Goal: Navigation & Orientation: Find specific page/section

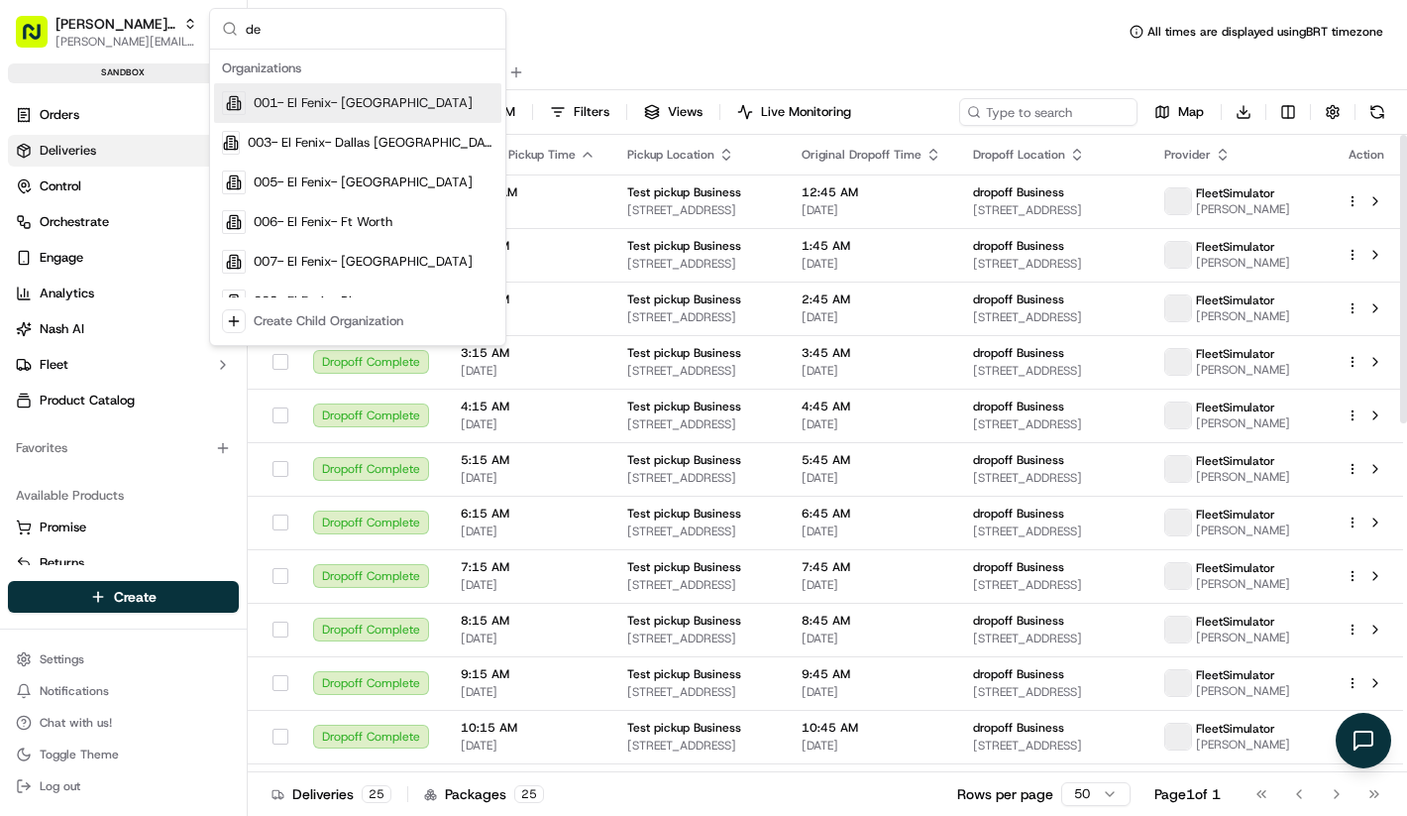
type input "d"
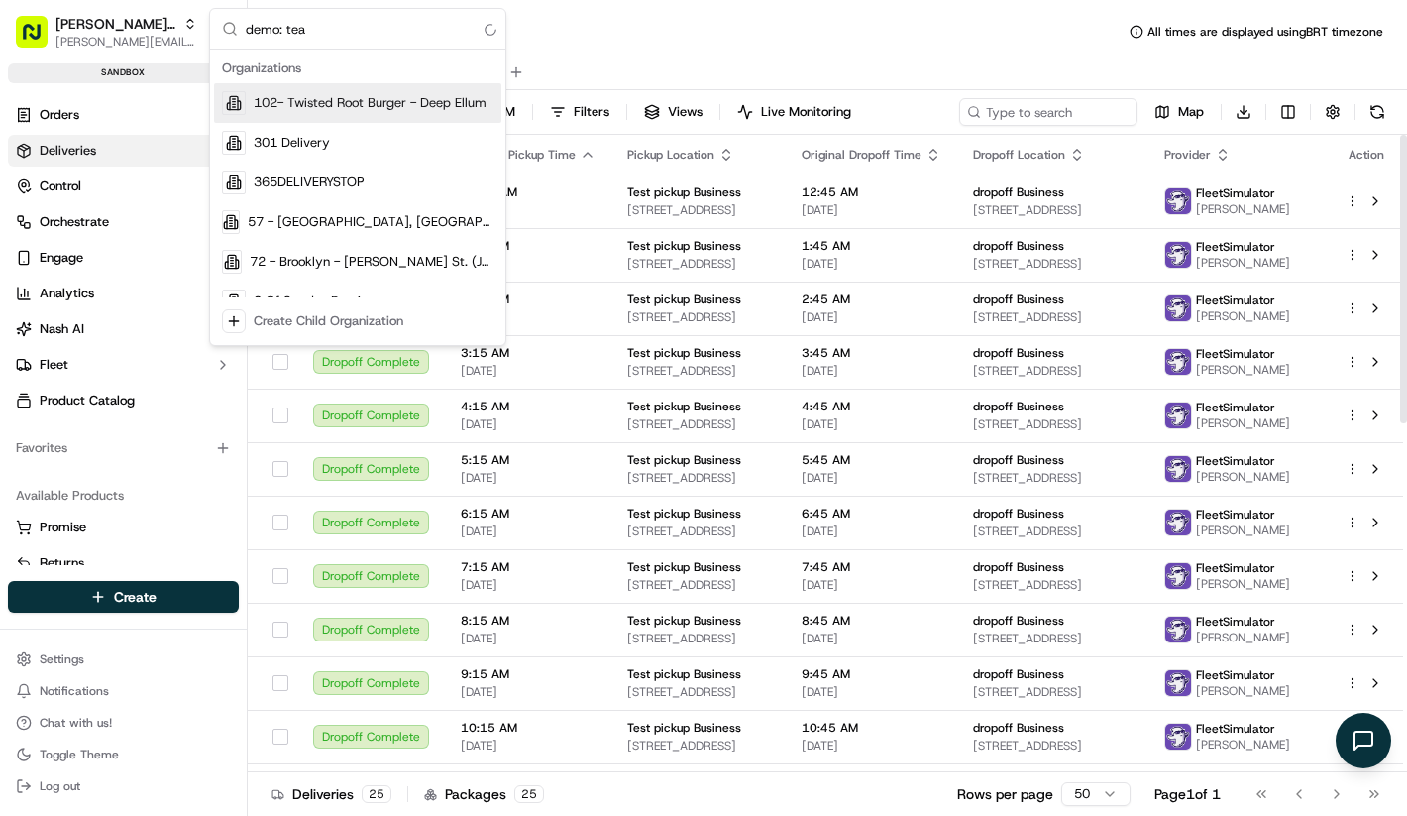
type input "demo: team"
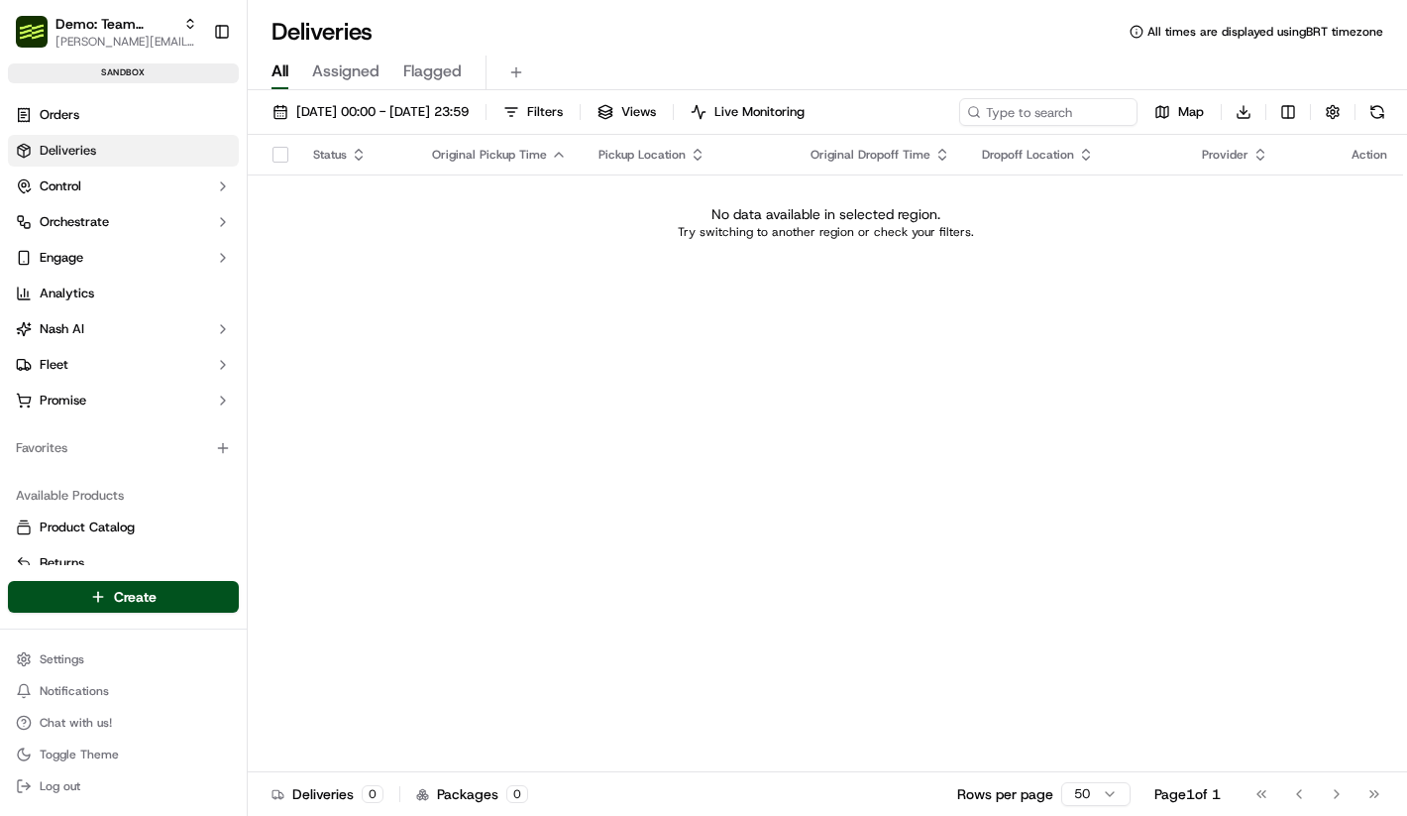
click at [440, 345] on div "Status Original Pickup Time Pickup Location Original Dropoff Time Dropoff Locat…" at bounding box center [826, 453] width 1156 height 637
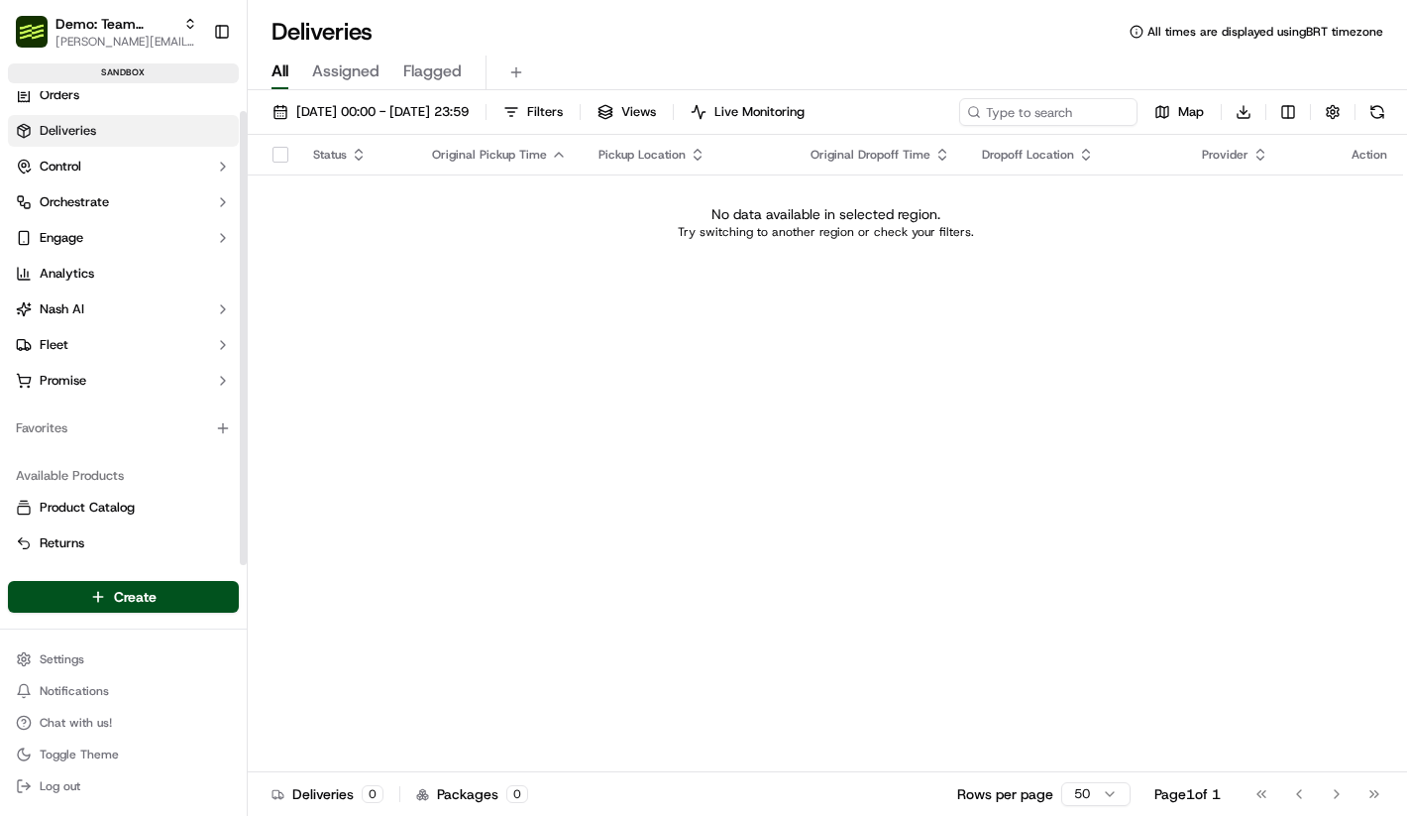
scroll to position [21, 0]
click at [647, 567] on div "Status Original Pickup Time Pickup Location Original Dropoff Time Dropoff Locat…" at bounding box center [826, 453] width 1156 height 637
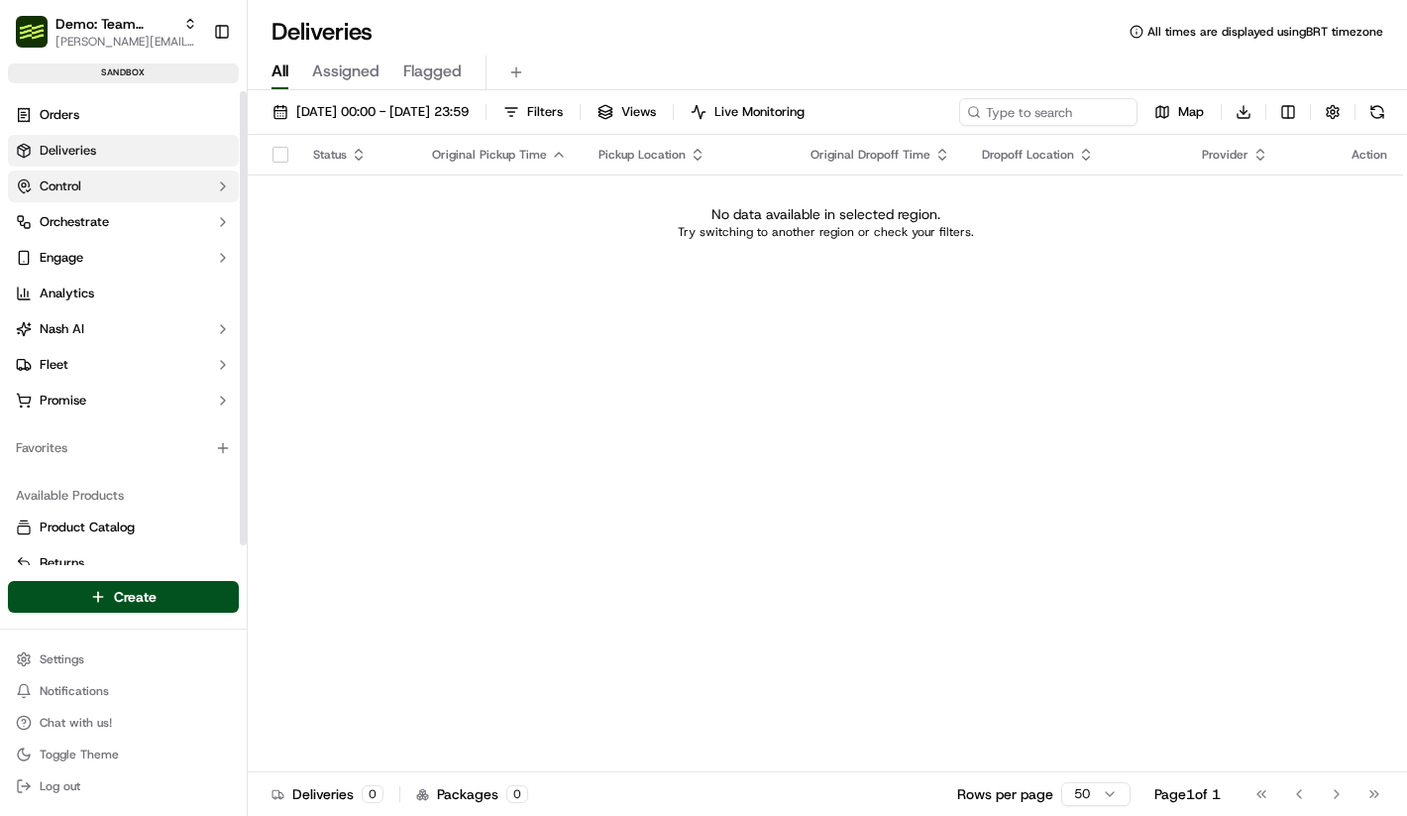
click at [150, 195] on button "Control" at bounding box center [123, 186] width 231 height 32
click at [146, 187] on button "Control" at bounding box center [123, 186] width 231 height 32
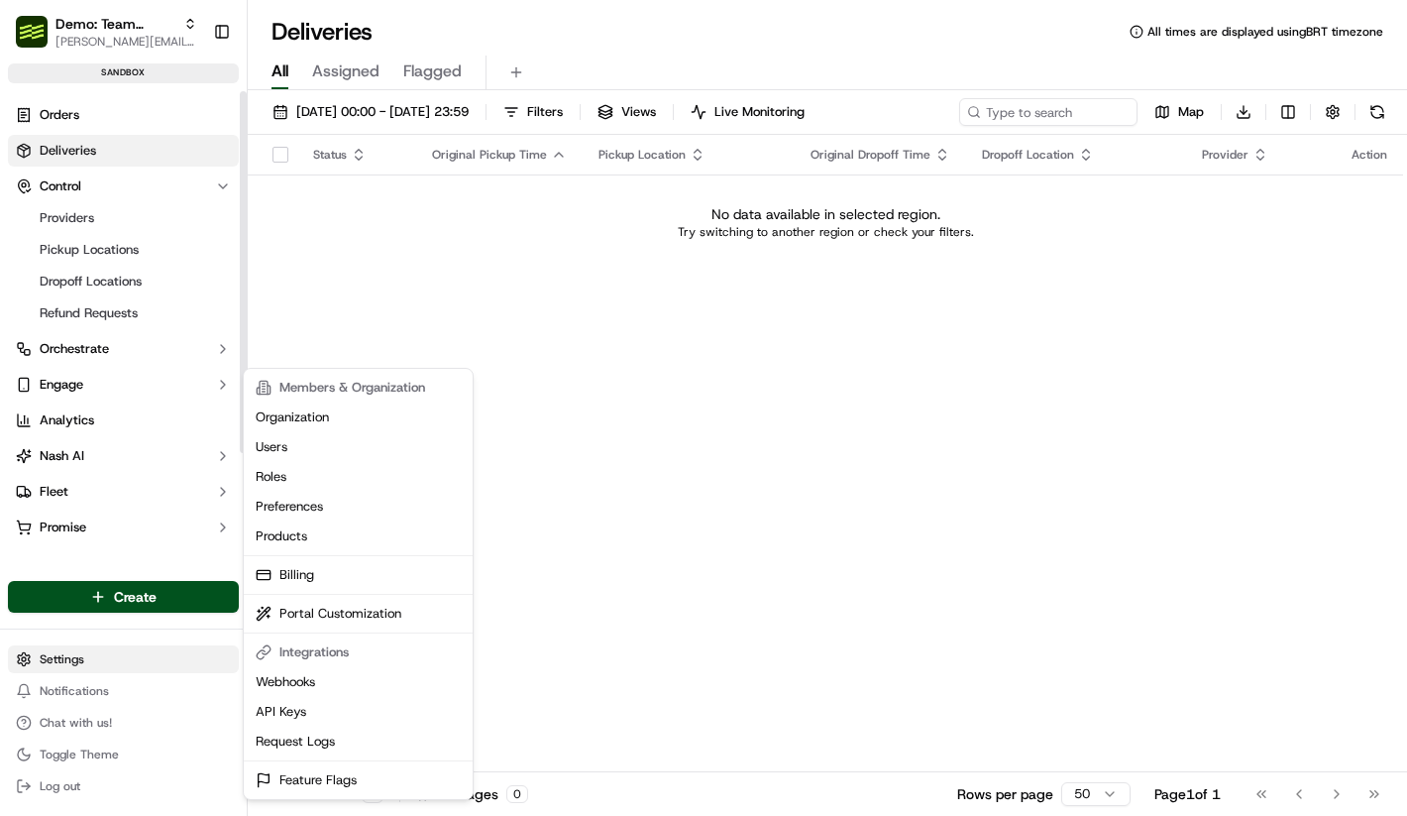
click at [164, 649] on html "Demo: Team Global Express lucas@usenash.com Toggle Sidebar sandbox Orders Deliv…" at bounding box center [703, 408] width 1407 height 816
click at [289, 527] on link "Products" at bounding box center [358, 536] width 221 height 30
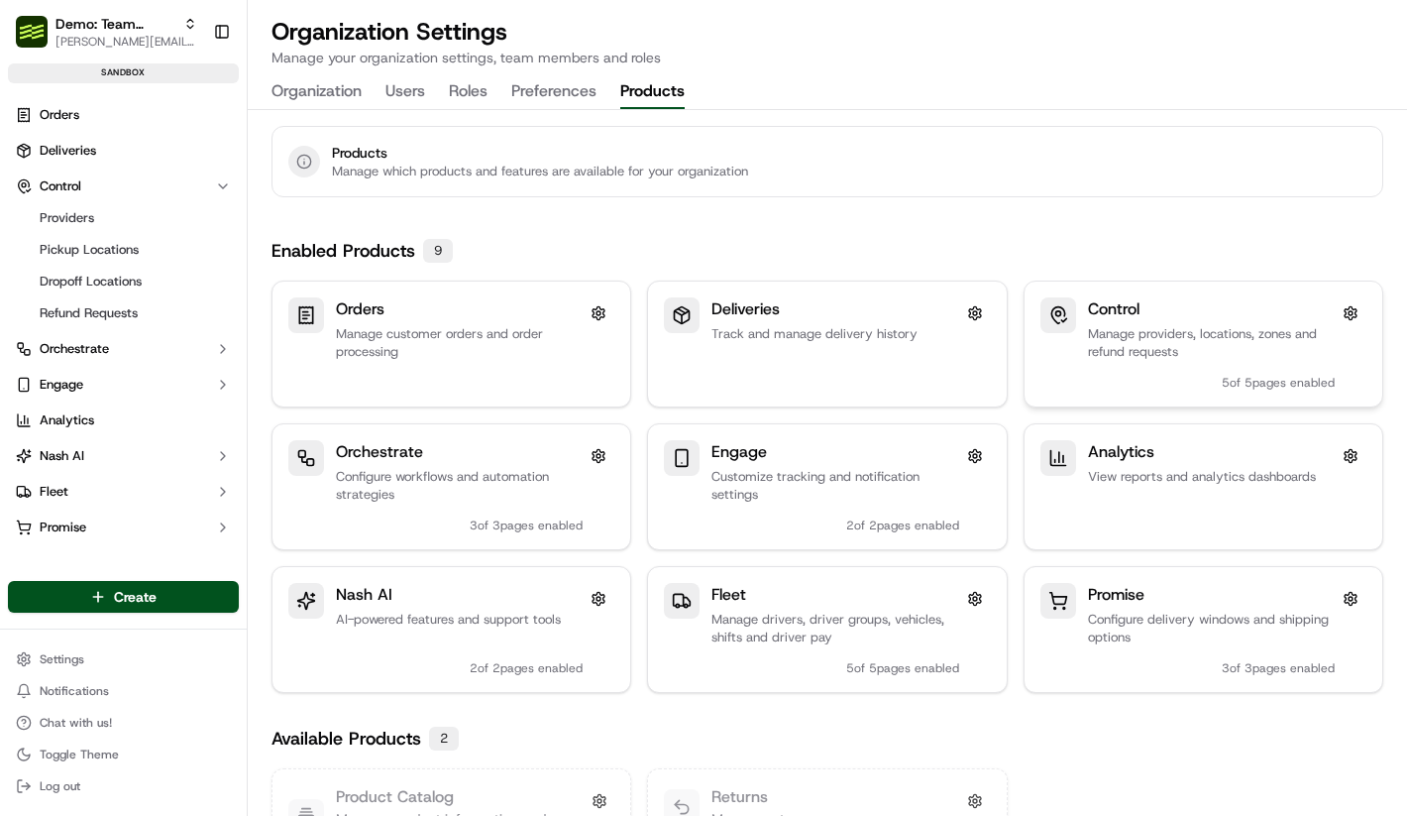
click at [1120, 292] on div "Control Manage providers, locations, zones and refund requests 5 of 5 pages ena…" at bounding box center [1204, 343] width 358 height 125
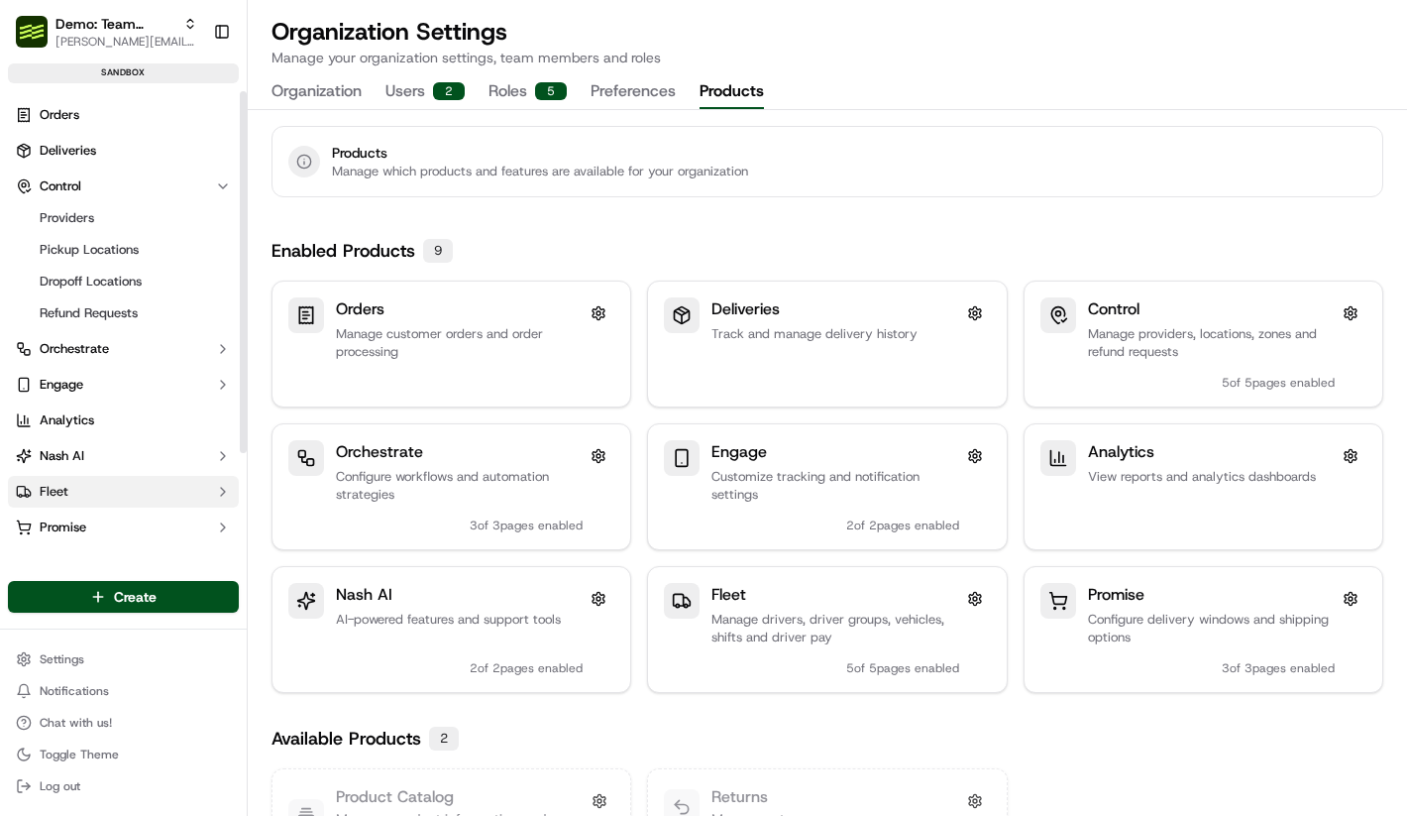
click at [119, 506] on button "Fleet" at bounding box center [123, 492] width 231 height 32
click at [119, 491] on button "Fleet" at bounding box center [123, 492] width 231 height 32
click at [119, 517] on button "Promise" at bounding box center [123, 527] width 231 height 32
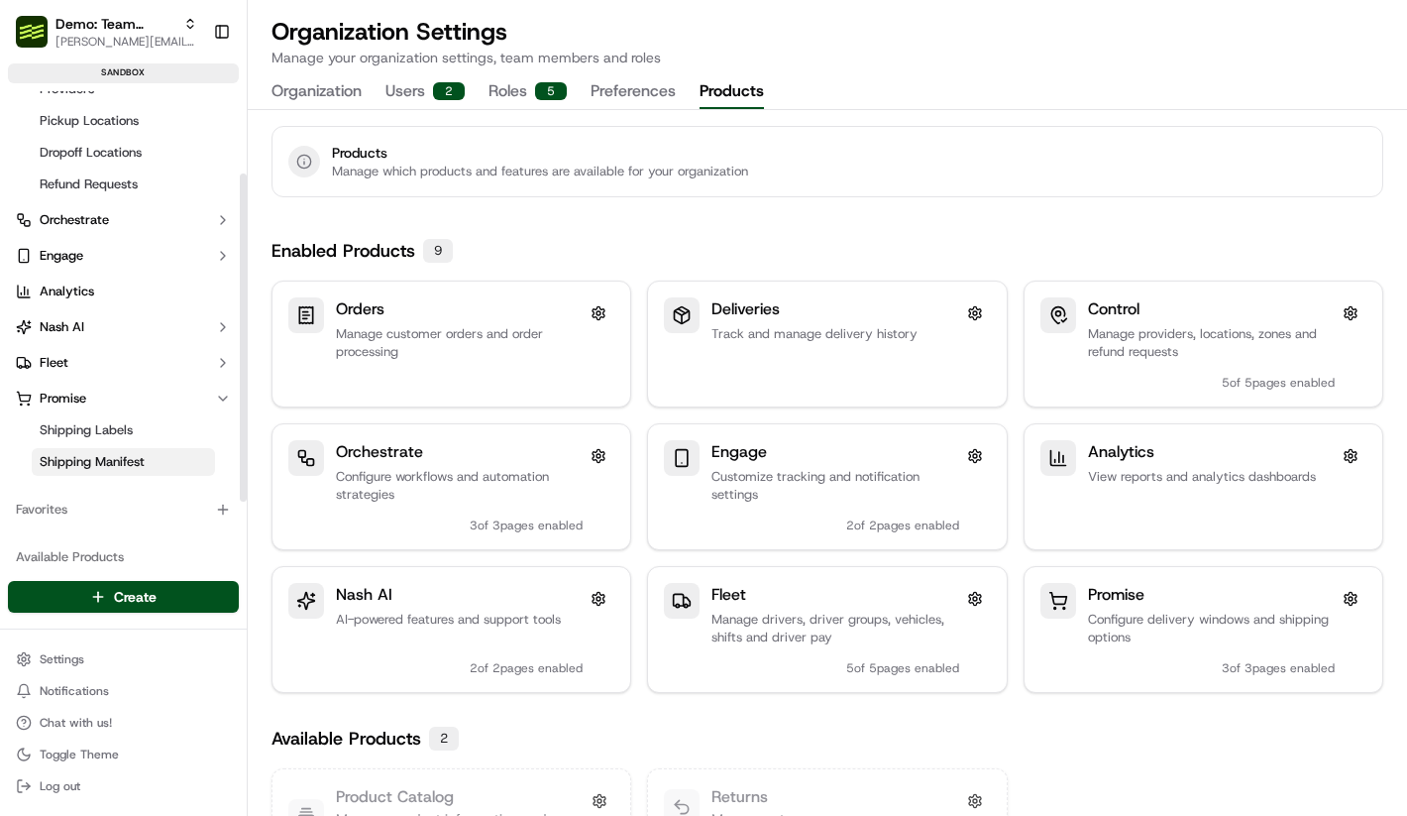
scroll to position [119, 0]
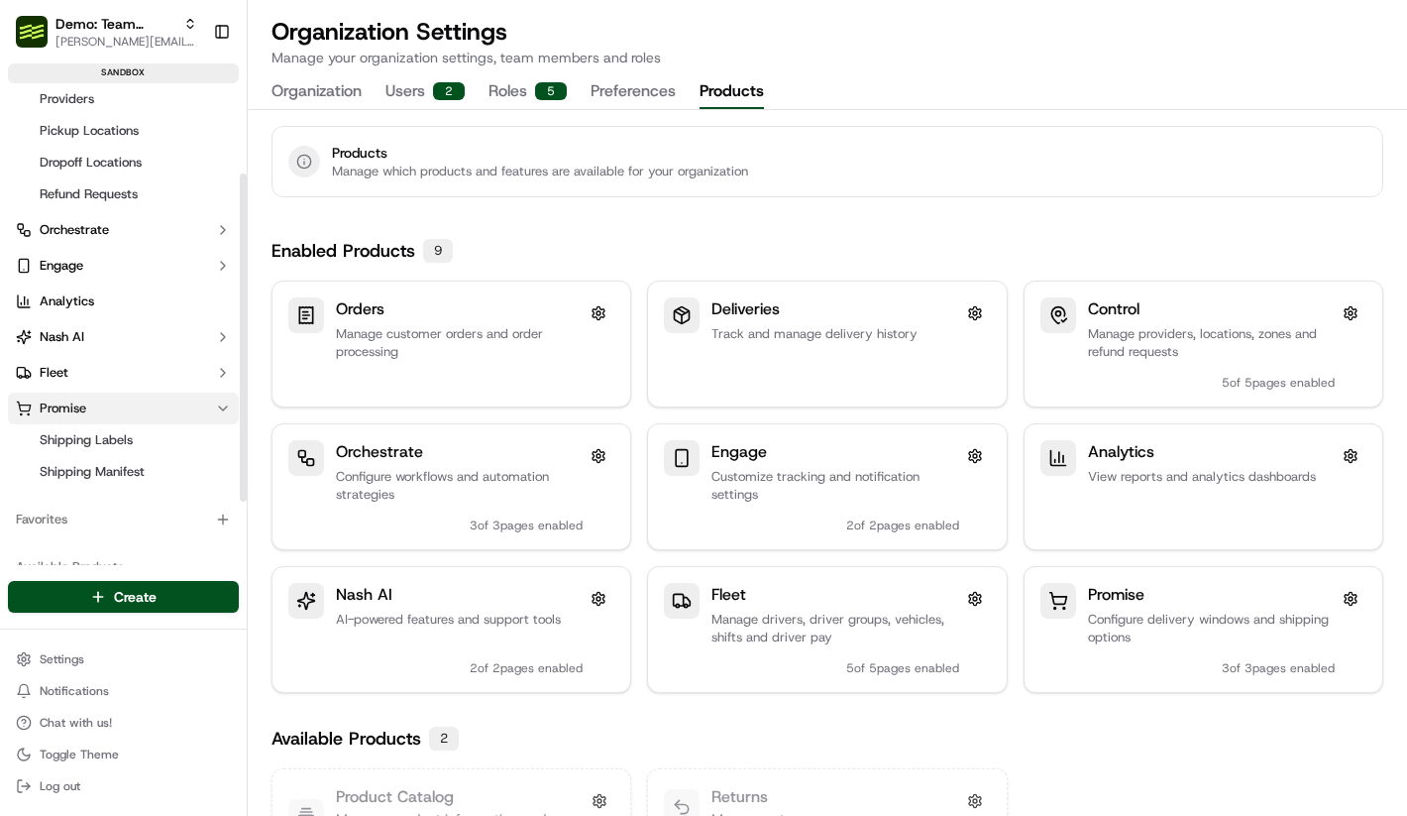
click at [132, 412] on button "Promise" at bounding box center [123, 408] width 231 height 32
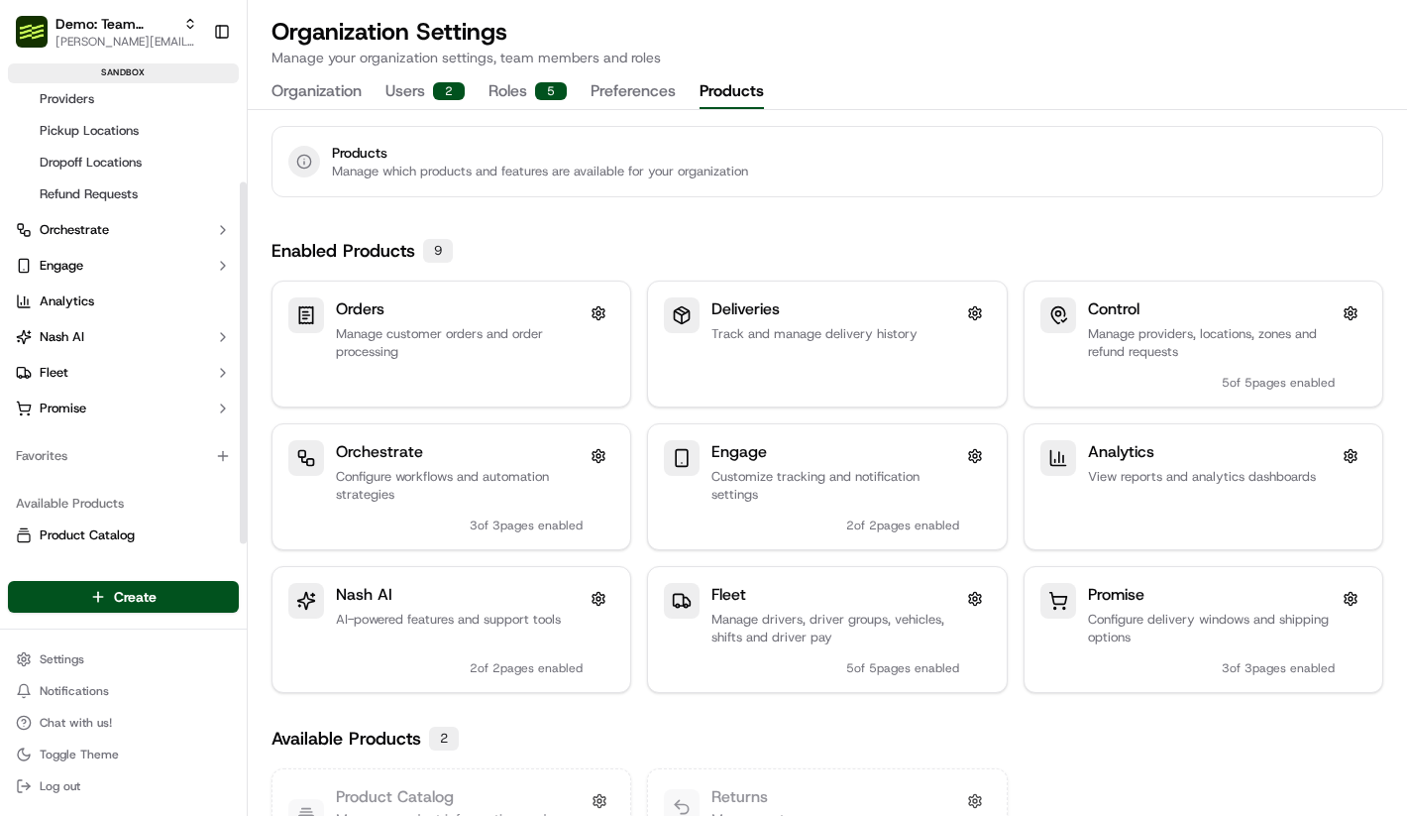
click at [130, 352] on ul "Orders Deliveries Control Providers Pickup Locations Dropoff Locations Refund R…" at bounding box center [123, 202] width 231 height 444
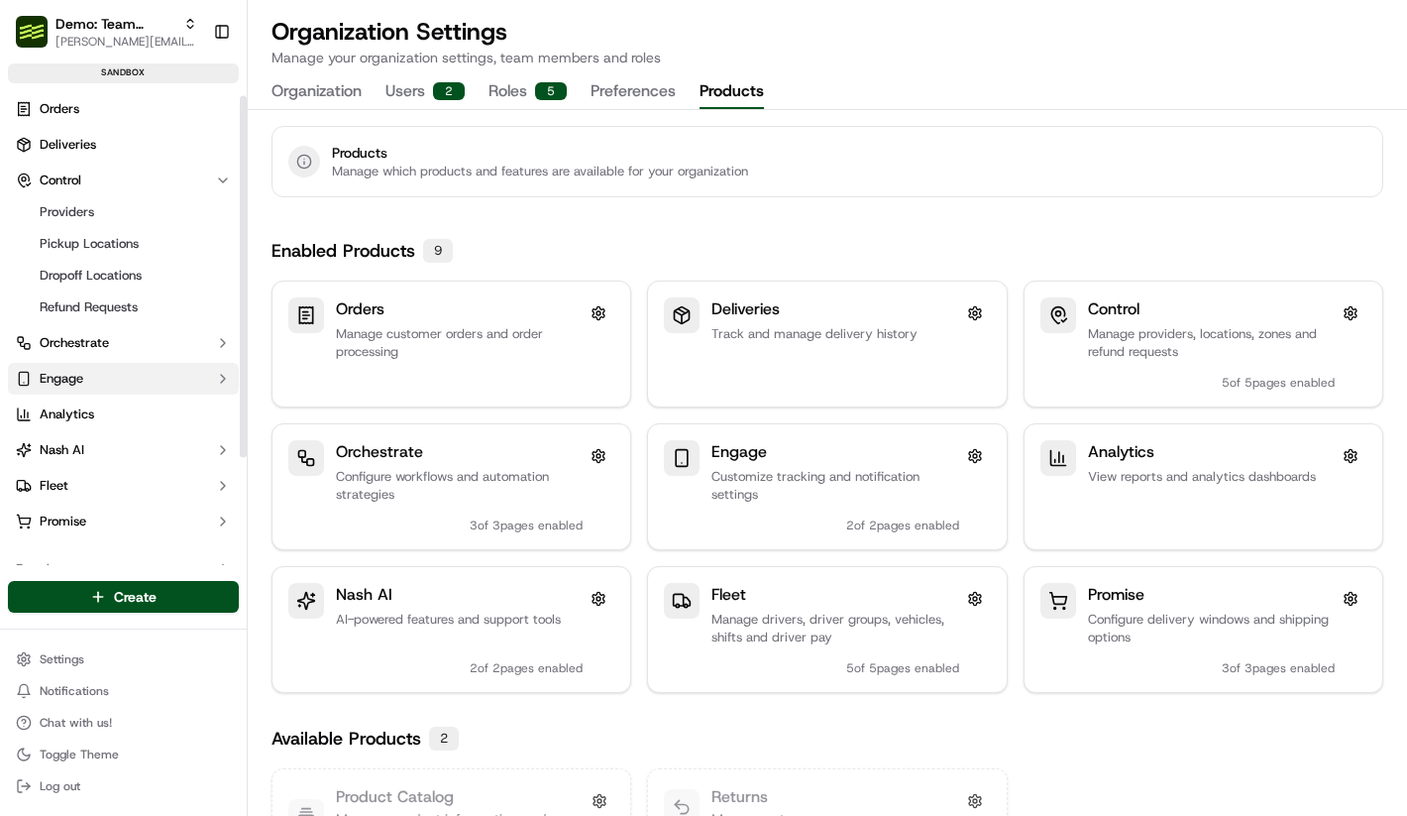
click at [125, 381] on button "Engage" at bounding box center [123, 379] width 231 height 32
click at [141, 183] on button "Control" at bounding box center [123, 181] width 231 height 32
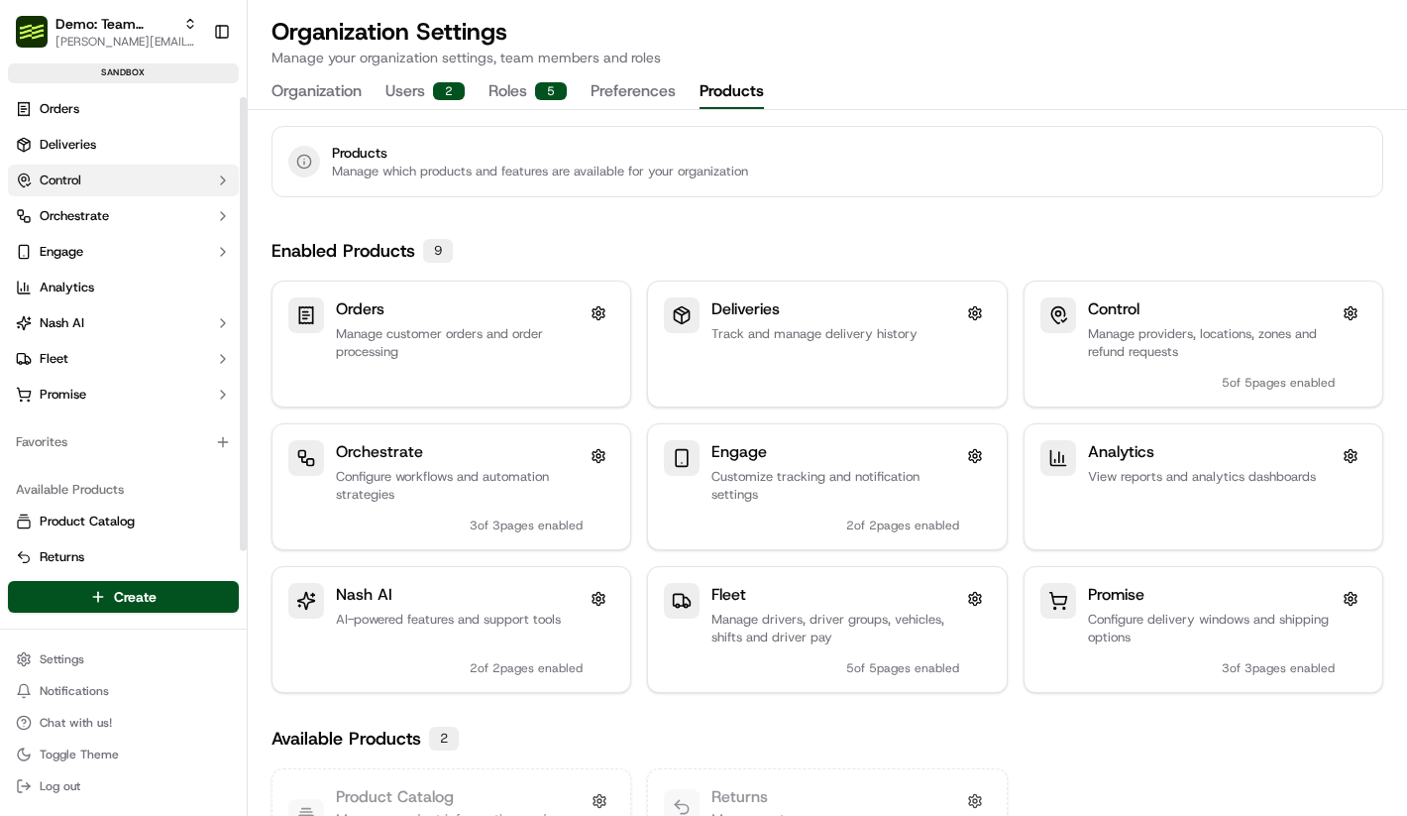
click at [141, 182] on button "Control" at bounding box center [123, 181] width 231 height 32
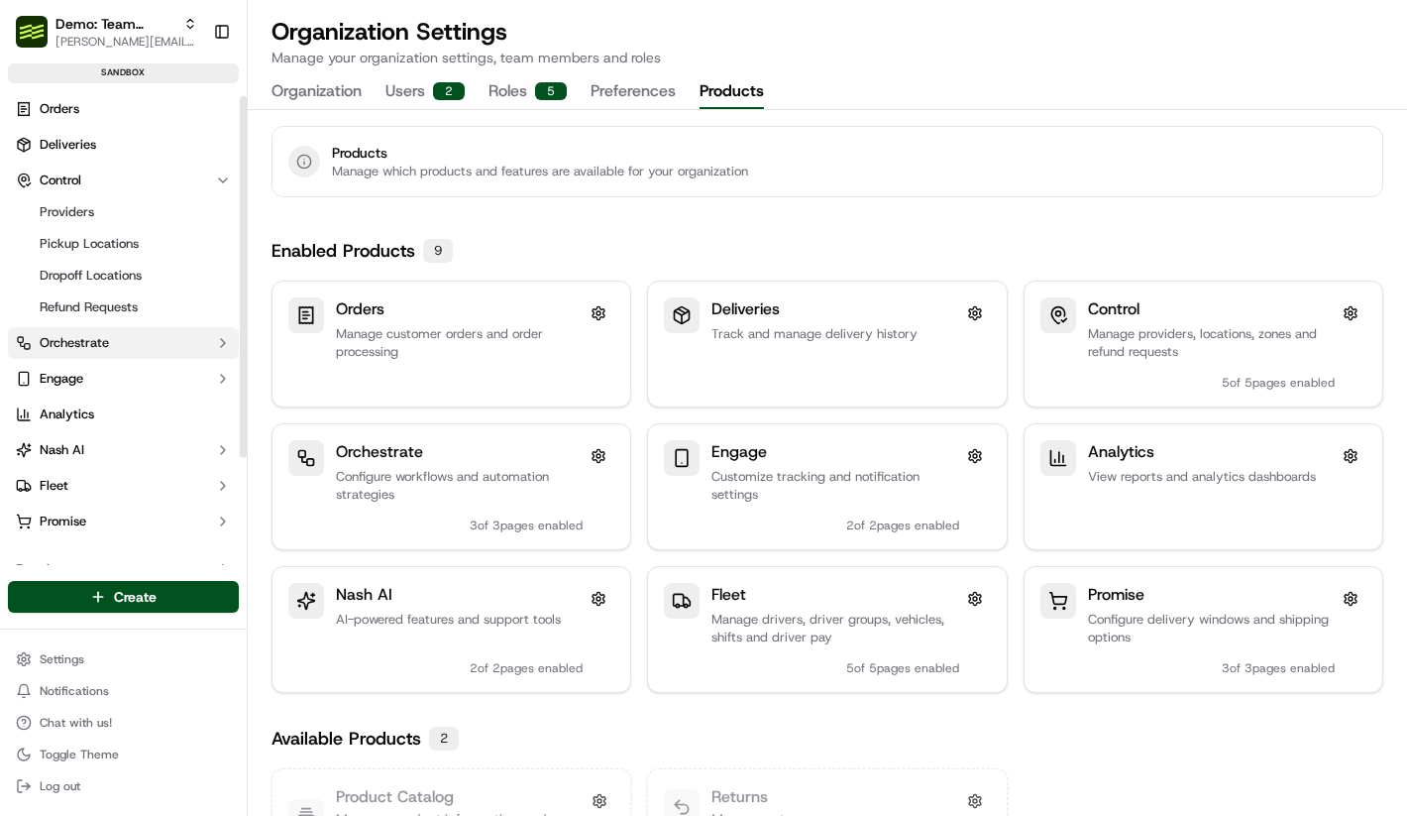
click at [119, 350] on button "Orchestrate" at bounding box center [123, 343] width 231 height 32
click at [119, 348] on button "Orchestrate" at bounding box center [123, 343] width 231 height 32
drag, startPoint x: 138, startPoint y: 43, endPoint x: 97, endPoint y: 11, distance: 51.5
click at [83, 25] on span "Demo: Team Global Express" at bounding box center [116, 24] width 120 height 20
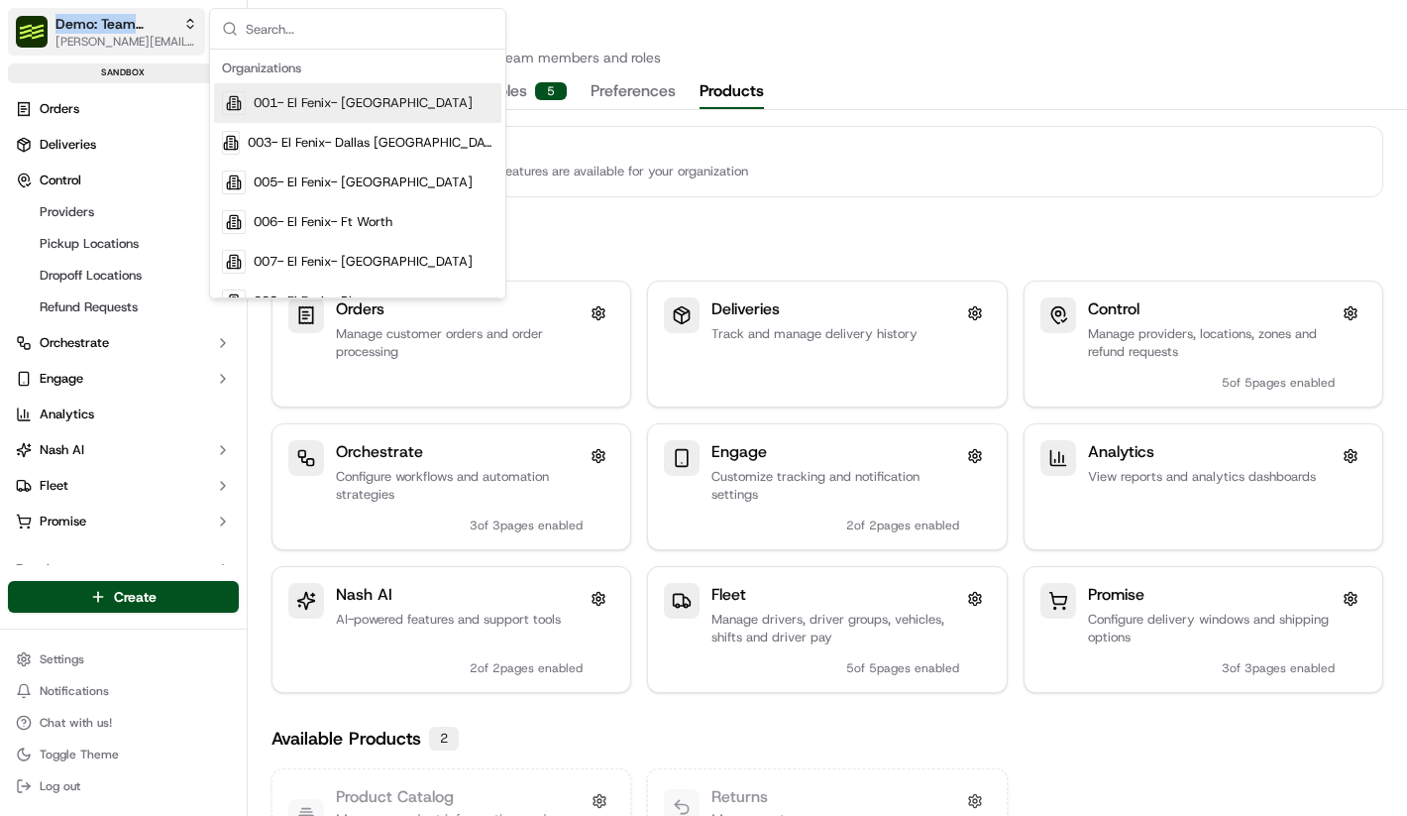
click at [83, 25] on span "Demo: Team Global Express" at bounding box center [116, 24] width 120 height 20
click at [105, 25] on span "Demo: Team Global Express" at bounding box center [116, 24] width 120 height 20
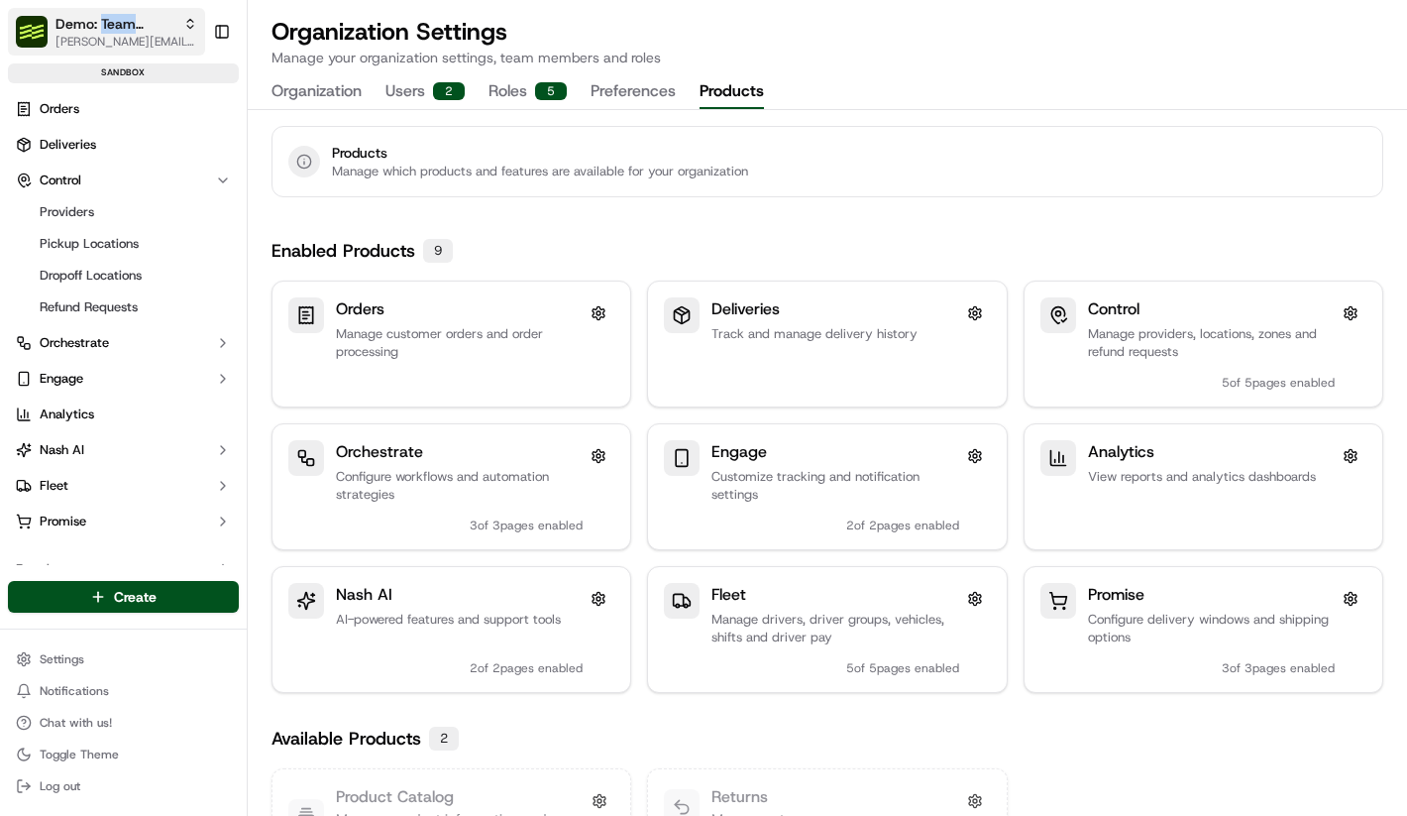
click at [105, 25] on span "Demo: Team Global Express" at bounding box center [116, 24] width 120 height 20
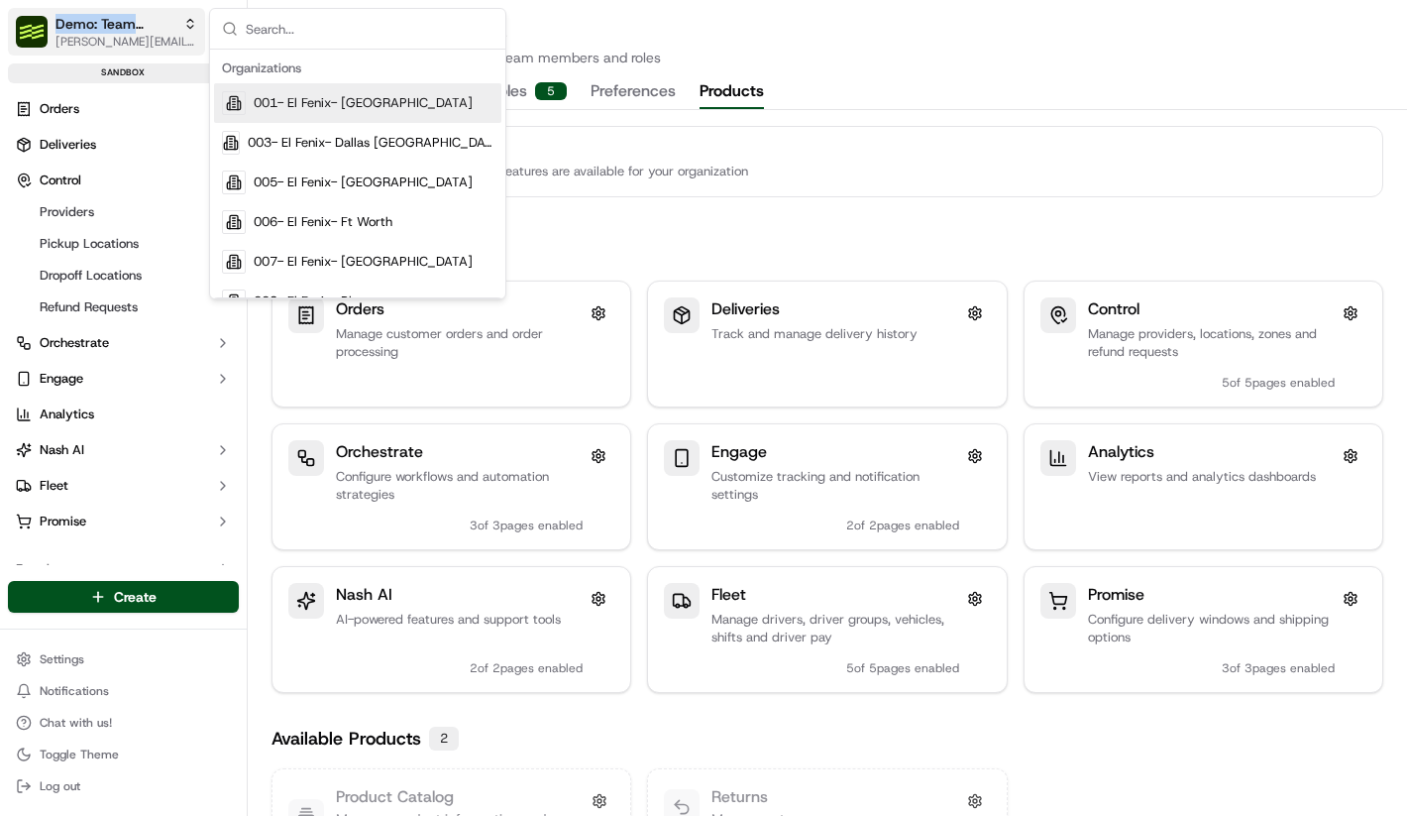
click at [105, 25] on span "Demo: Team Global Express" at bounding box center [116, 24] width 120 height 20
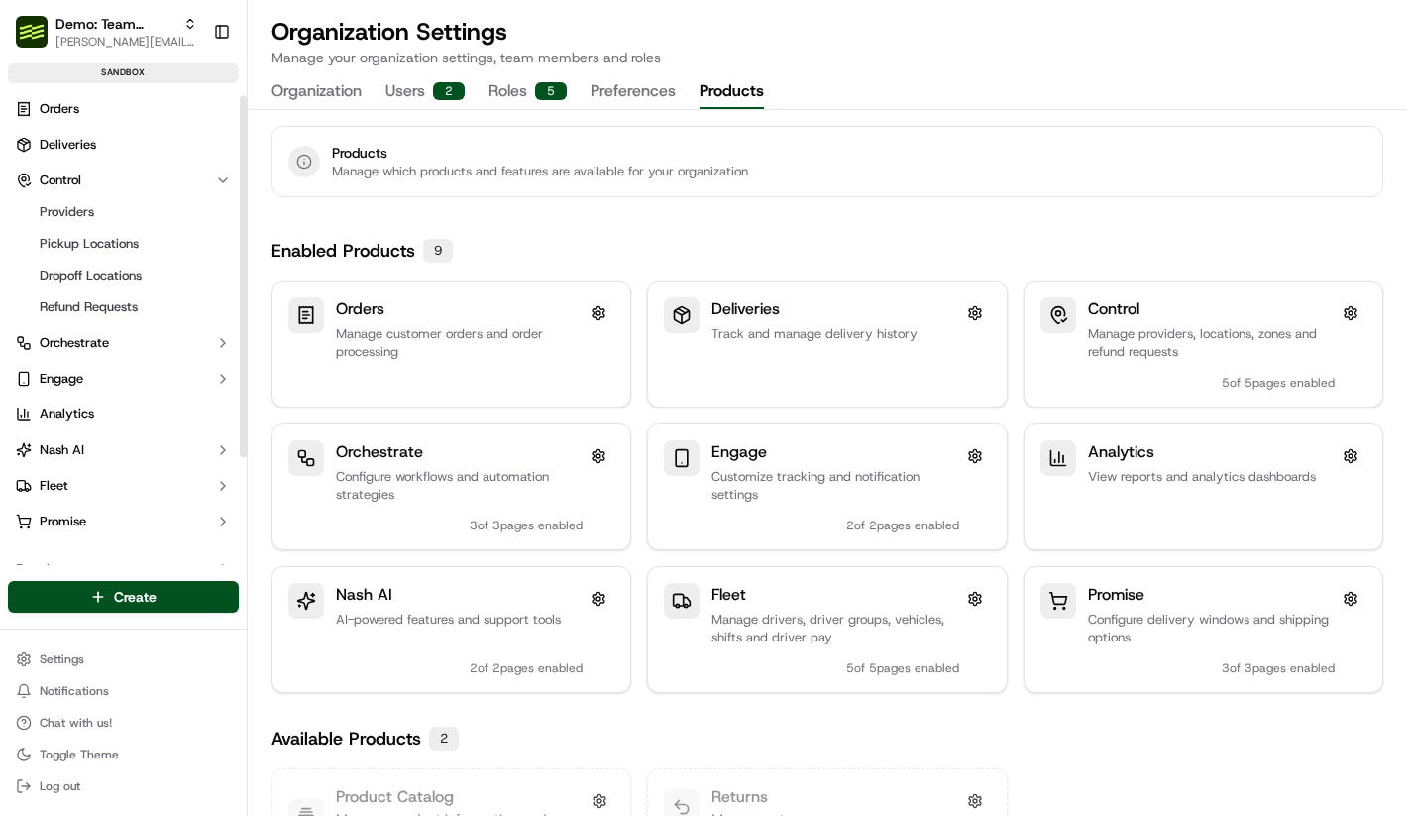
click at [147, 630] on div "Create Settings Notifications Chat with us! Toggle Theme Log out" at bounding box center [123, 690] width 247 height 251
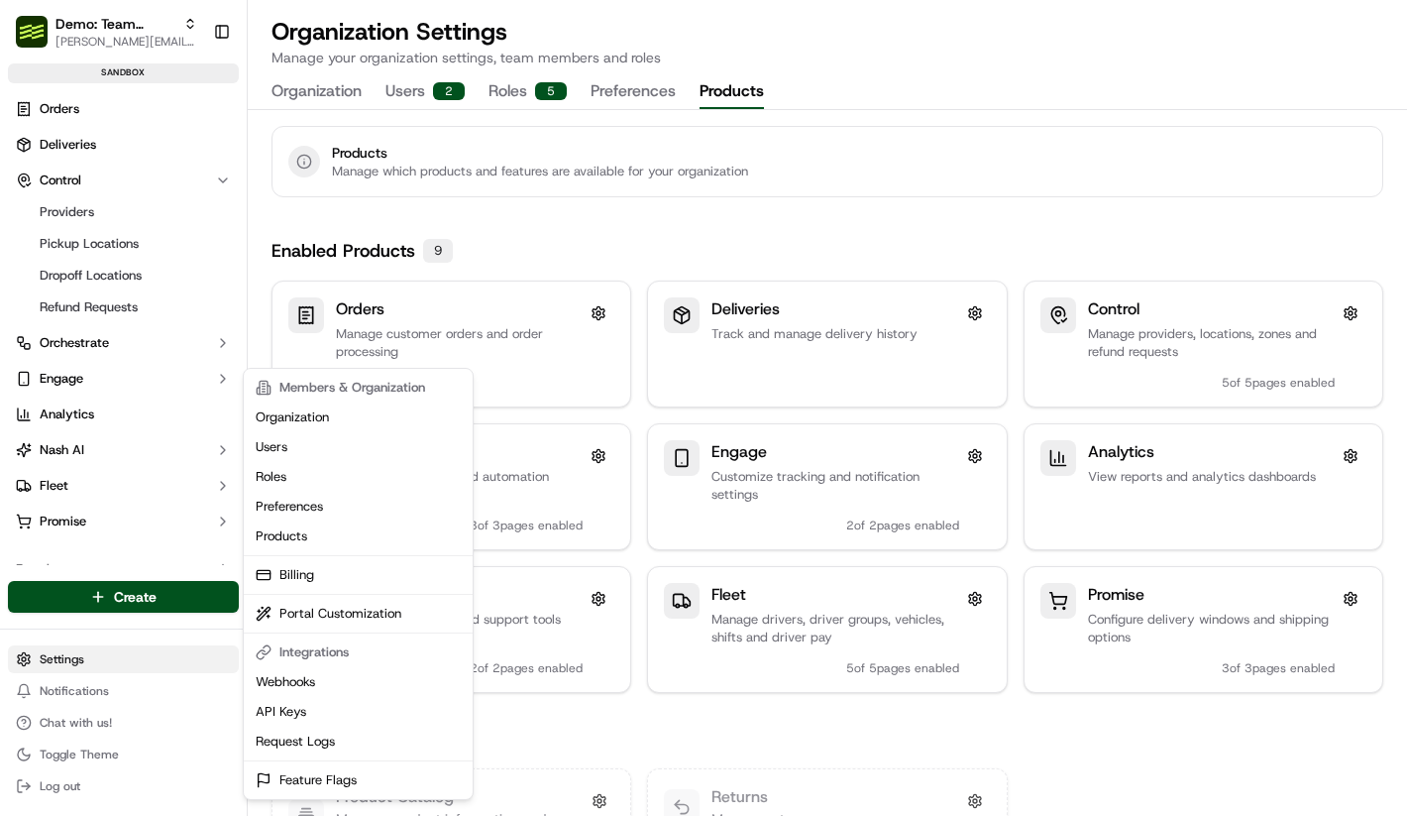
click at [147, 644] on html "Demo: Team Global Express lucas@usenash.com Toggle Sidebar sandbox Orders Deliv…" at bounding box center [703, 408] width 1407 height 816
click at [287, 405] on link "Organization" at bounding box center [358, 417] width 221 height 30
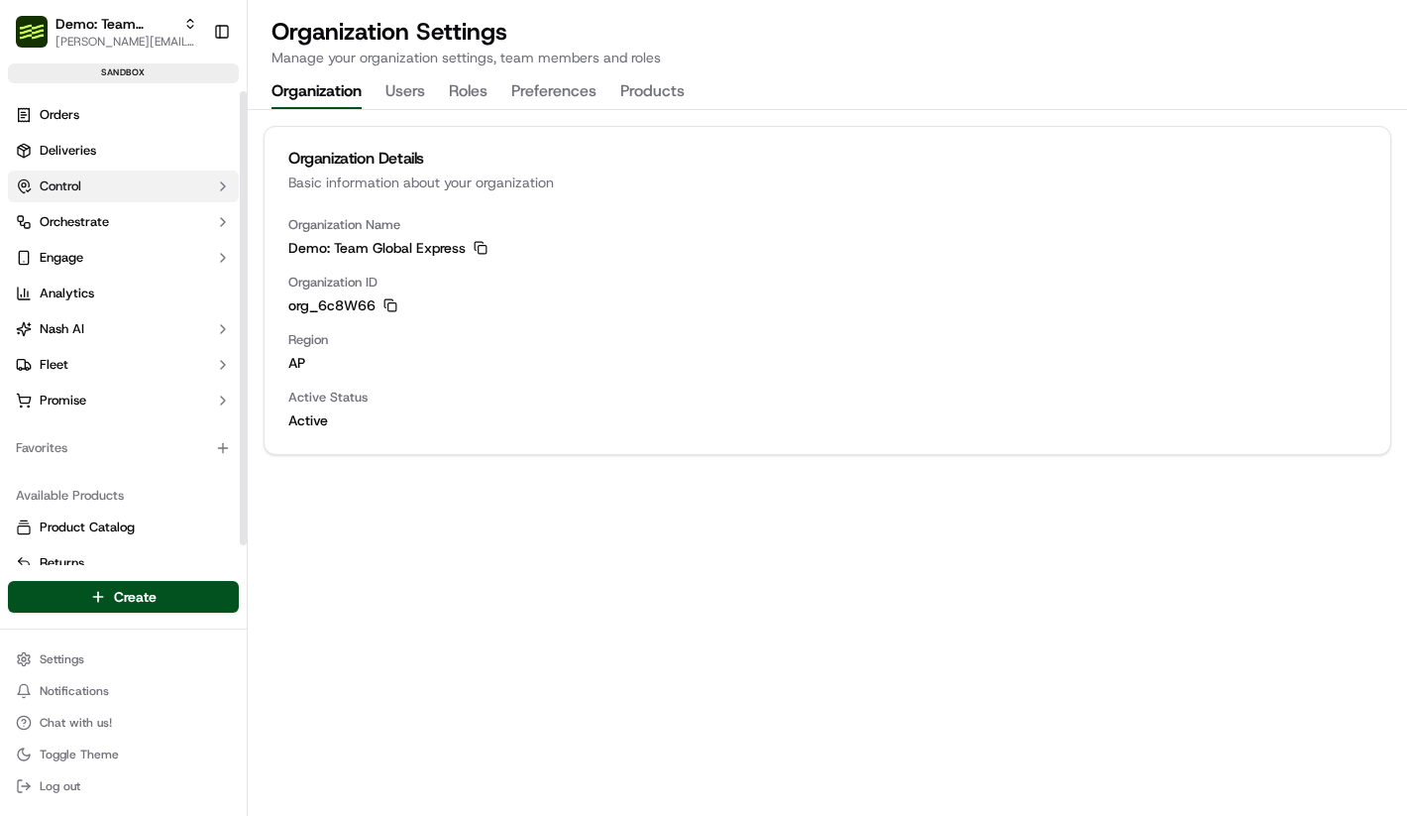
click at [89, 186] on button "Control" at bounding box center [123, 186] width 231 height 32
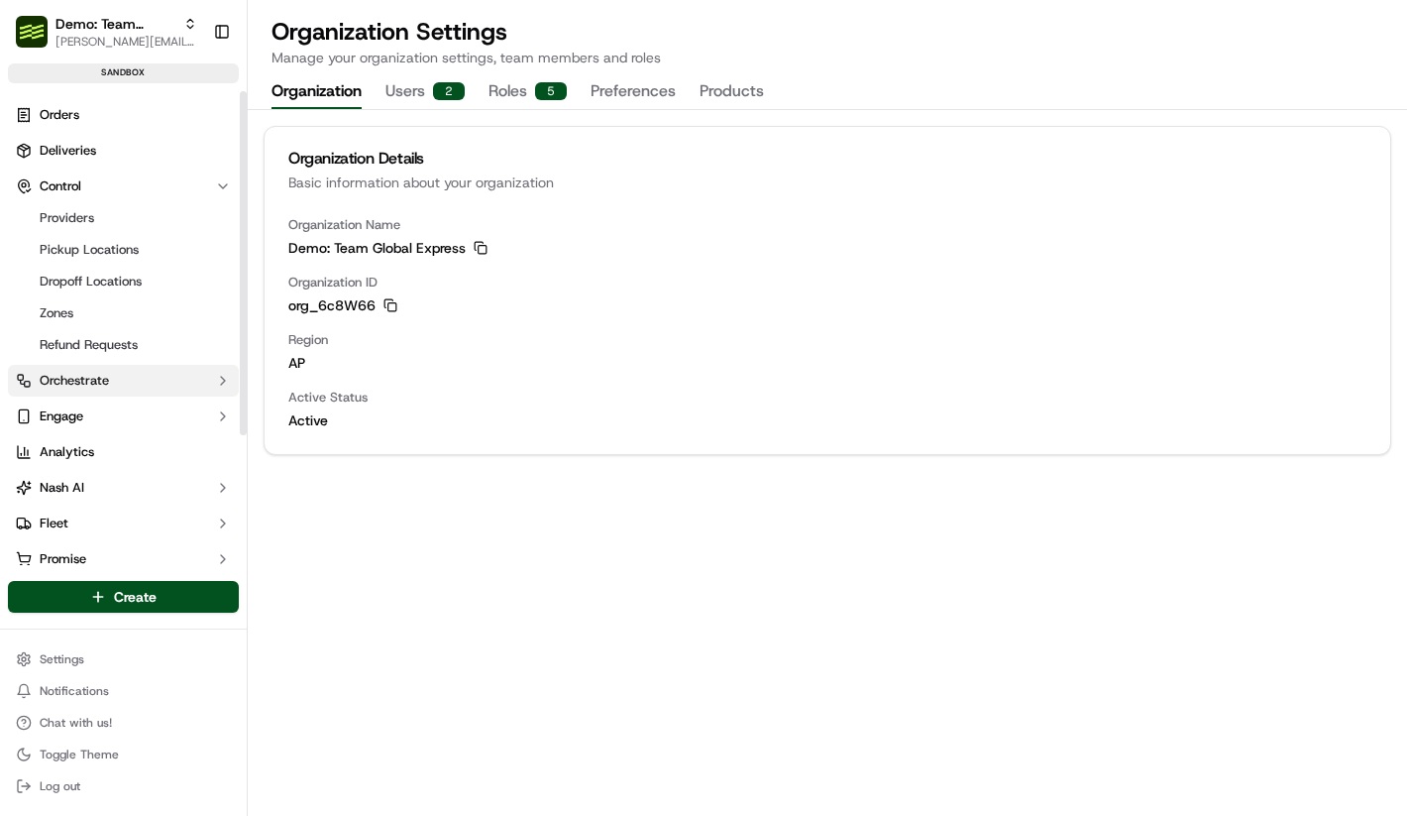
click at [148, 392] on button "Orchestrate" at bounding box center [123, 381] width 231 height 32
click at [146, 384] on button "Orchestrate" at bounding box center [123, 381] width 231 height 32
click at [151, 418] on button "Engage" at bounding box center [123, 416] width 231 height 32
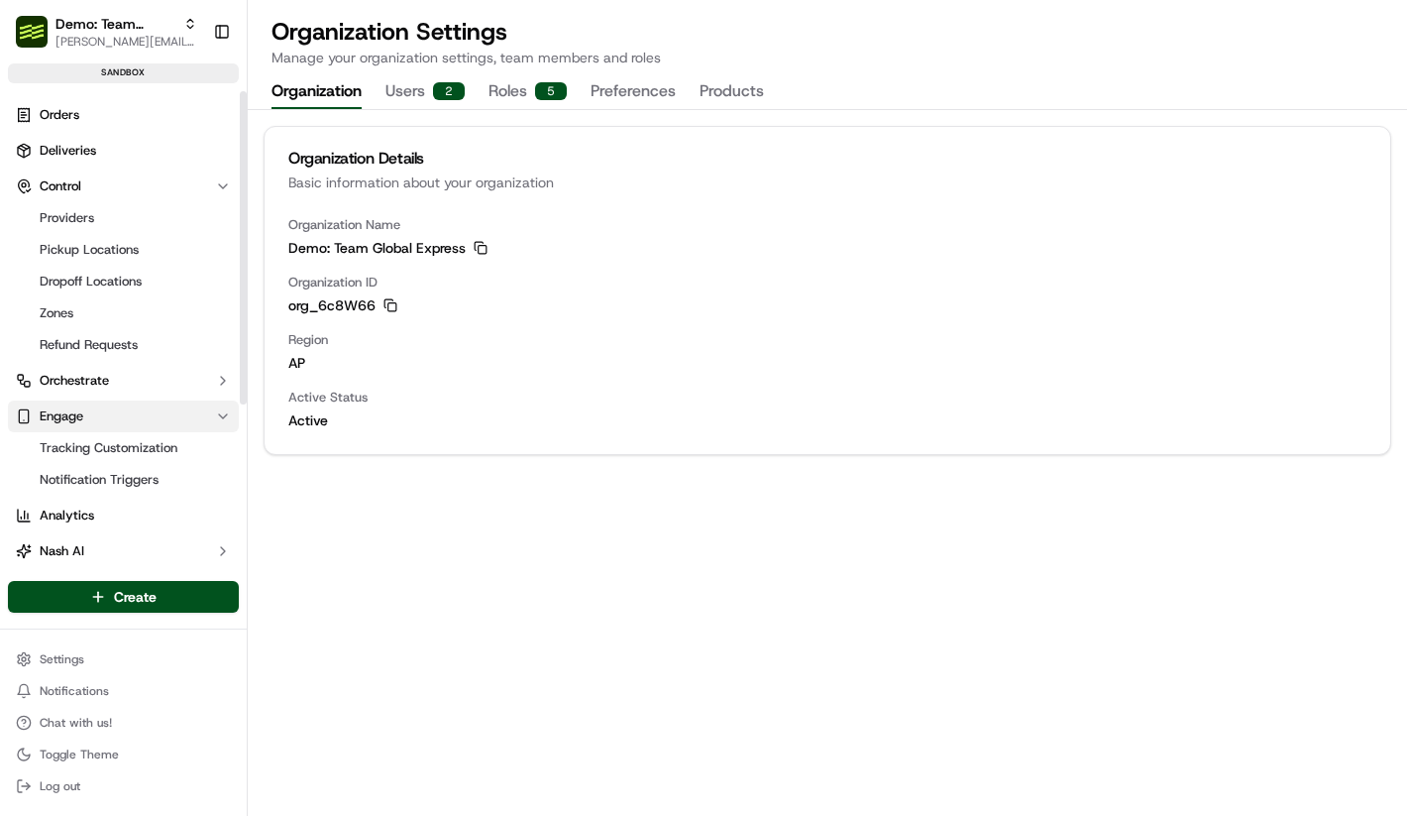
click at [151, 418] on button "Engage" at bounding box center [123, 416] width 231 height 32
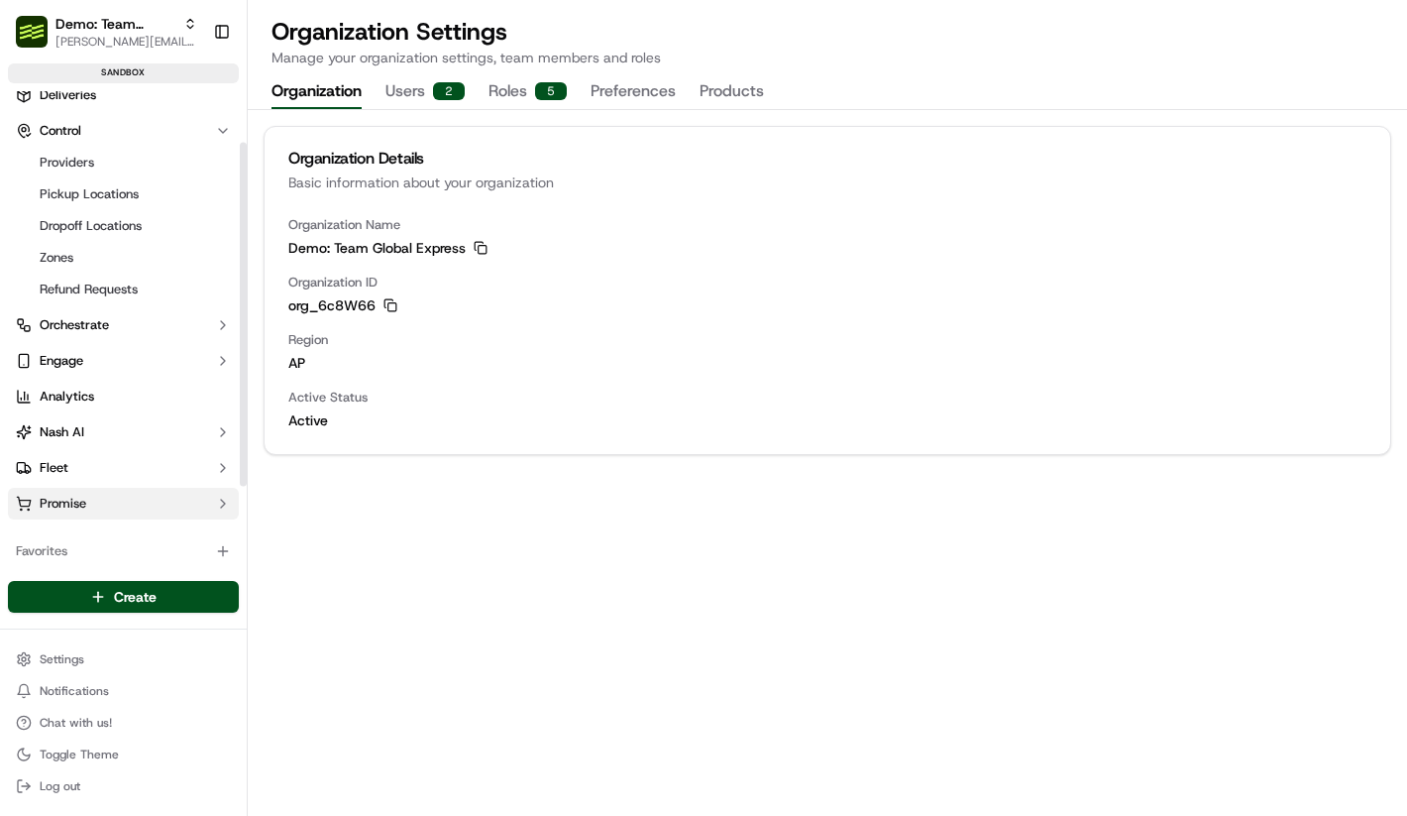
scroll to position [70, 0]
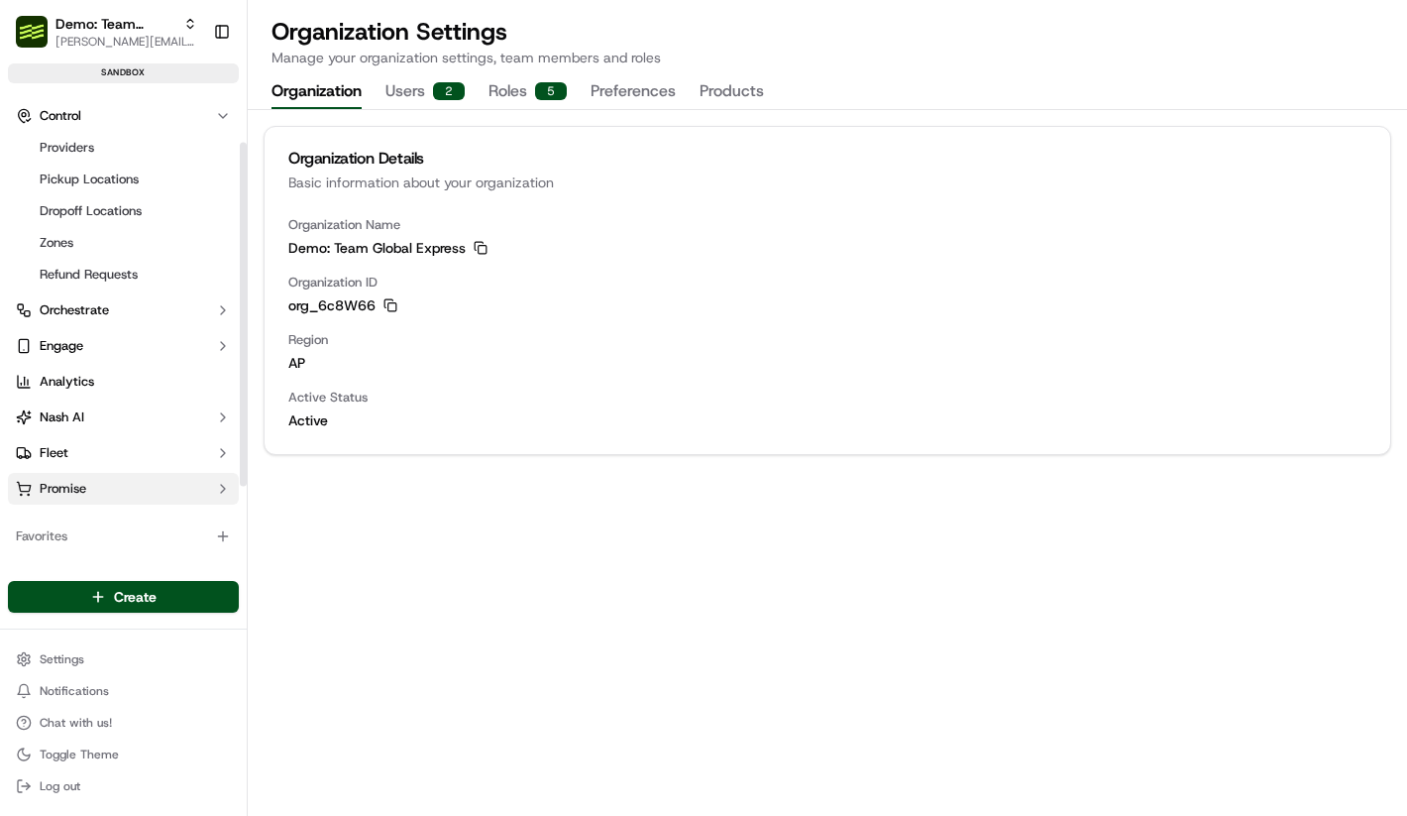
click at [135, 488] on button "Promise" at bounding box center [123, 489] width 231 height 32
click at [131, 513] on span "Delivery Windows" at bounding box center [93, 520] width 106 height 18
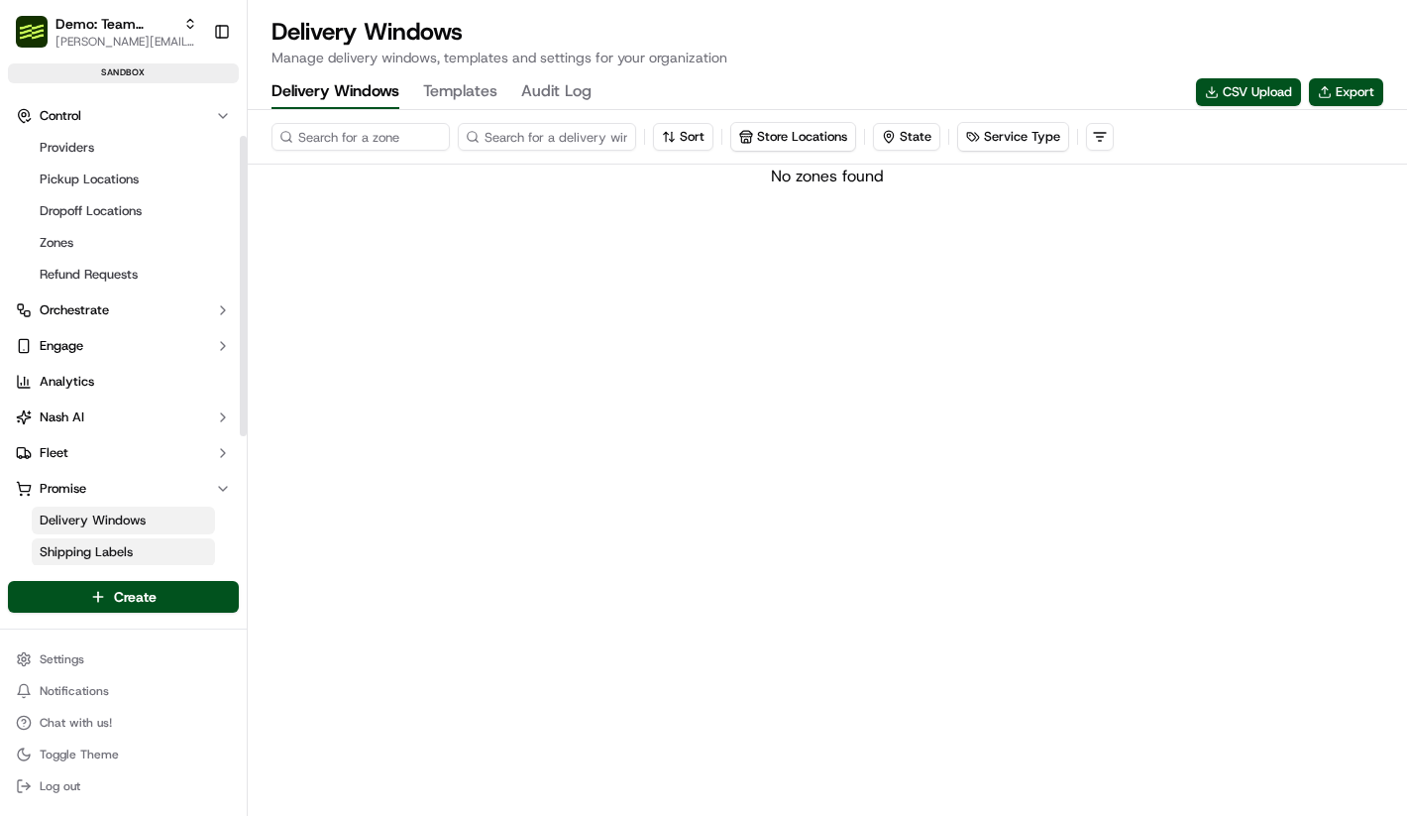
click at [129, 548] on span "Shipping Labels" at bounding box center [86, 552] width 93 height 18
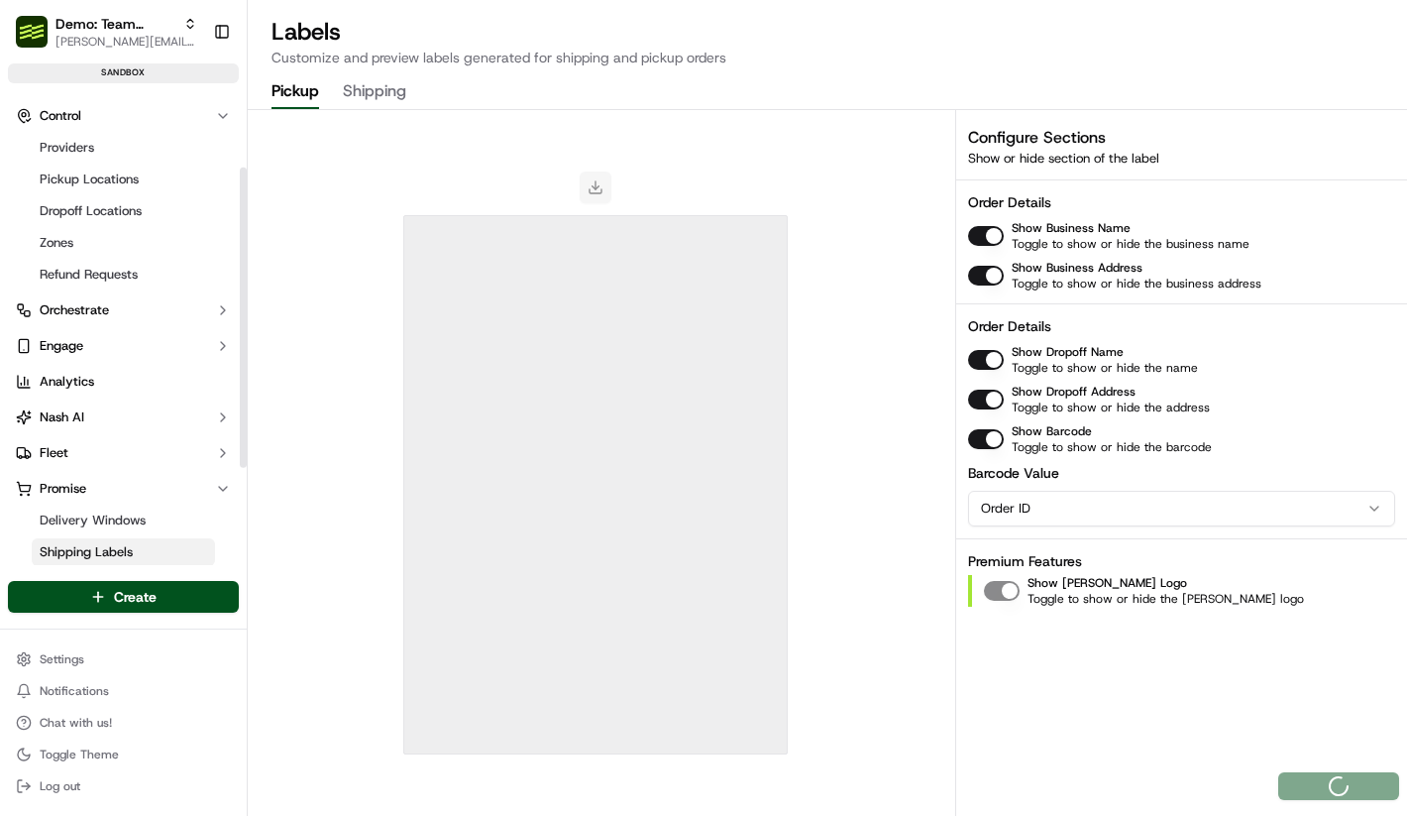
scroll to position [275, 0]
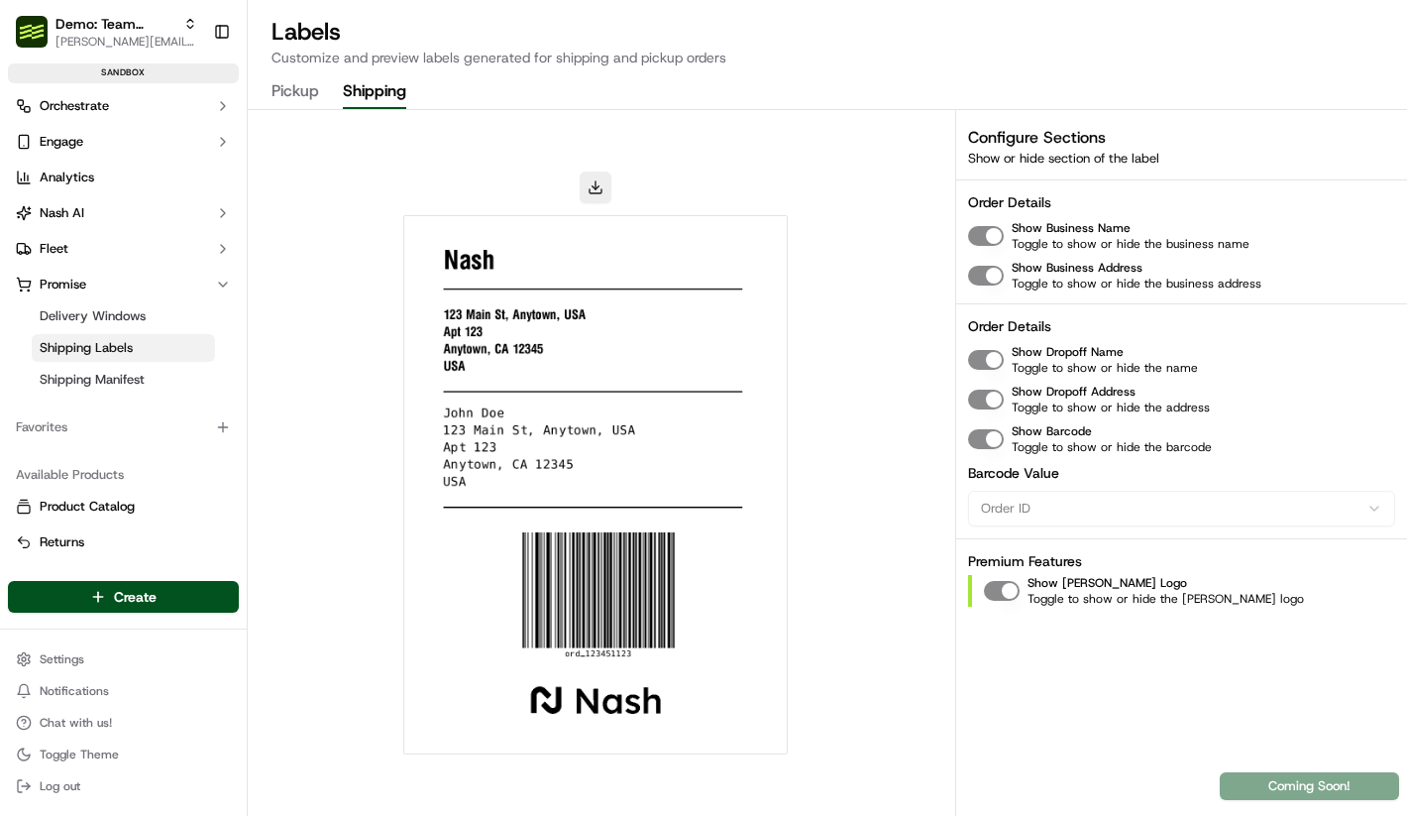
click at [389, 89] on button "Shipping" at bounding box center [374, 92] width 63 height 34
click at [318, 96] on button "Pickup" at bounding box center [296, 92] width 48 height 34
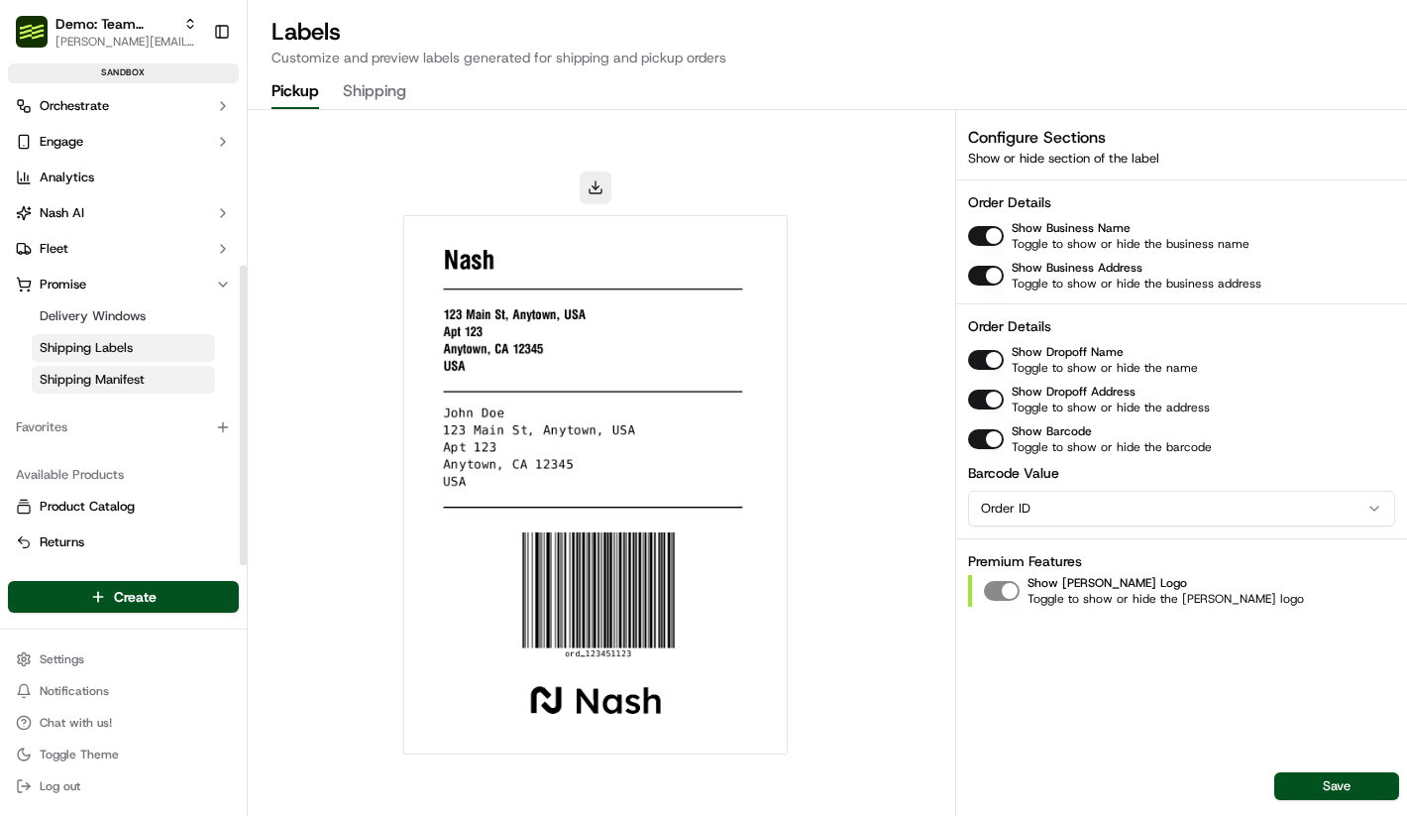
click at [153, 390] on link "Shipping Manifest" at bounding box center [123, 380] width 183 height 28
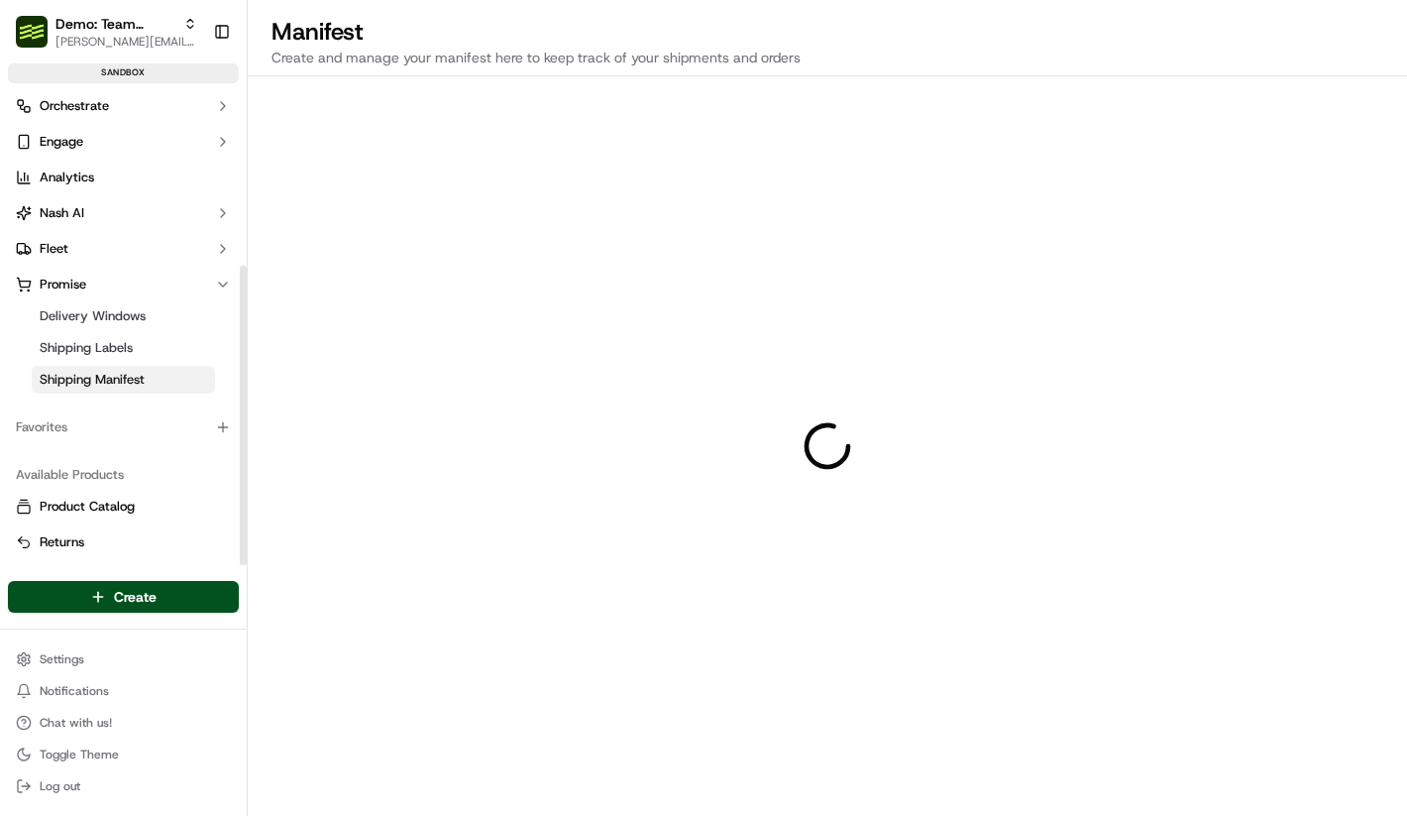
click at [153, 387] on link "Shipping Manifest" at bounding box center [123, 380] width 183 height 28
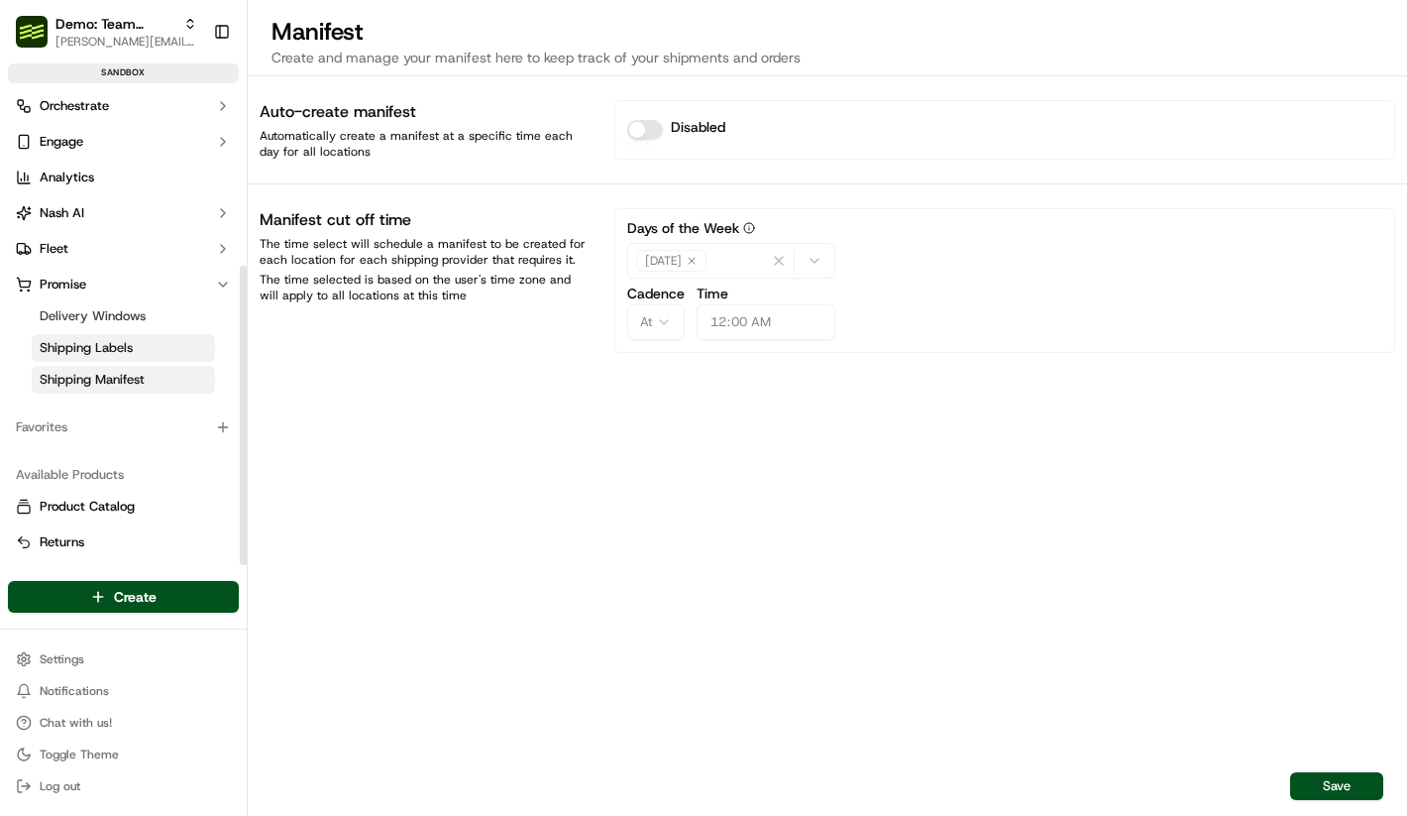
click at [148, 356] on link "Shipping Labels" at bounding box center [123, 348] width 183 height 28
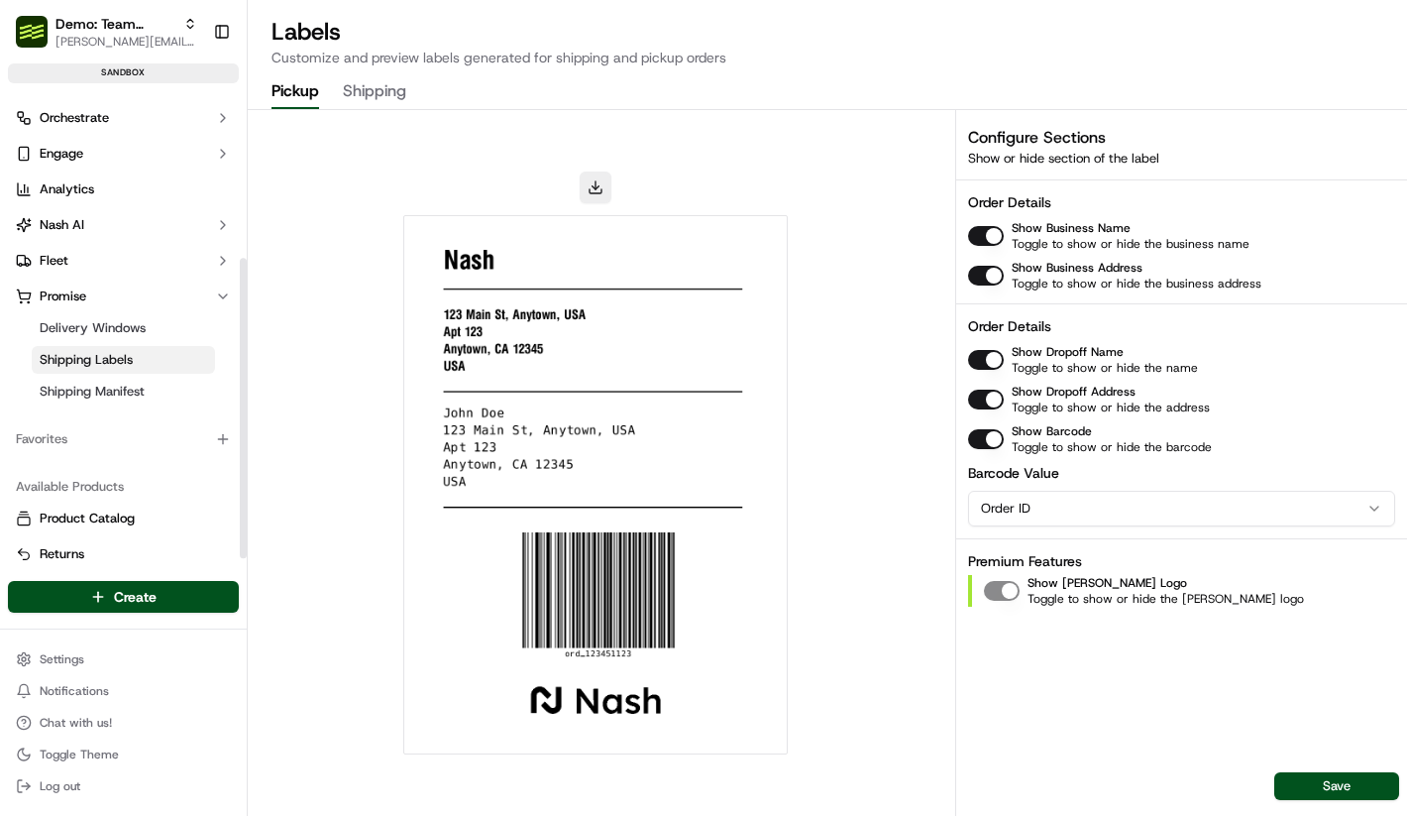
scroll to position [262, 0]
click at [150, 252] on button "Fleet" at bounding box center [123, 262] width 231 height 32
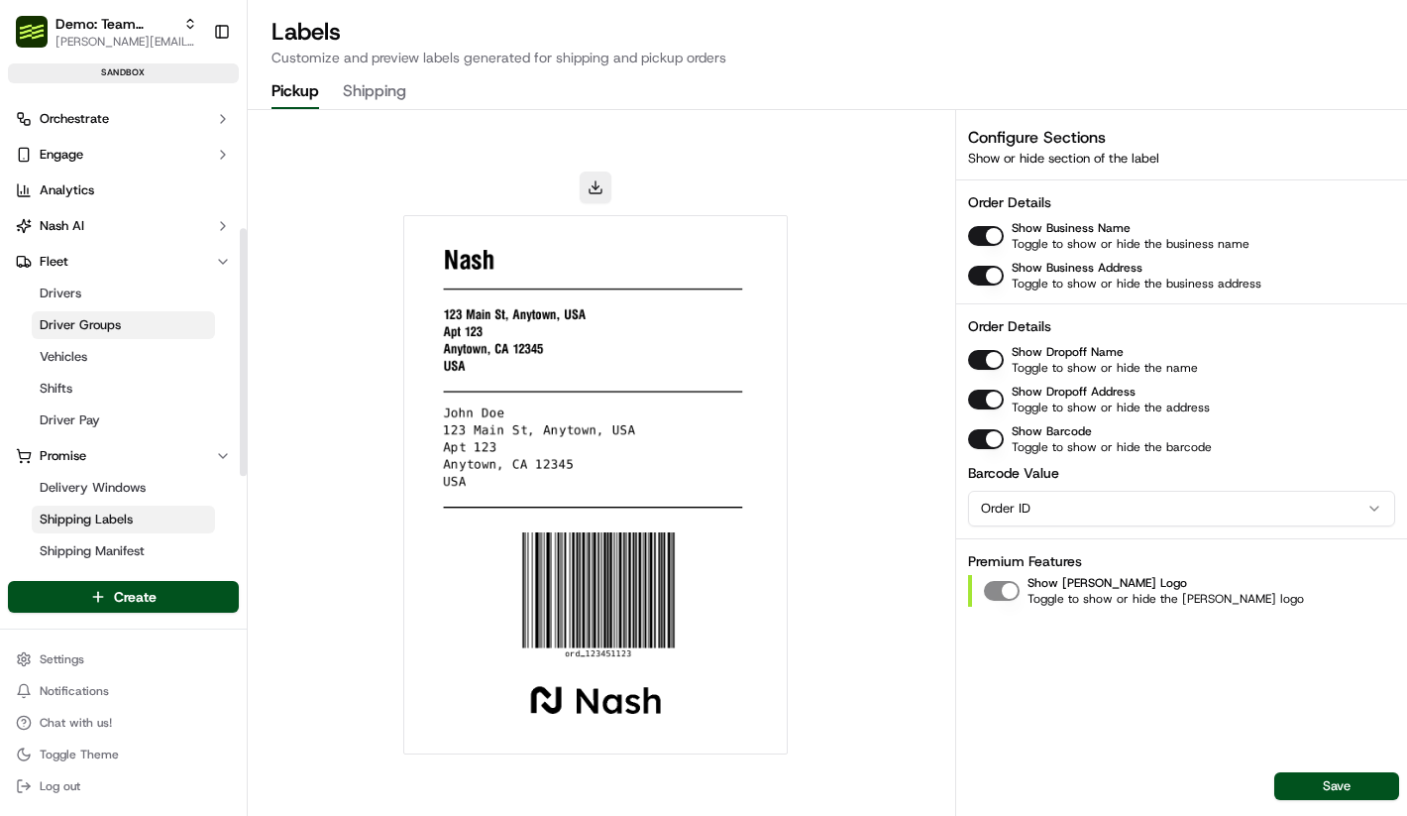
click at [128, 322] on link "Driver Groups" at bounding box center [123, 325] width 183 height 28
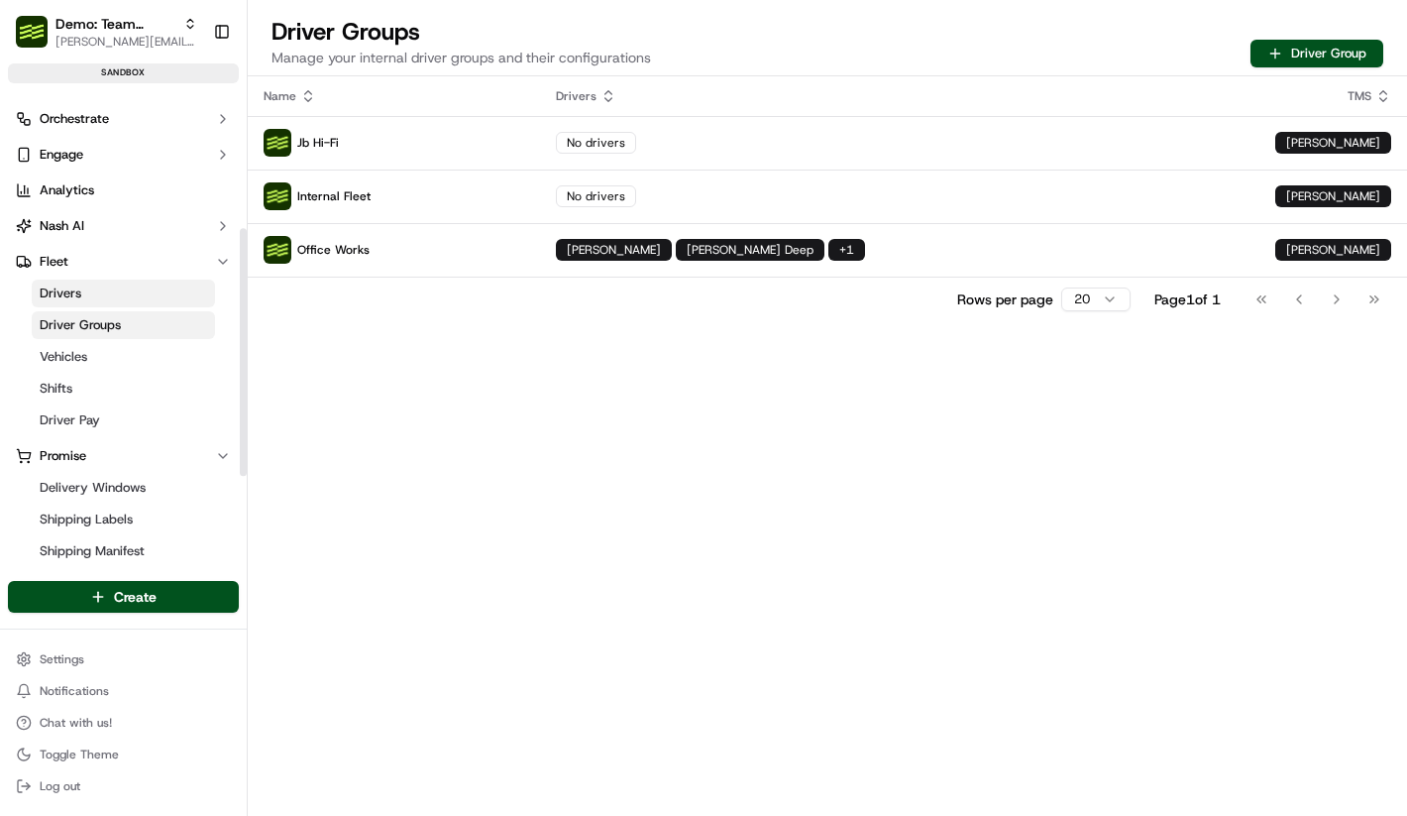
click at [308, 390] on div "Name Drivers TMS Jb Hi-Fi No drivers Nash Internal Fleet No drivers Nash Office…" at bounding box center [828, 445] width 1160 height 739
click at [105, 298] on link "Drivers" at bounding box center [123, 293] width 183 height 28
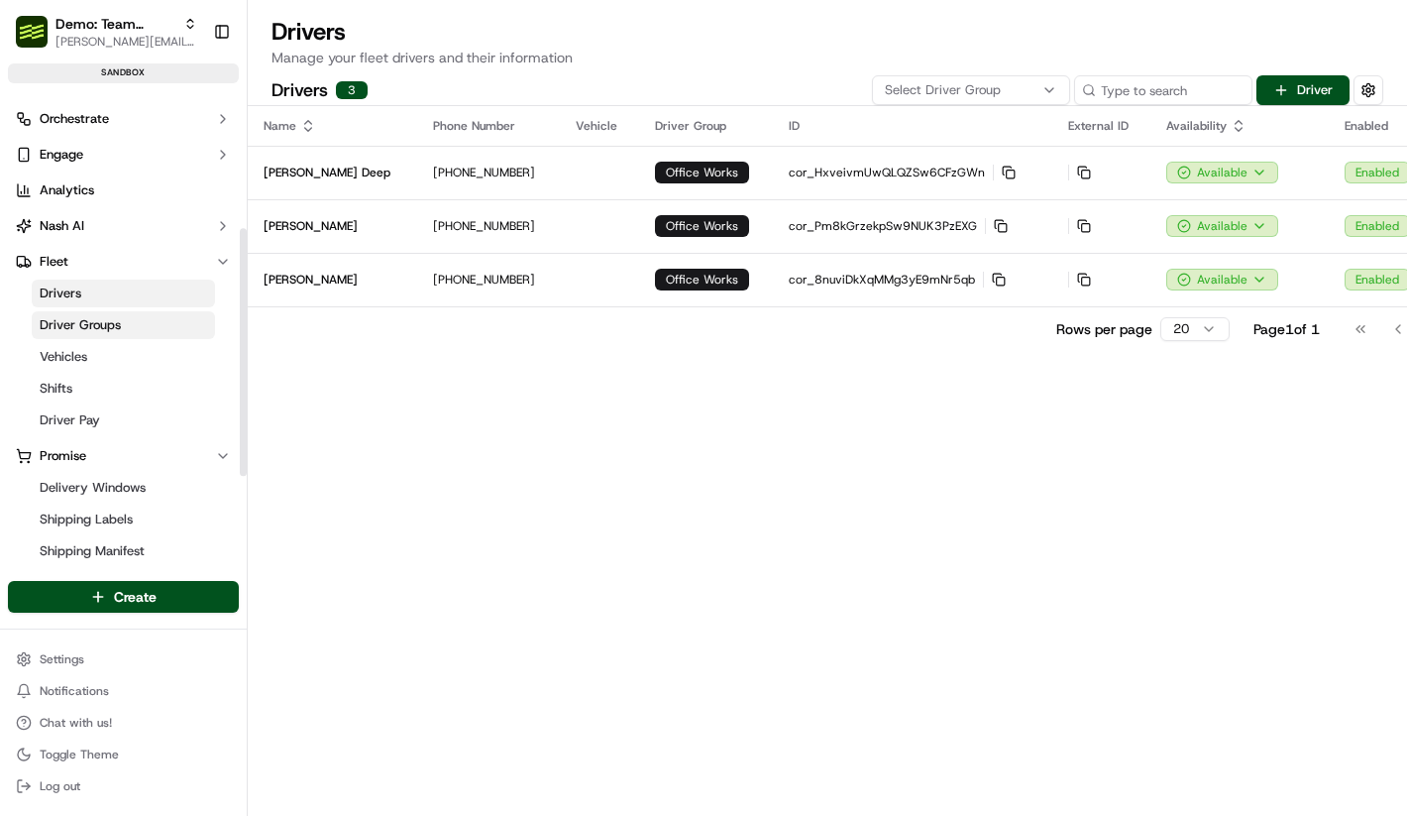
click at [114, 329] on span "Driver Groups" at bounding box center [80, 325] width 81 height 18
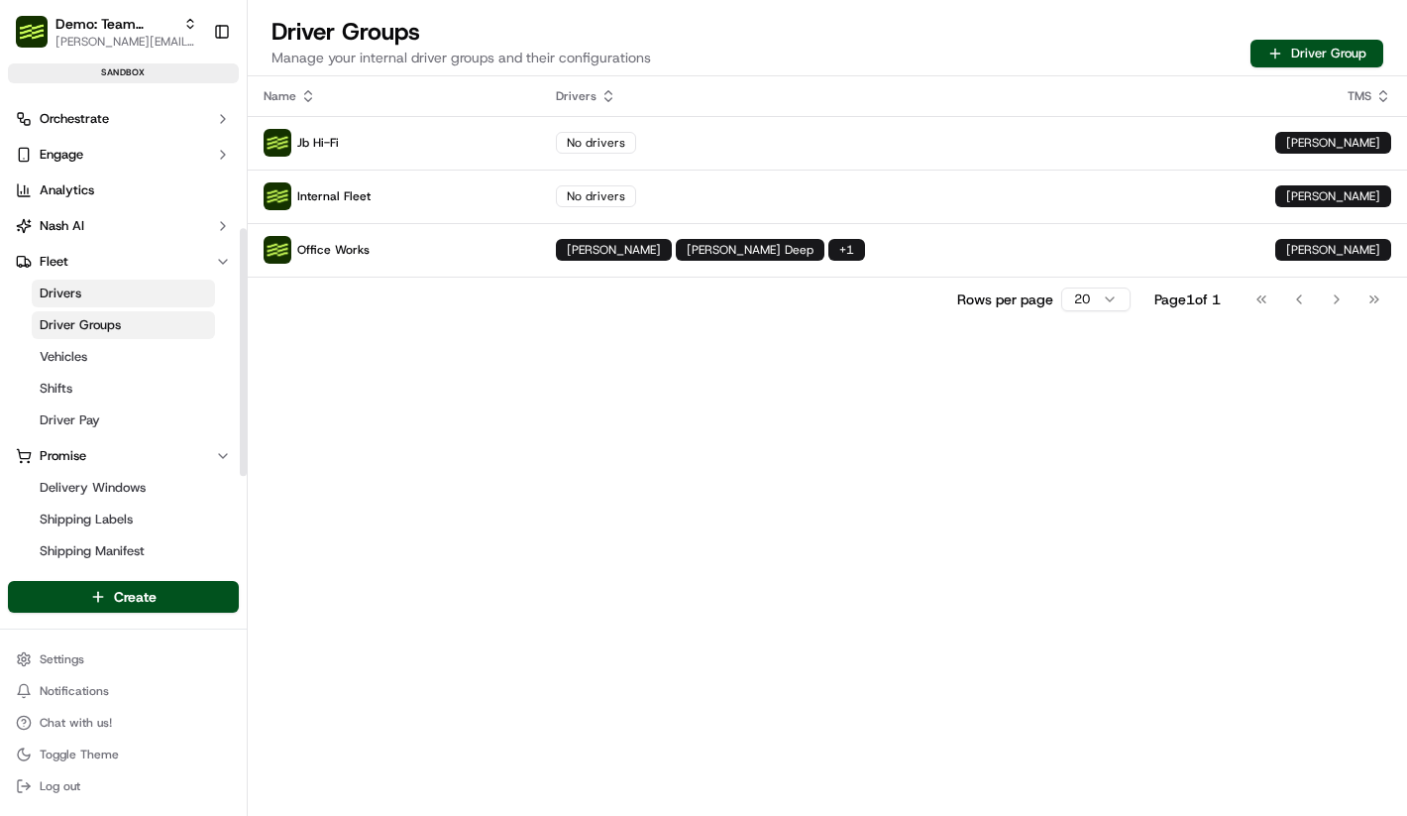
click at [291, 330] on div "Name Drivers TMS Jb Hi-Fi No drivers Nash Internal Fleet No drivers Nash Office…" at bounding box center [828, 445] width 1160 height 739
click at [157, 391] on link "Shifts" at bounding box center [123, 389] width 183 height 28
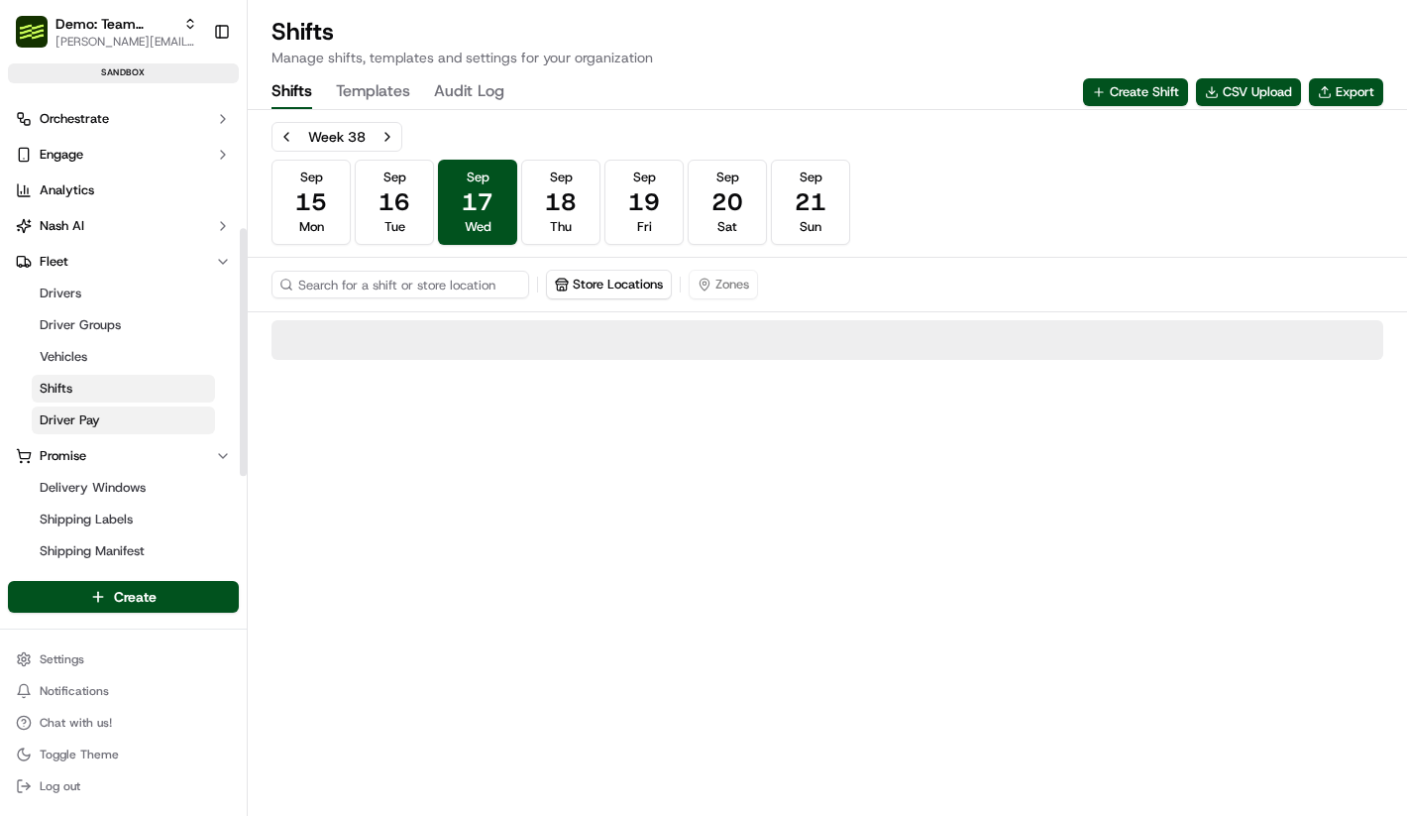
click at [157, 414] on link "Driver Pay" at bounding box center [123, 420] width 183 height 28
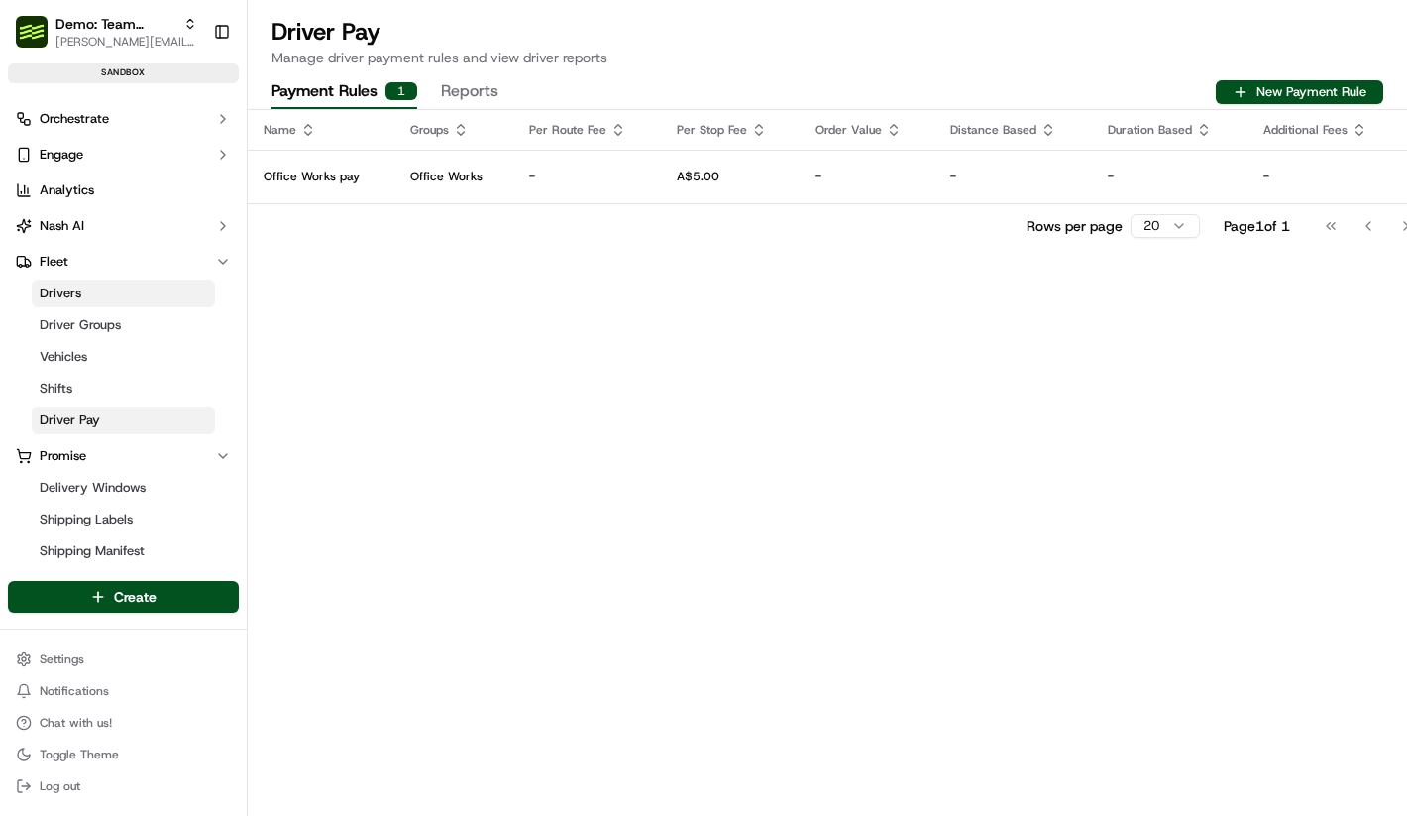
click at [309, 338] on div "Name Groups Per Route Fee Per Stop Fee Order Value Distance Based Duration Base…" at bounding box center [828, 463] width 1160 height 706
click at [176, 326] on link "Driver Groups" at bounding box center [123, 325] width 183 height 28
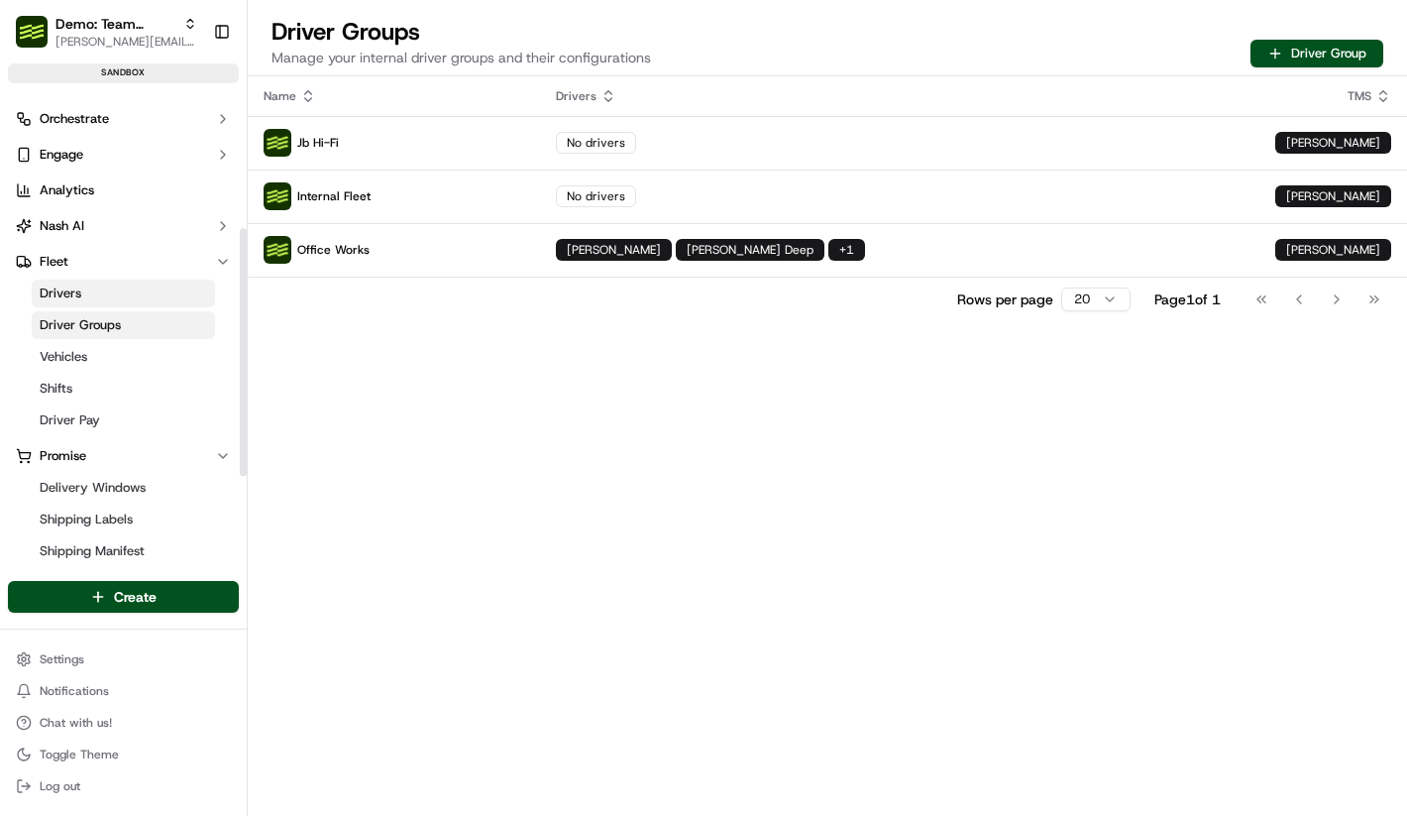
click at [301, 387] on div "Name Drivers TMS Jb Hi-Fi No drivers Nash Internal Fleet No drivers Nash Office…" at bounding box center [828, 445] width 1160 height 739
click at [141, 416] on link "Driver Pay" at bounding box center [123, 420] width 183 height 28
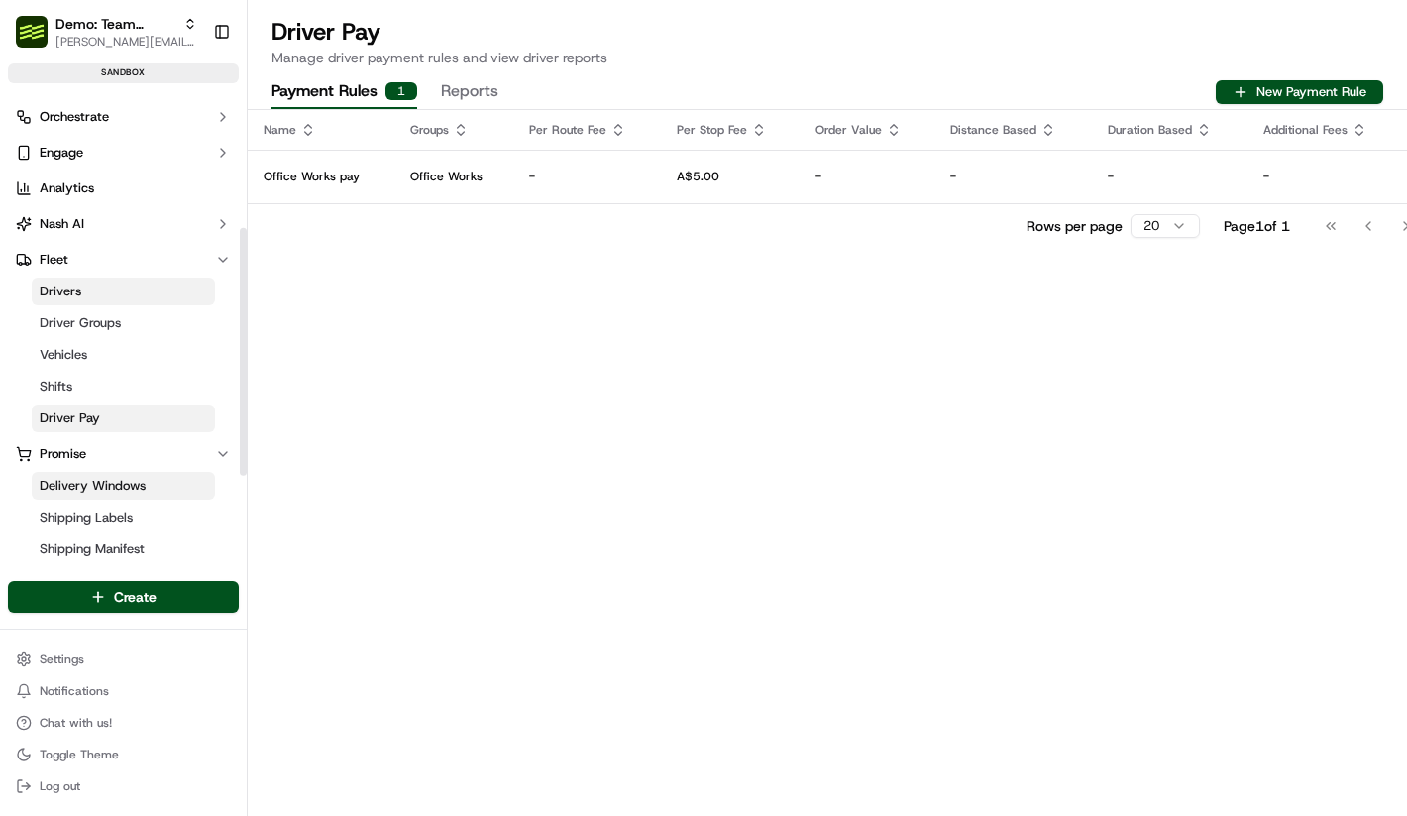
scroll to position [261, 0]
click at [150, 477] on link "Delivery Windows" at bounding box center [123, 489] width 183 height 28
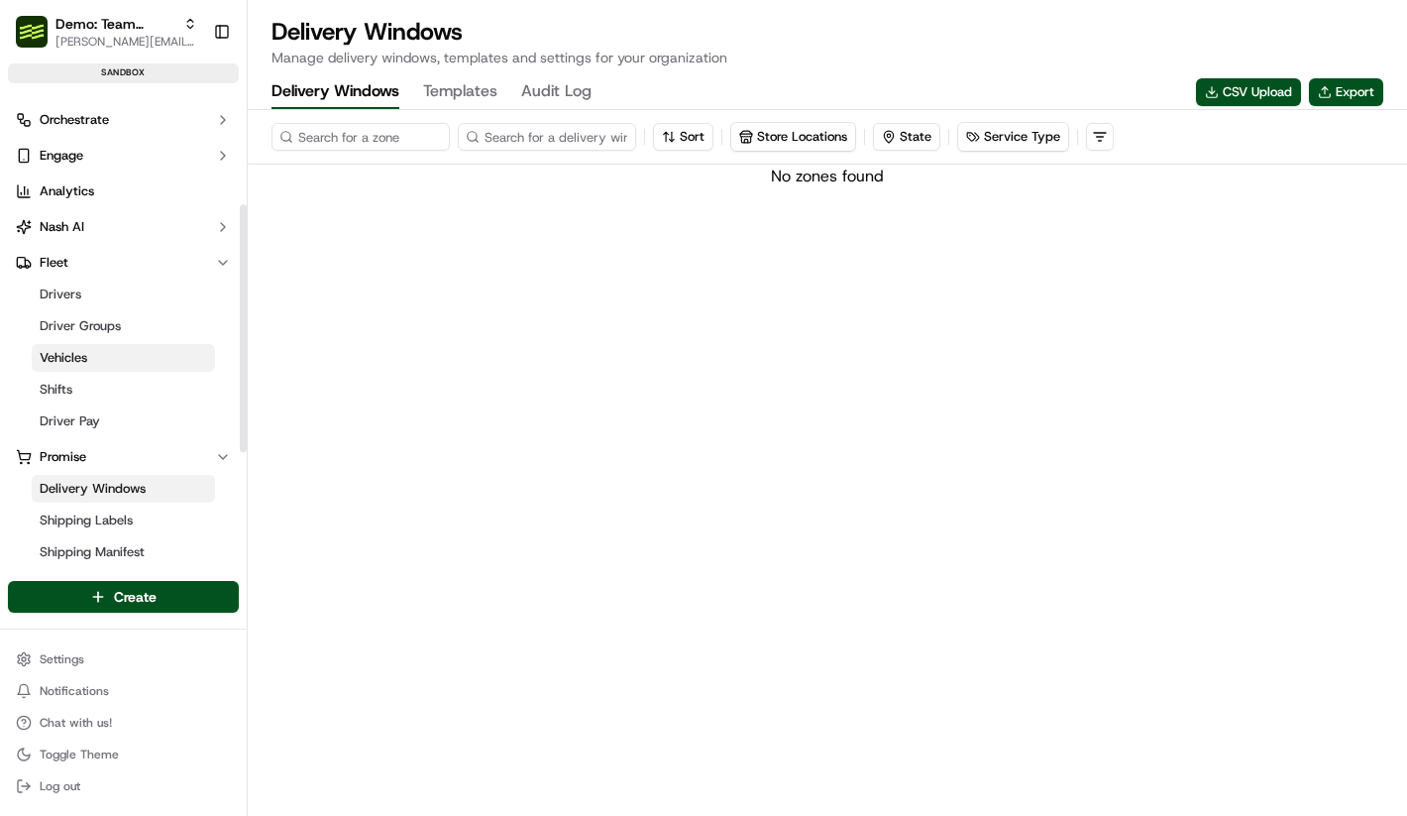
scroll to position [168, 0]
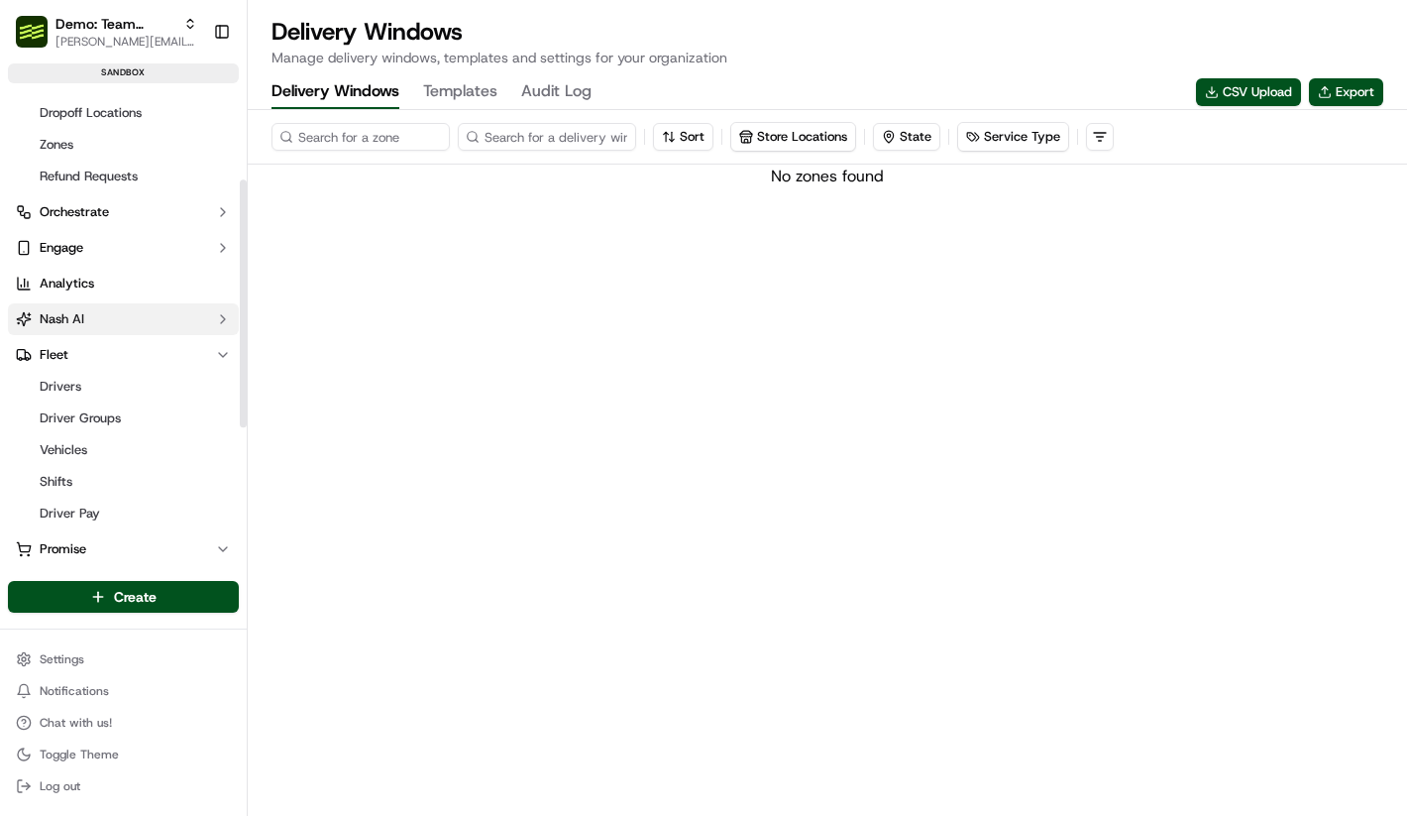
click at [150, 306] on button "Nash AI" at bounding box center [123, 319] width 231 height 32
click at [150, 243] on button "Engage" at bounding box center [123, 248] width 231 height 32
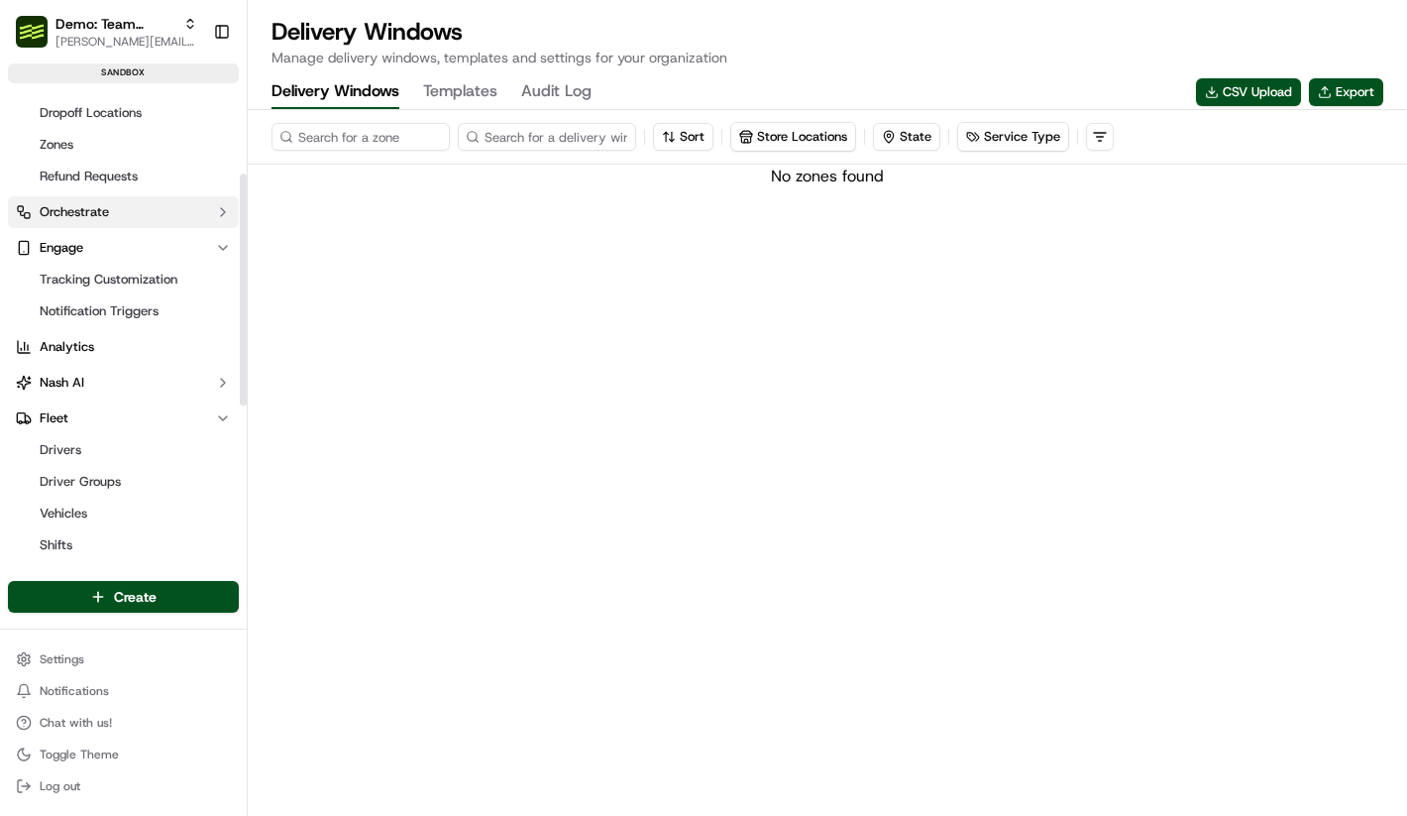
click at [129, 218] on button "Orchestrate" at bounding box center [123, 212] width 231 height 32
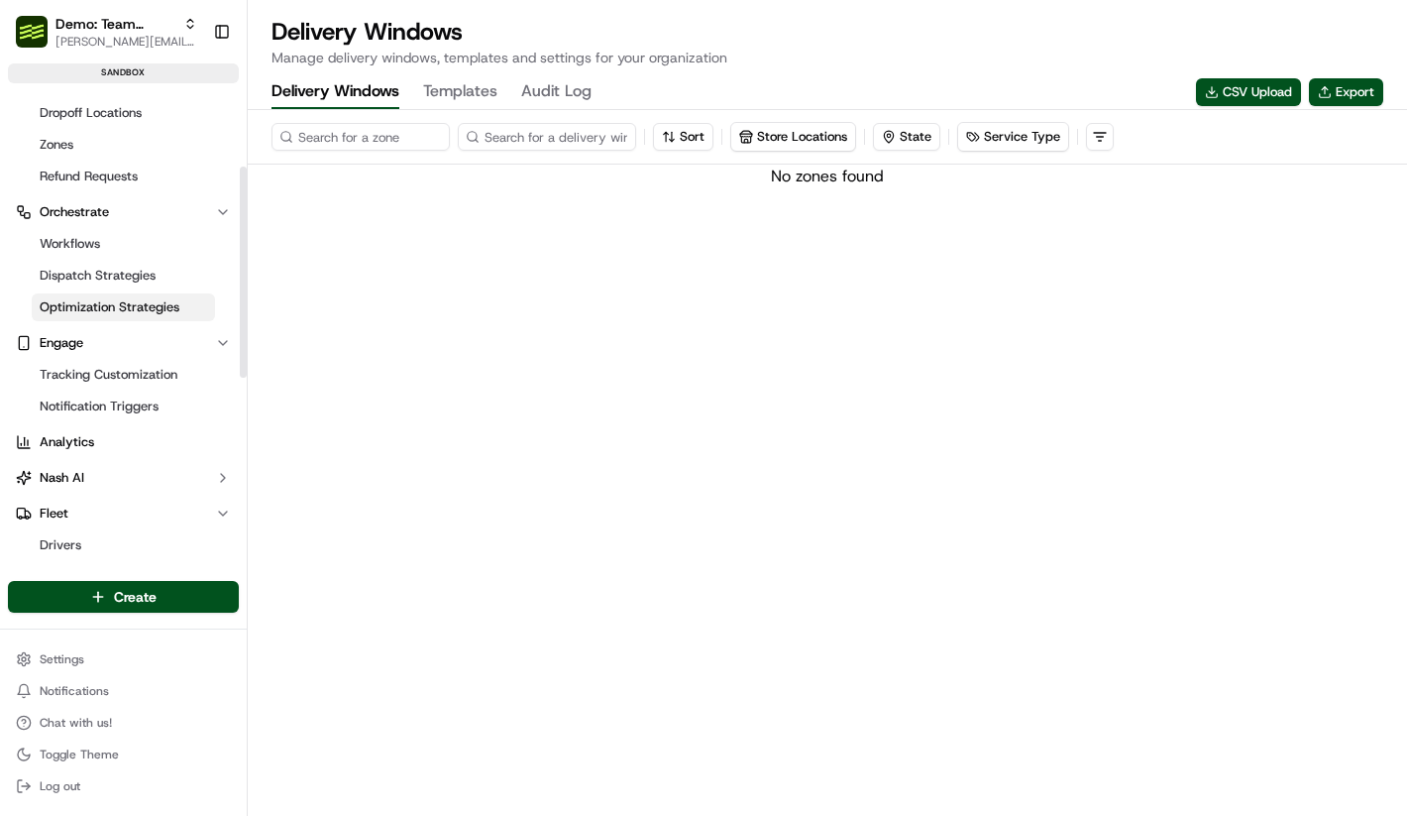
click at [148, 319] on link "Optimization Strategies" at bounding box center [123, 307] width 183 height 28
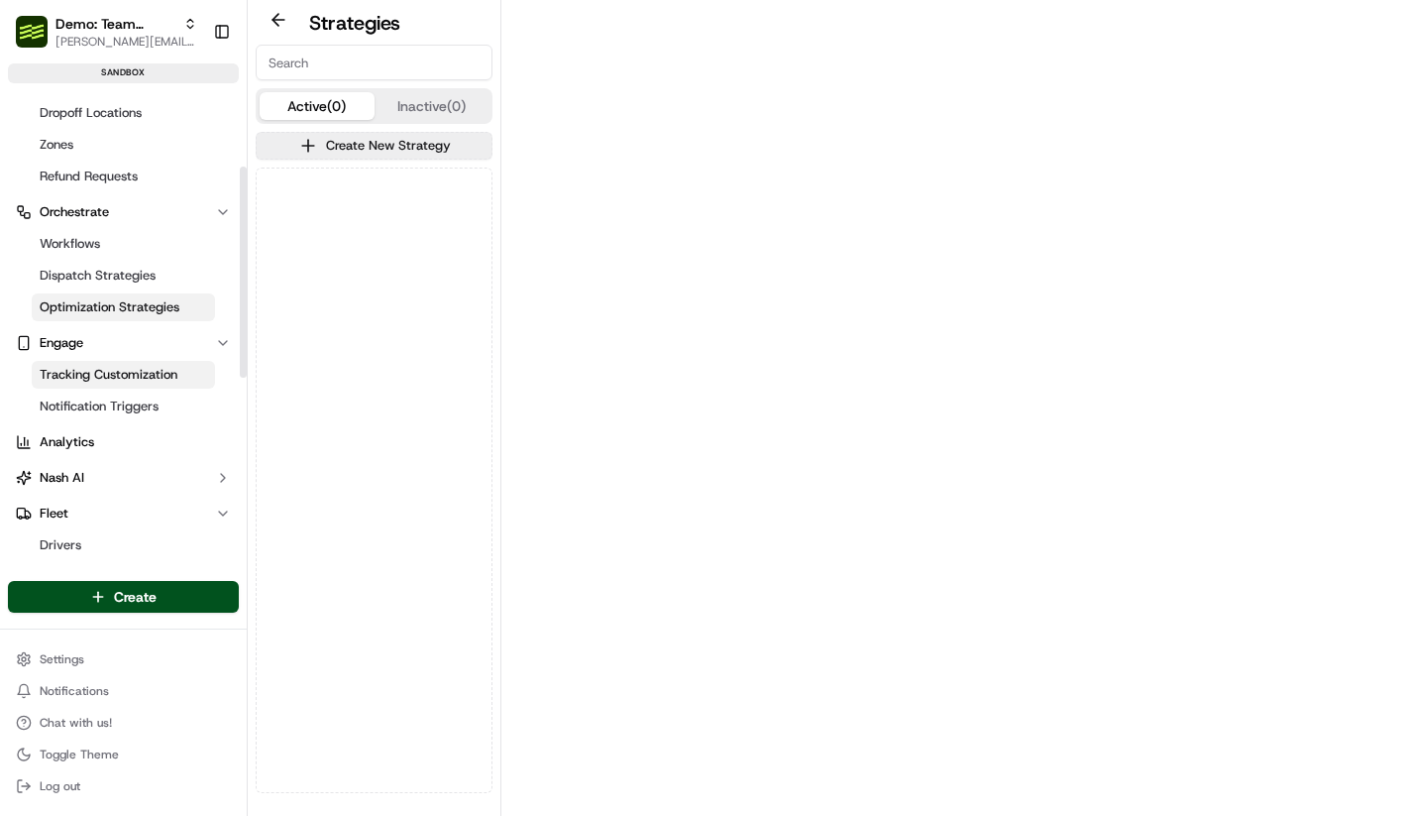
click at [160, 370] on span "Tracking Customization" at bounding box center [109, 375] width 138 height 18
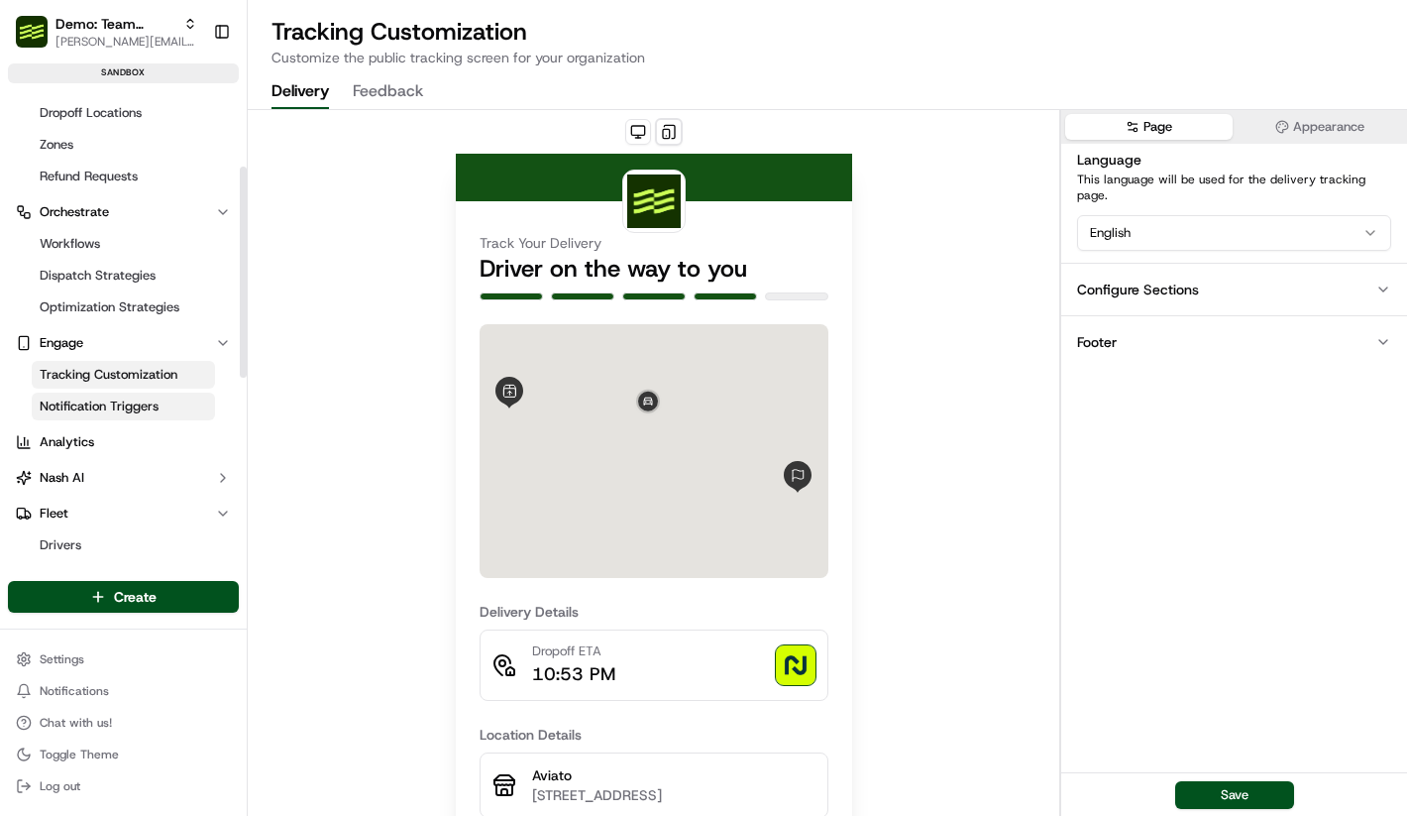
click at [160, 413] on link "Notification Triggers" at bounding box center [123, 406] width 183 height 28
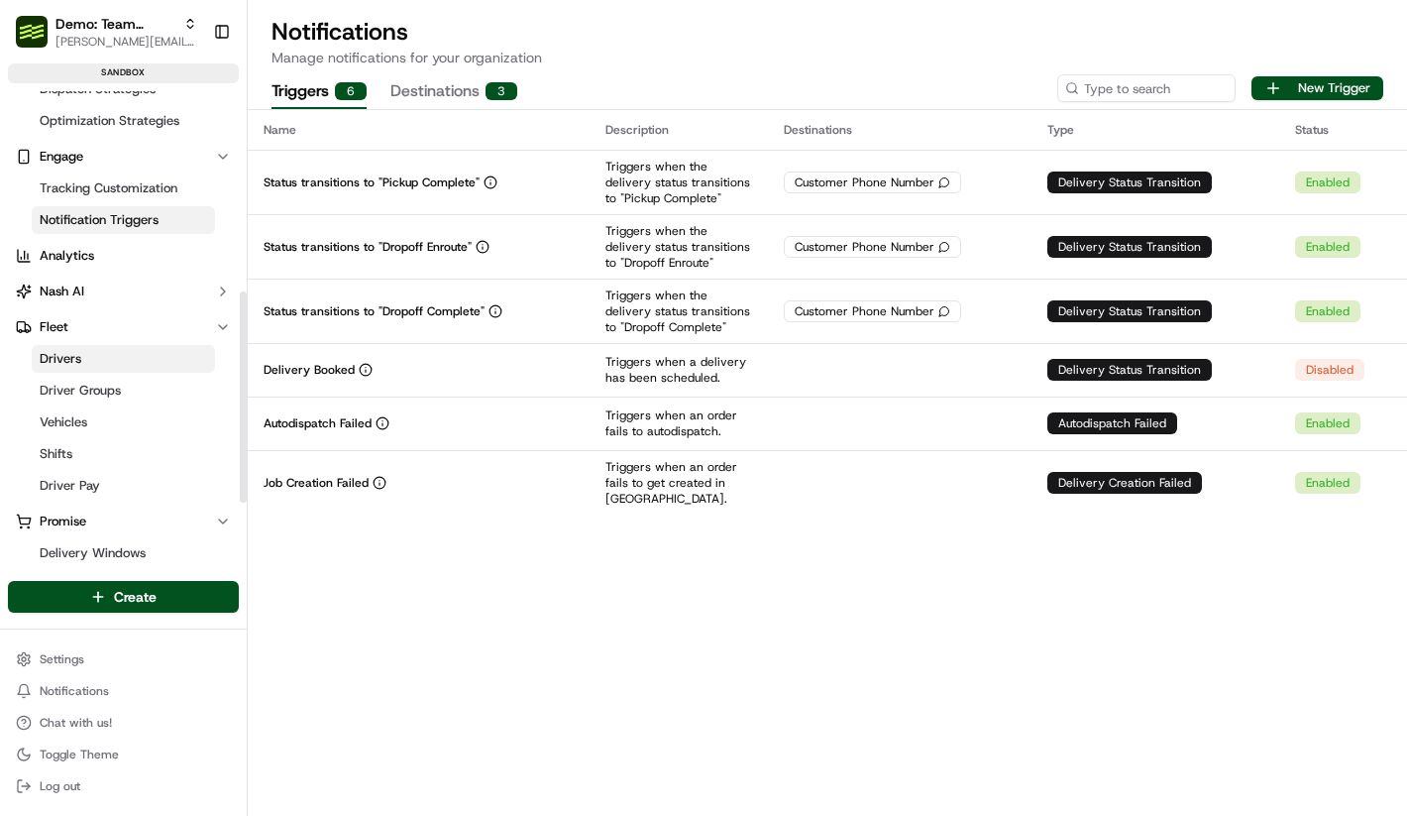
scroll to position [468, 0]
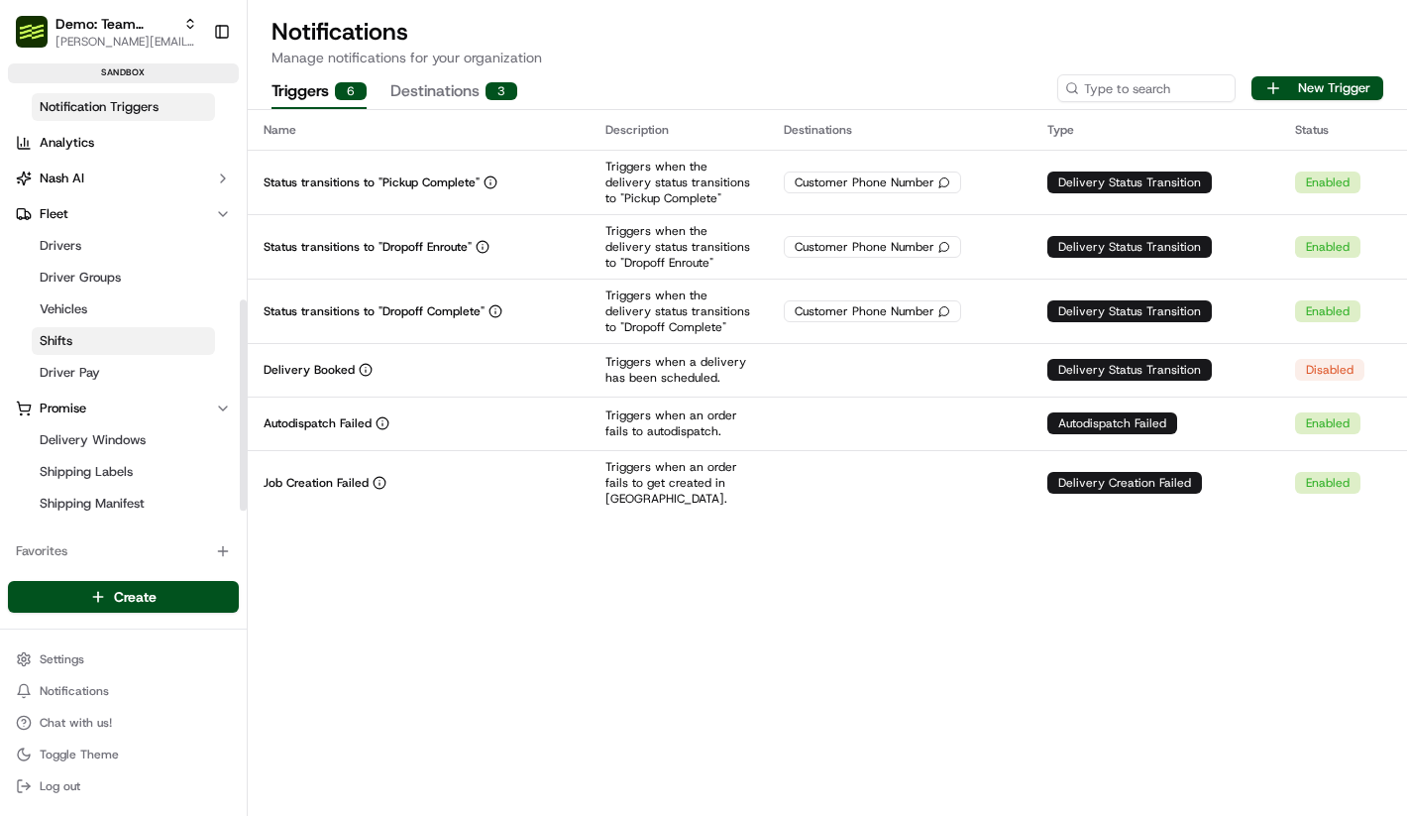
click at [130, 331] on link "Shifts" at bounding box center [123, 341] width 183 height 28
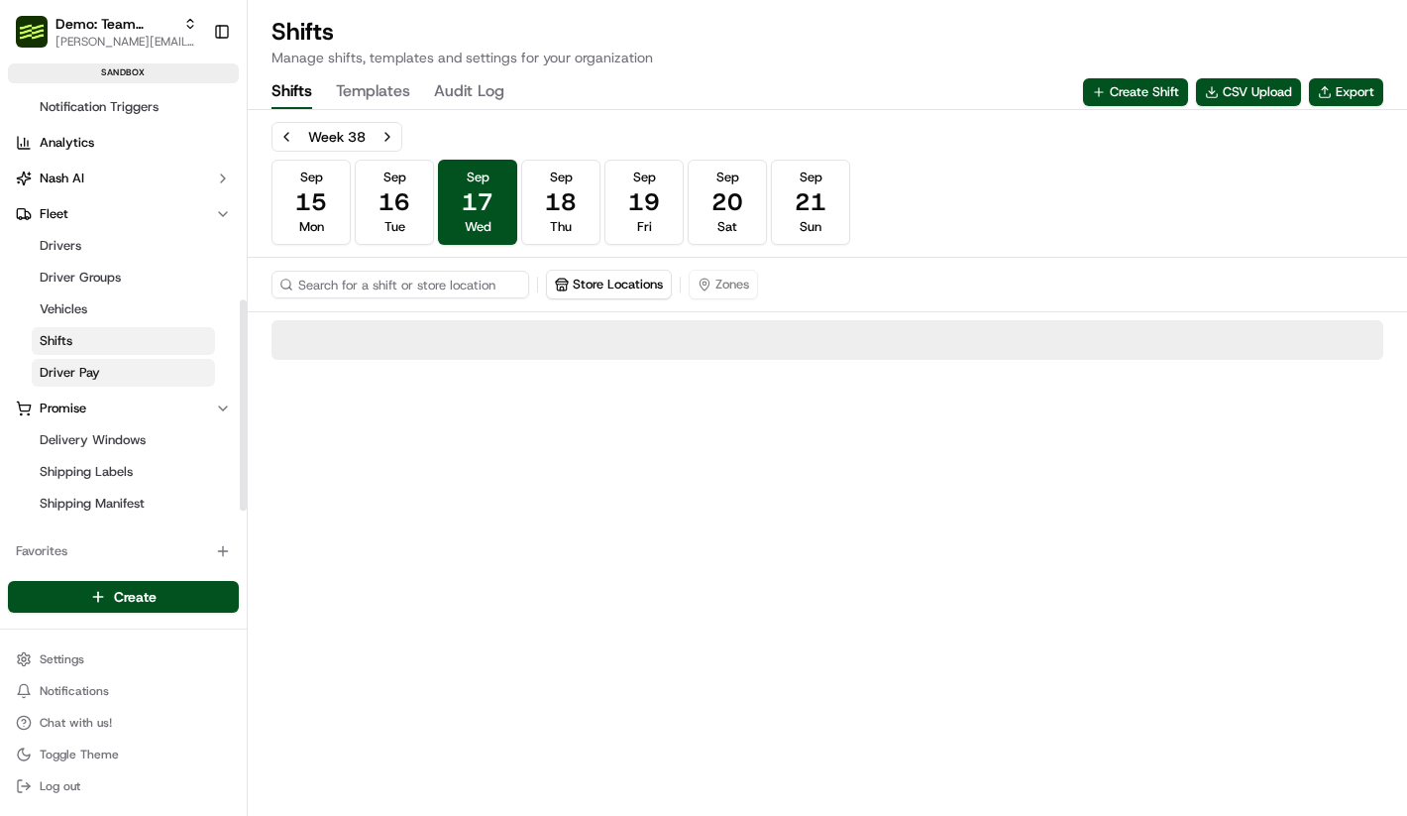
click at [129, 364] on link "Driver Pay" at bounding box center [123, 373] width 183 height 28
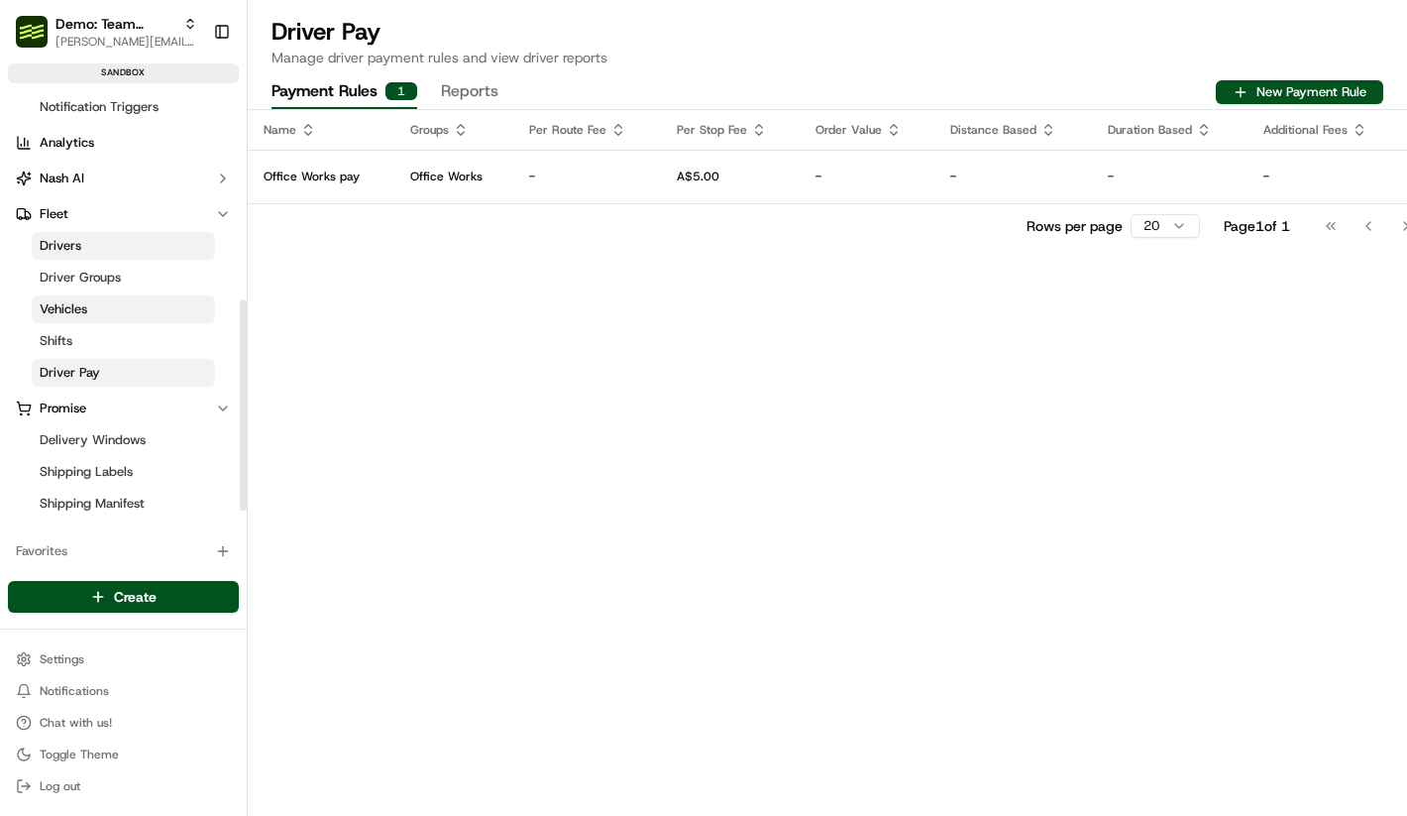
click at [133, 302] on link "Vehicles" at bounding box center [123, 309] width 183 height 28
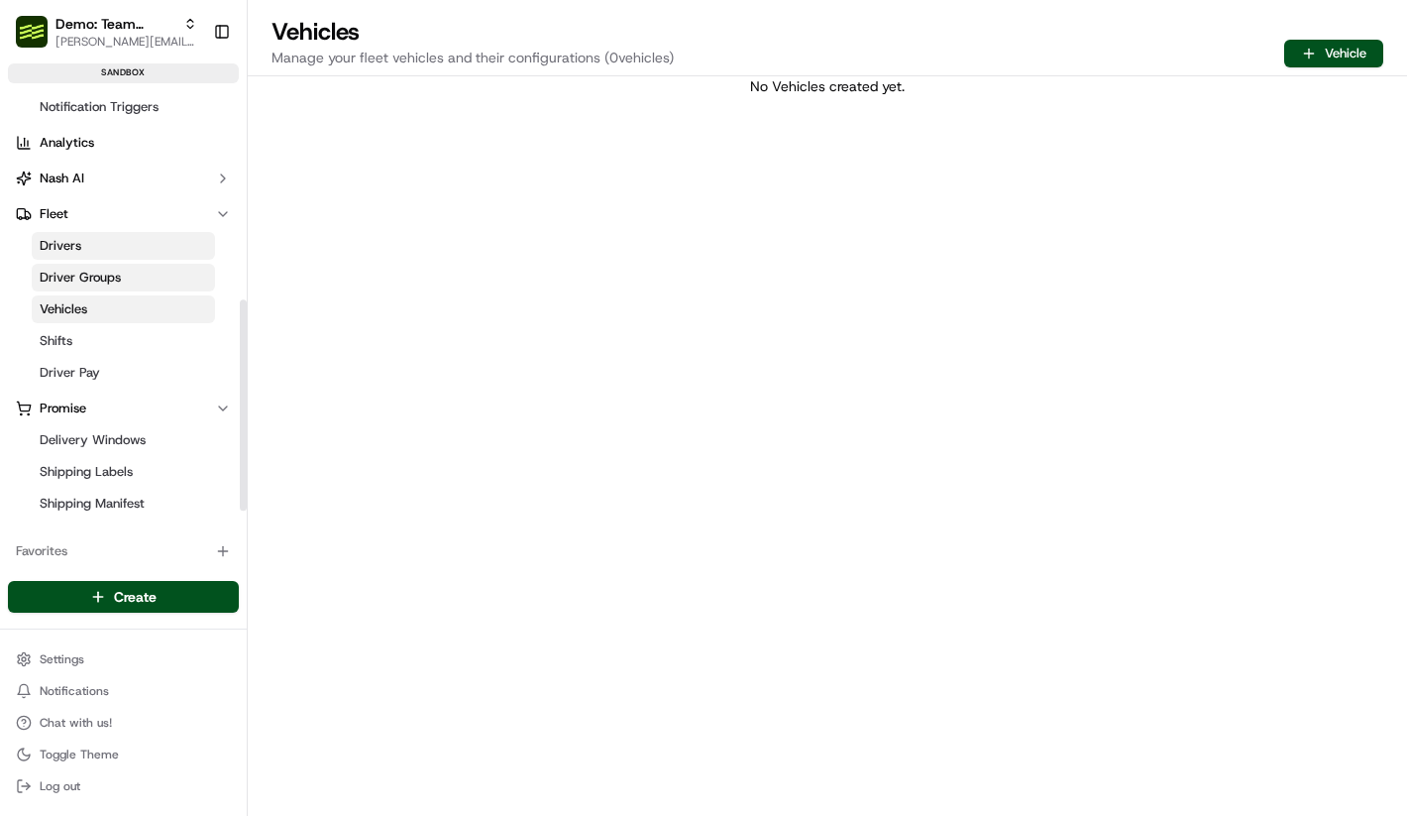
click at [127, 284] on link "Driver Groups" at bounding box center [123, 278] width 183 height 28
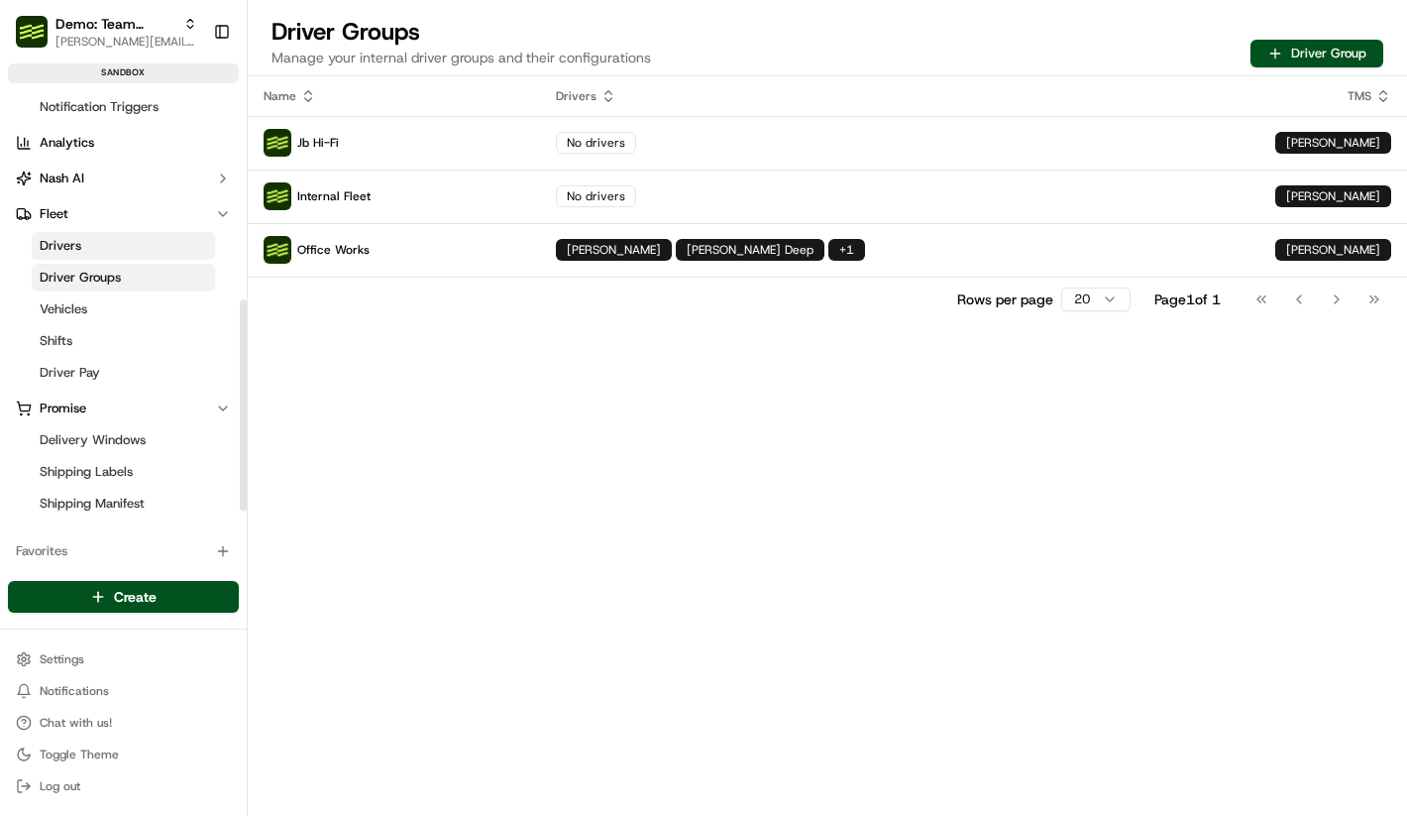
click at [110, 253] on link "Drivers" at bounding box center [123, 246] width 183 height 28
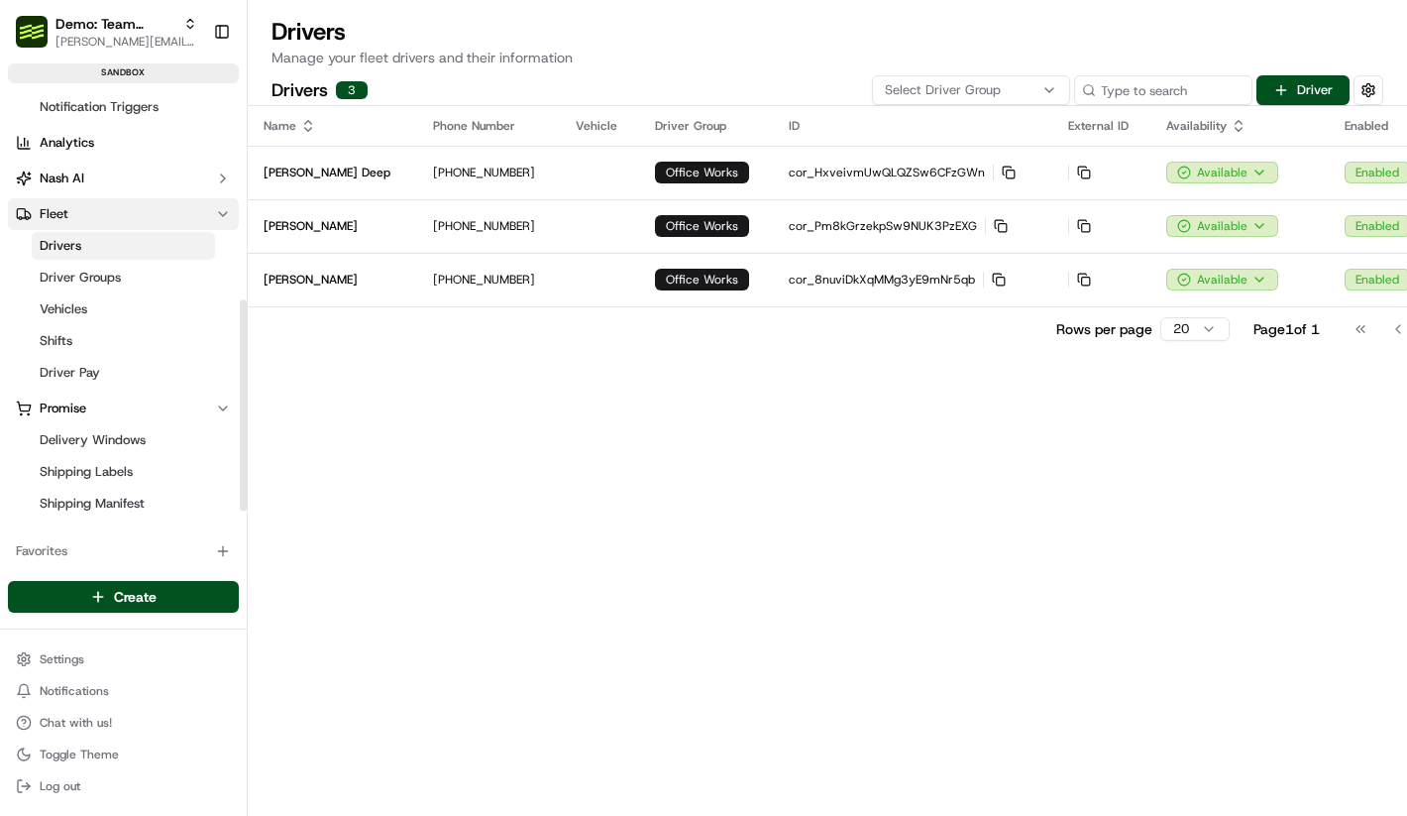
click at [101, 227] on button "Fleet" at bounding box center [123, 214] width 231 height 32
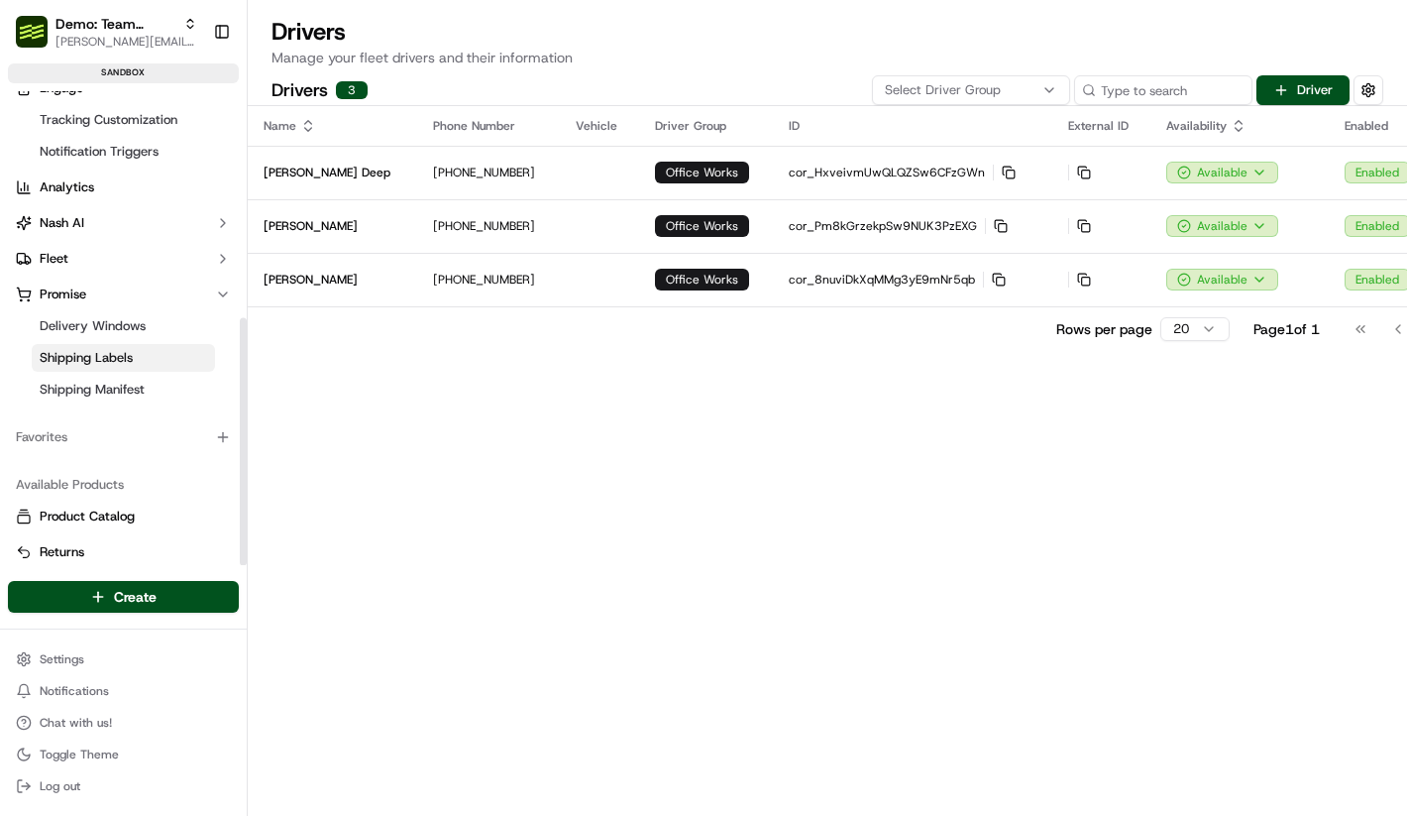
scroll to position [433, 0]
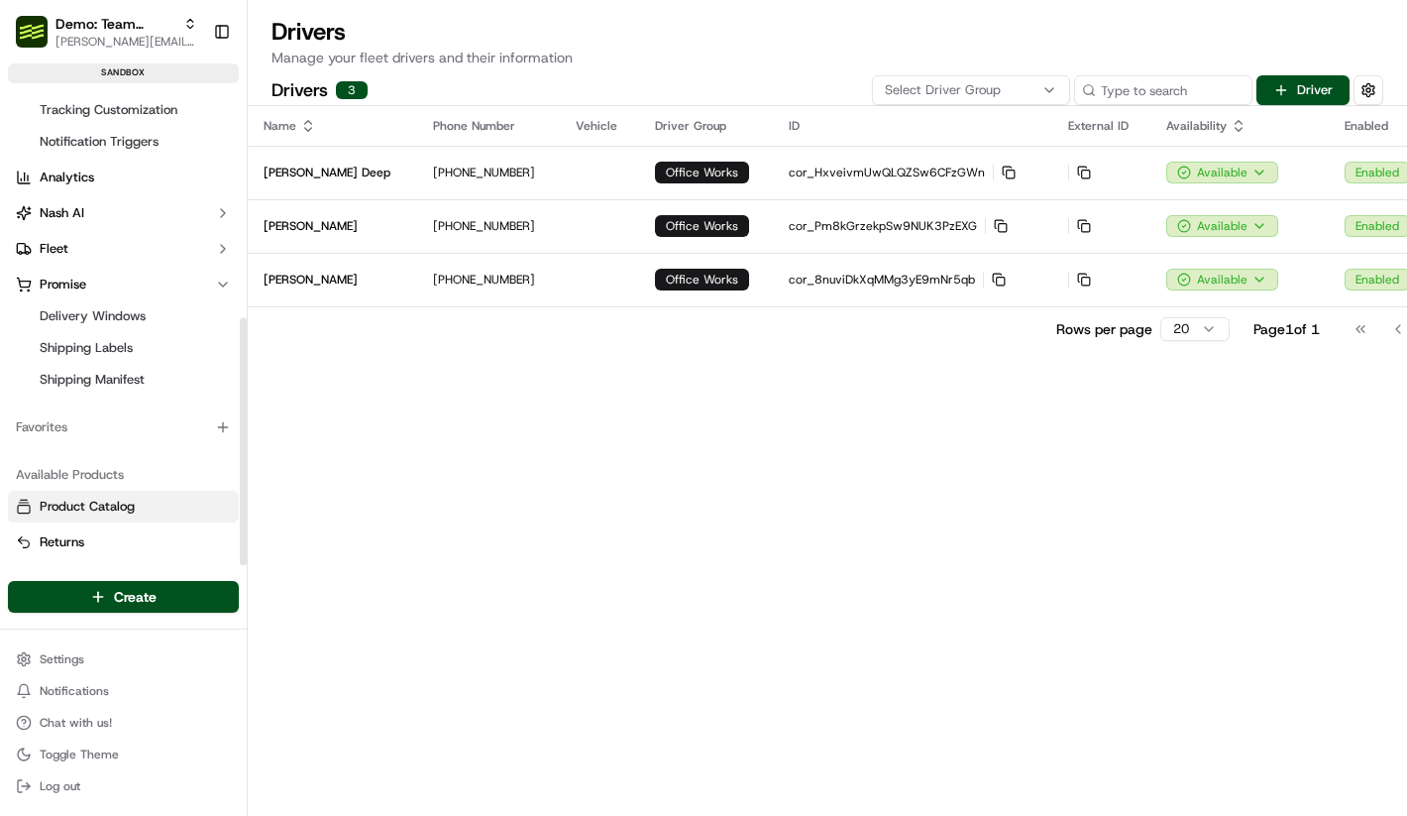
click at [103, 519] on button "Product Catalog" at bounding box center [123, 507] width 231 height 32
click at [103, 537] on link "Returns" at bounding box center [123, 542] width 215 height 18
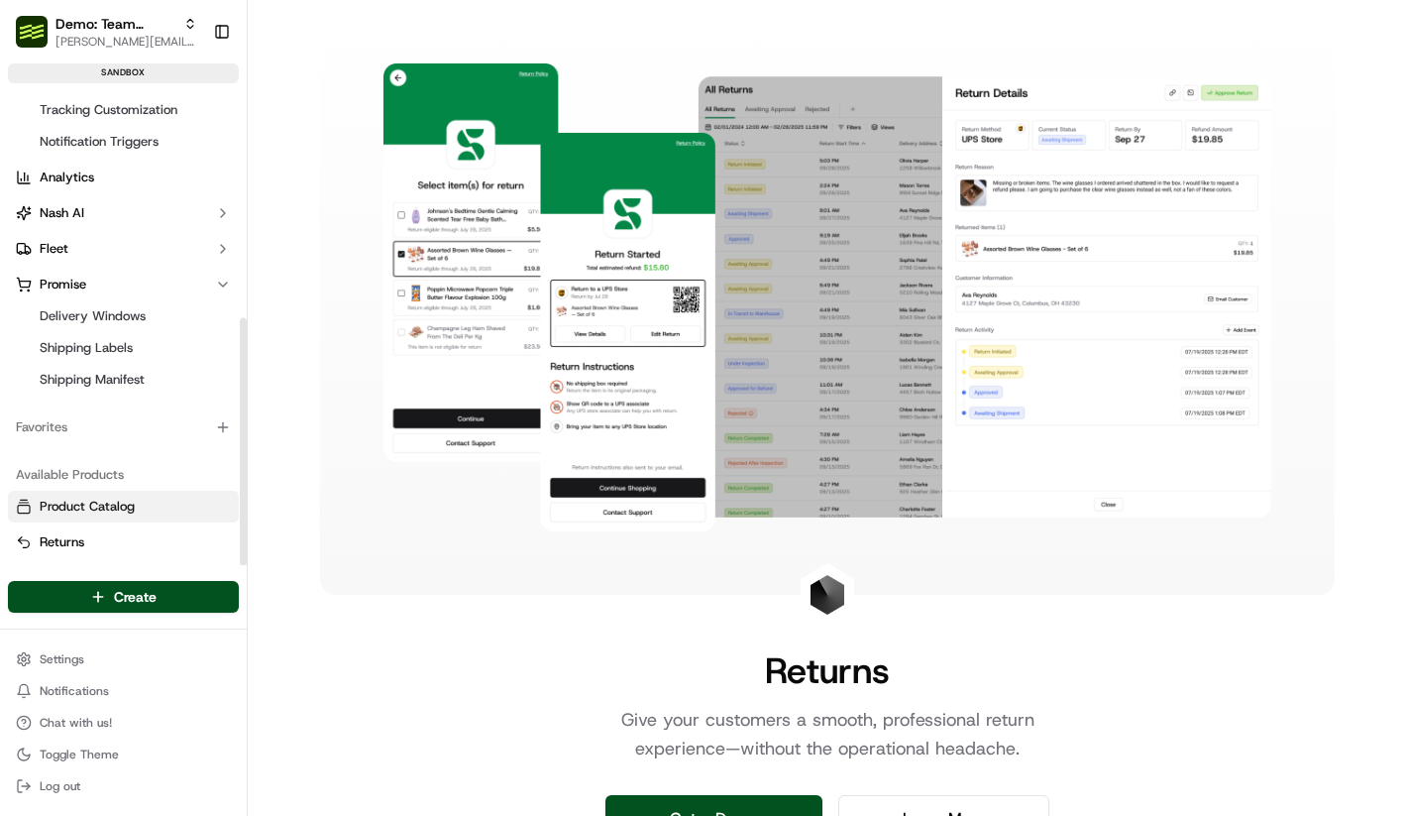
click at [105, 501] on span "Product Catalog" at bounding box center [87, 507] width 95 height 18
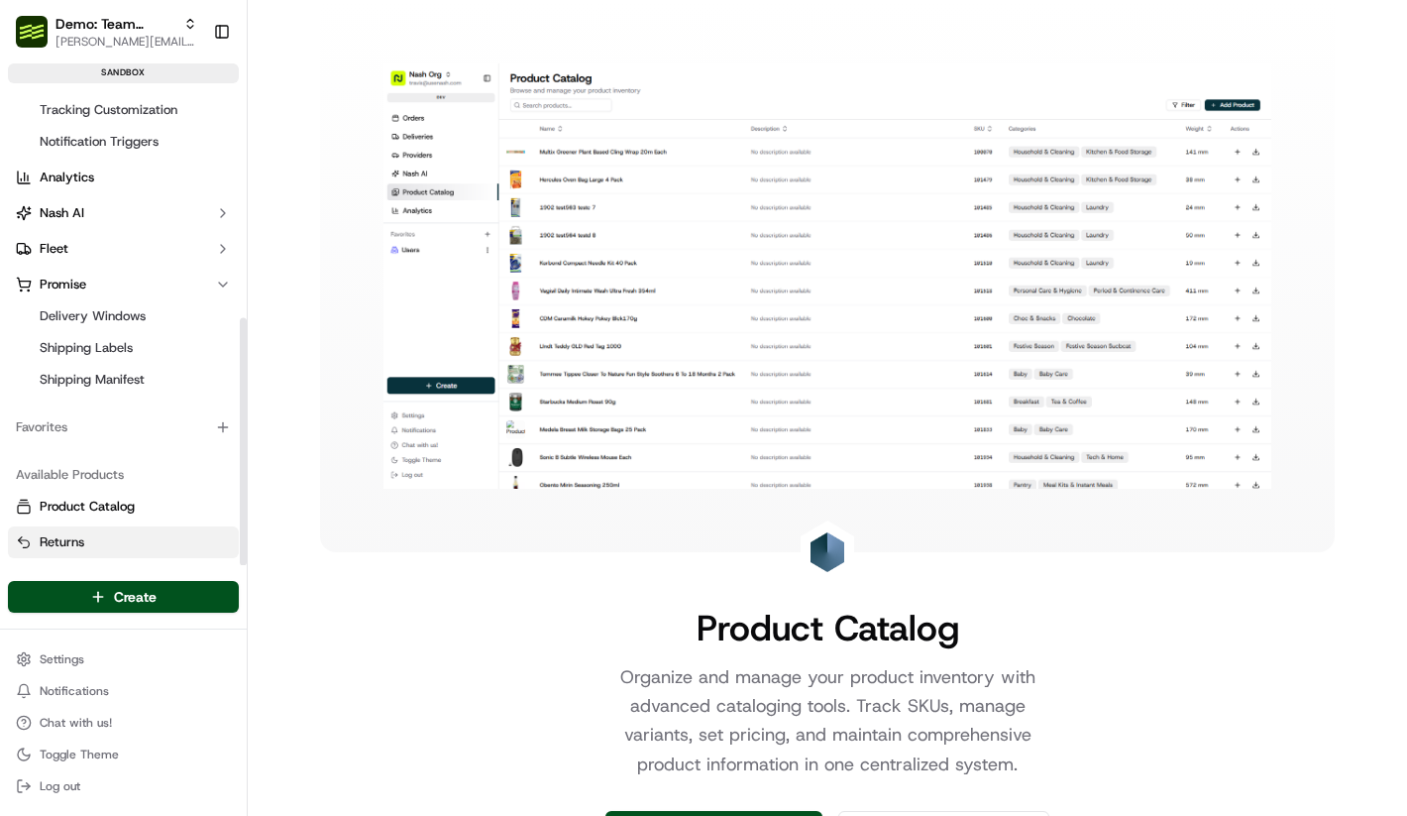
click at [114, 526] on button "Returns" at bounding box center [123, 542] width 231 height 32
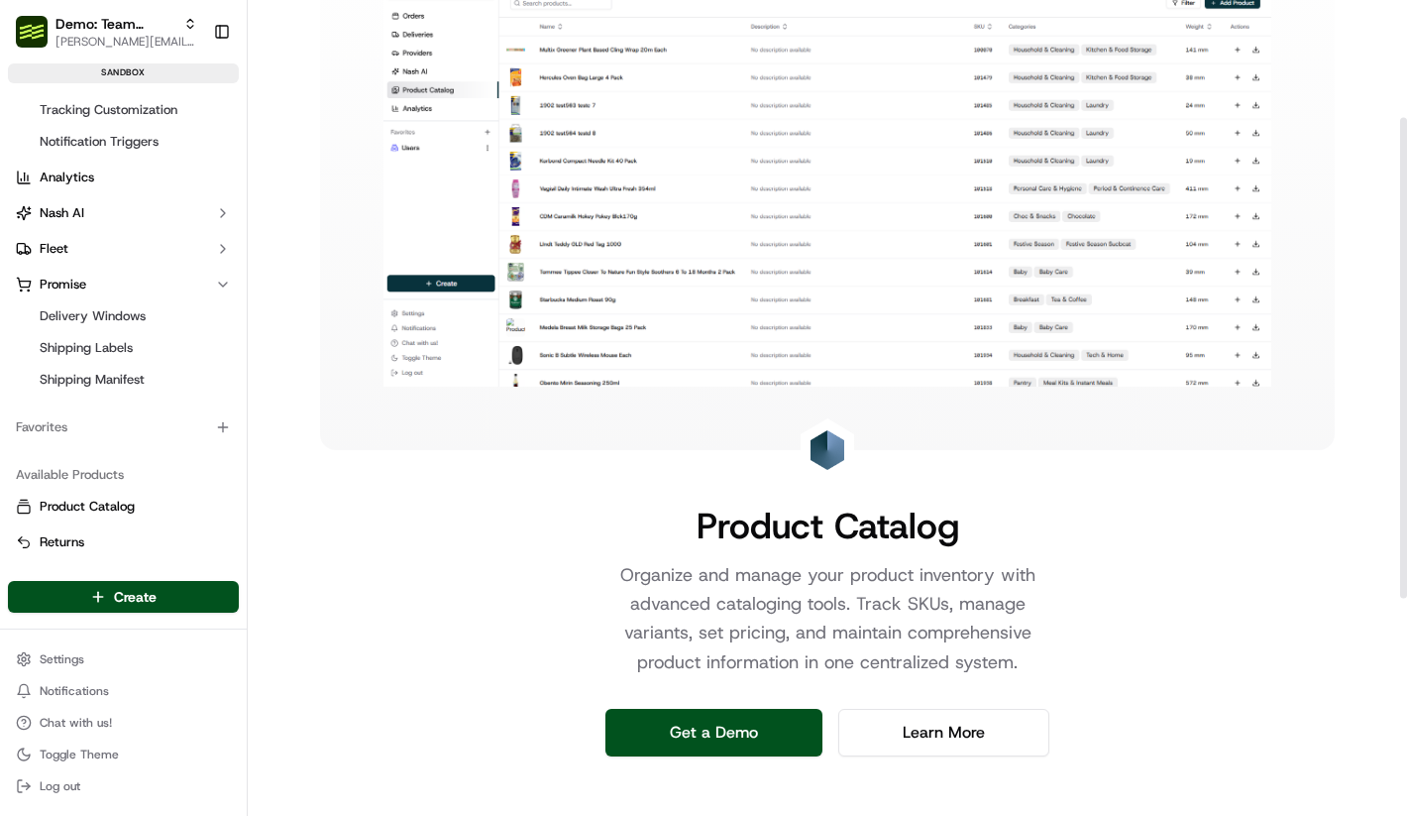
scroll to position [569, 0]
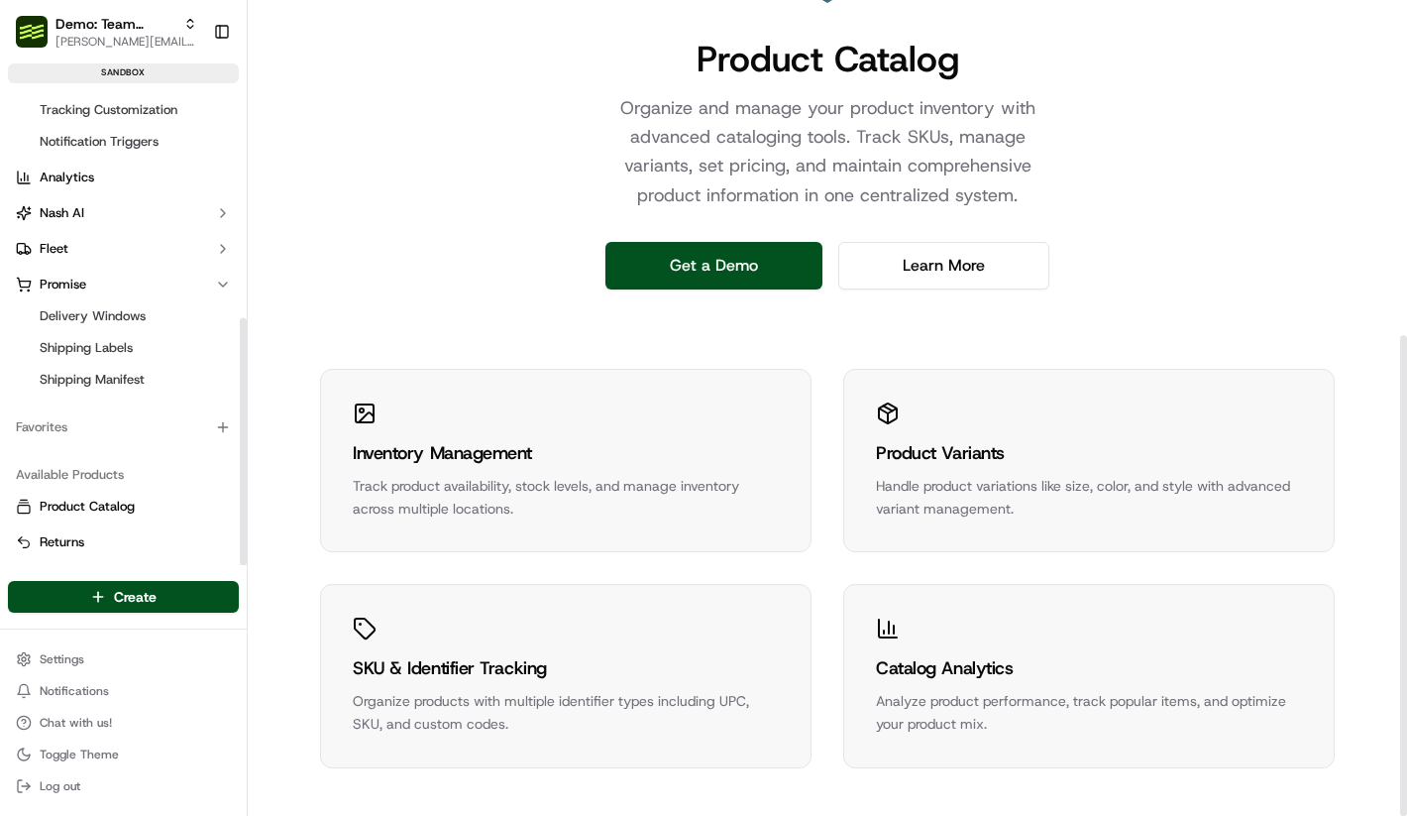
click at [155, 489] on div "Available Products" at bounding box center [123, 475] width 231 height 32
click at [155, 501] on link "Product Catalog" at bounding box center [123, 507] width 215 height 18
click at [167, 519] on button "Product Catalog" at bounding box center [123, 507] width 231 height 32
click at [155, 533] on link "Returns" at bounding box center [123, 542] width 215 height 18
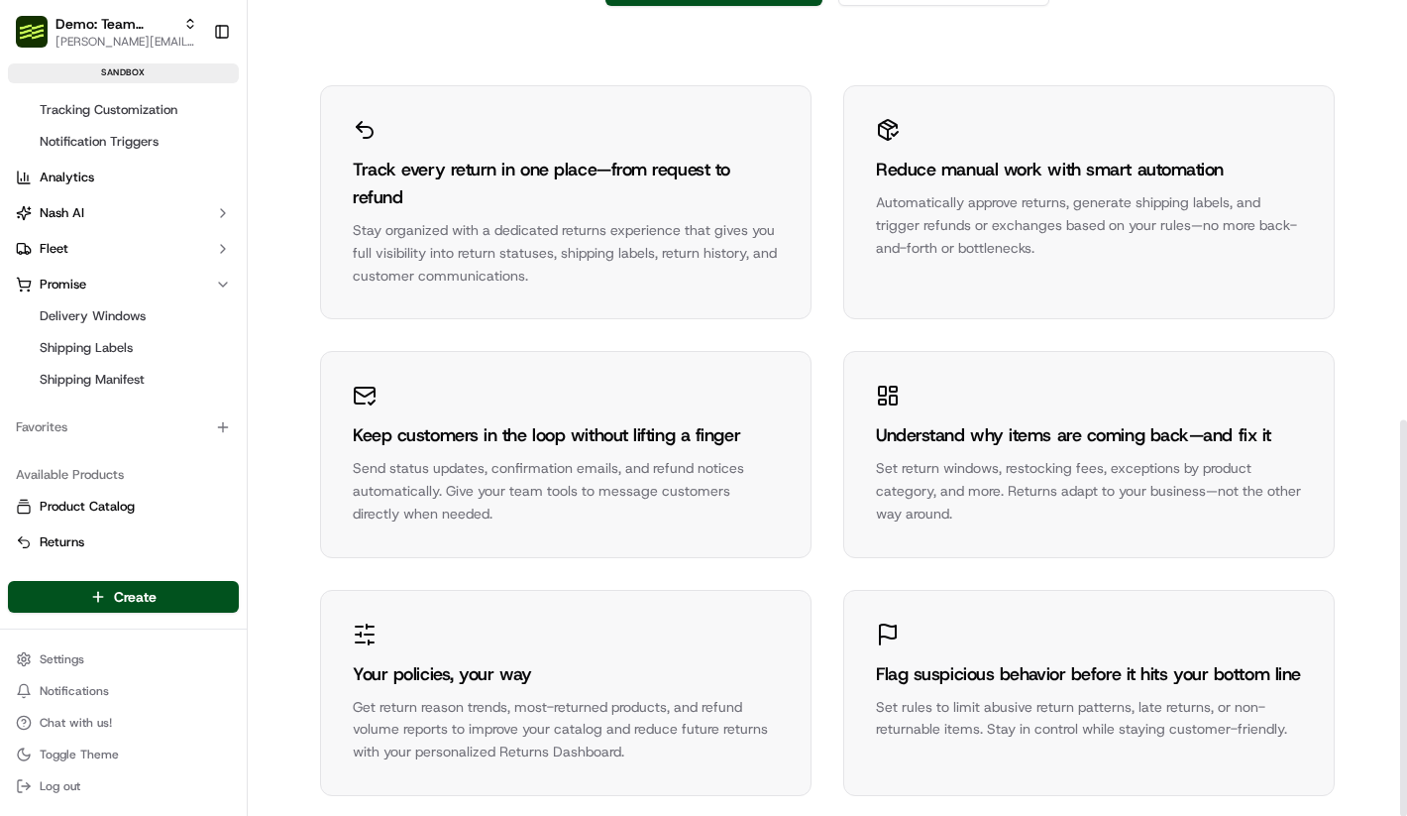
scroll to position [864, 0]
